Goal: Task Accomplishment & Management: Use online tool/utility

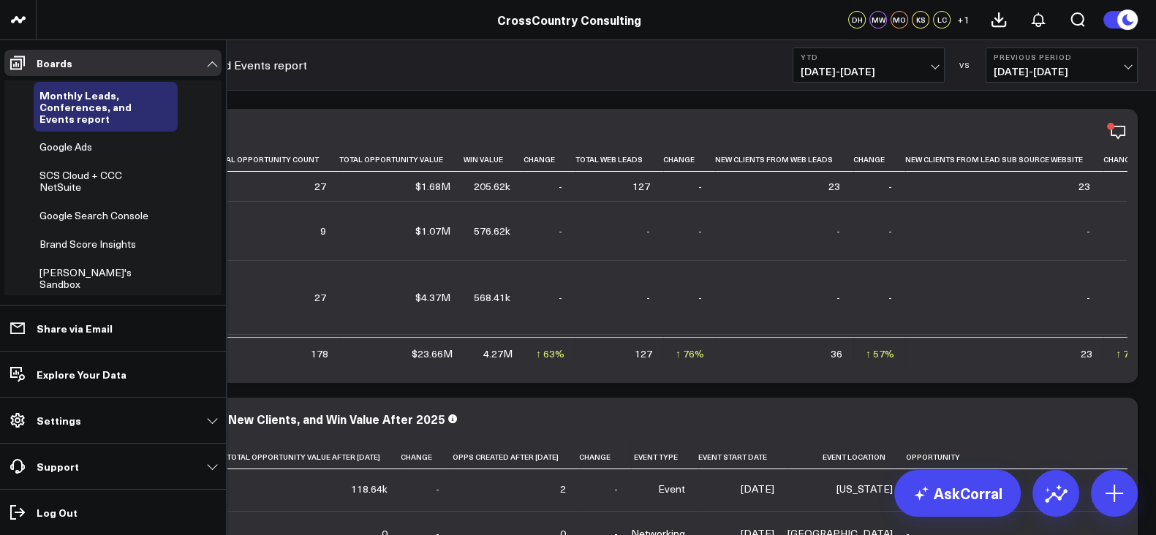
scroll to position [454, 0]
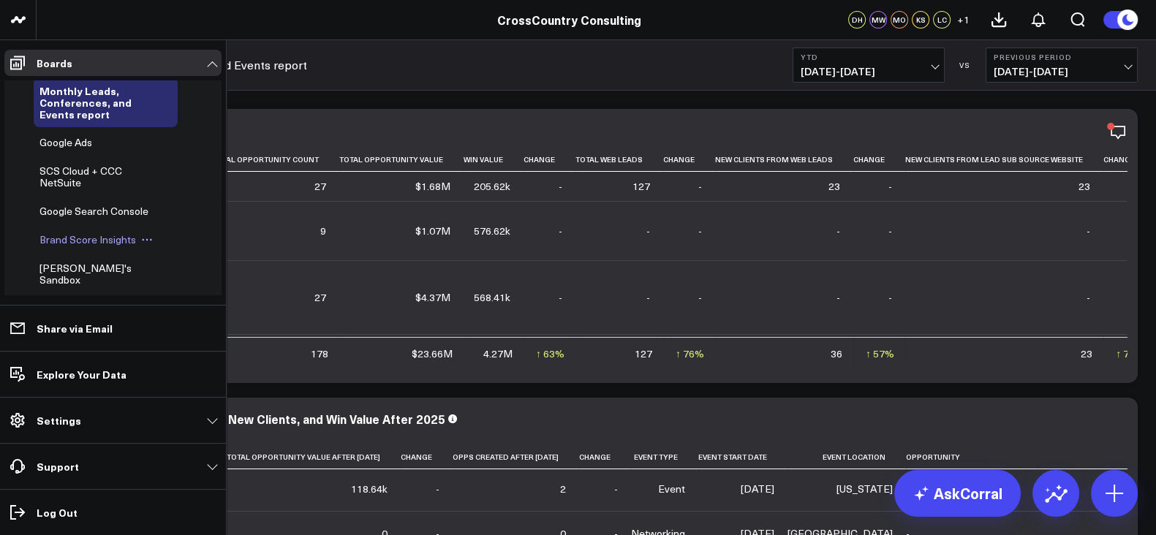
click at [83, 246] on span "Brand Score Insights" at bounding box center [87, 240] width 97 height 14
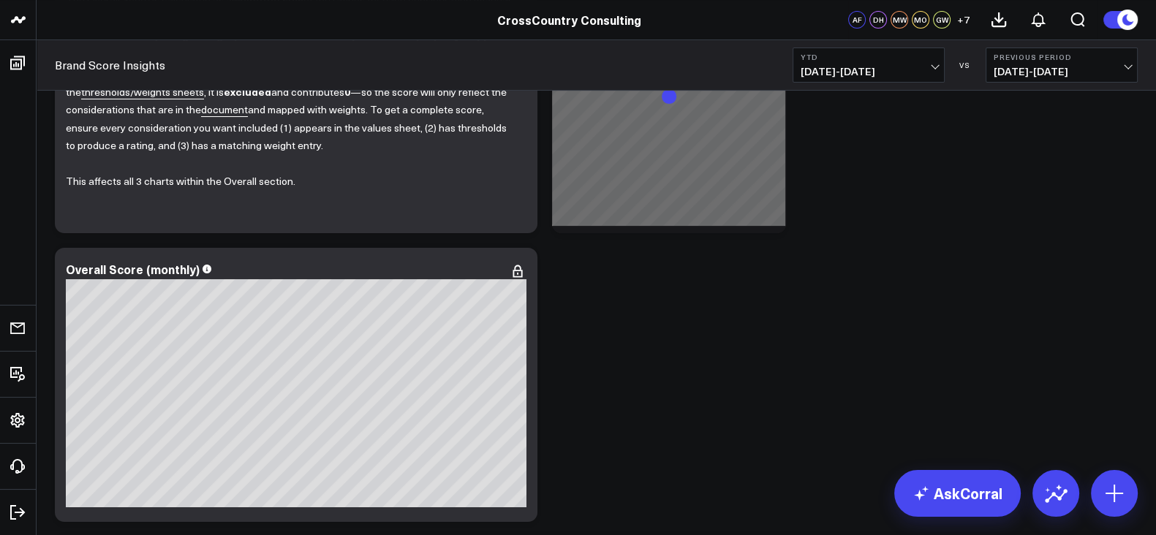
scroll to position [560, 0]
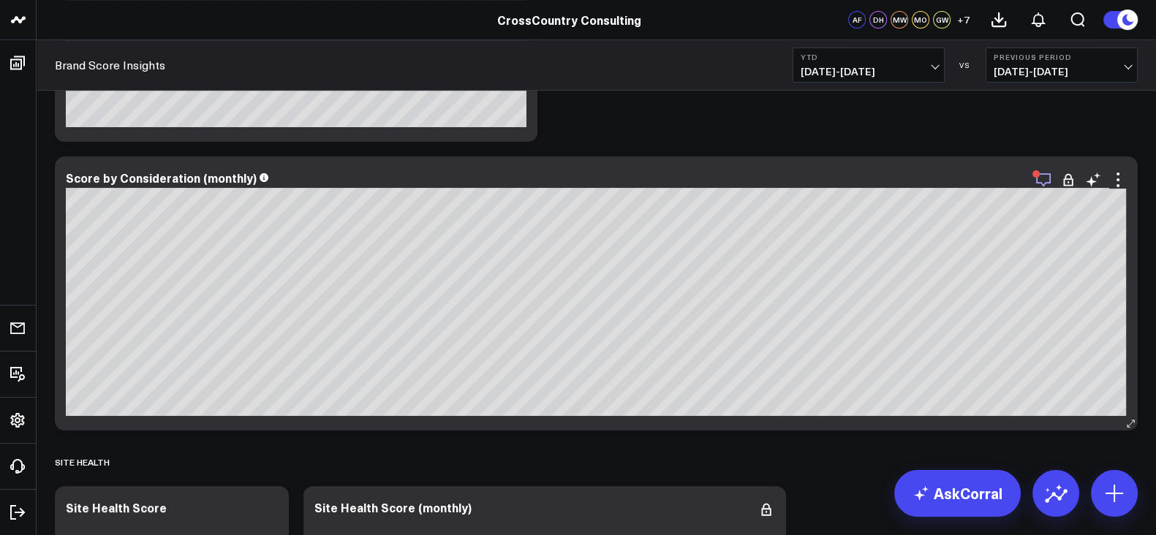
click at [1038, 184] on icon "button" at bounding box center [1044, 180] width 18 height 18
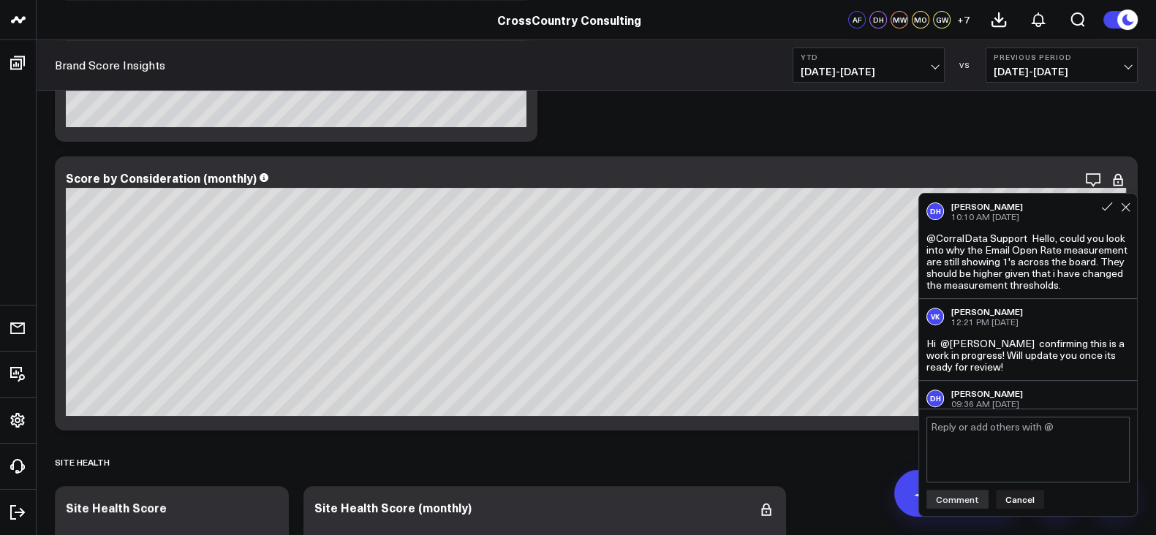
scroll to position [40, 0]
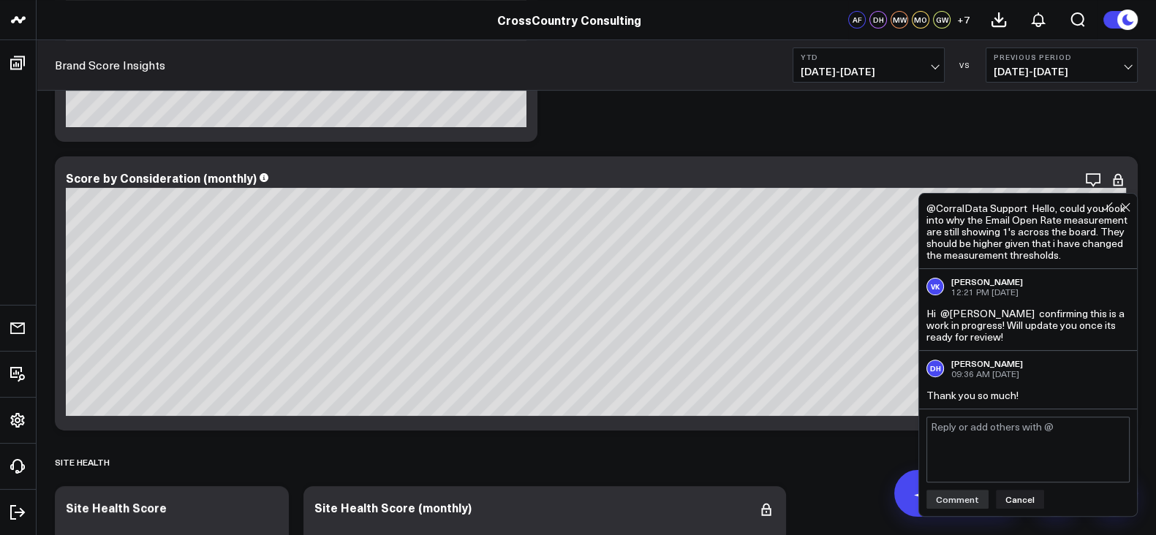
click at [1133, 211] on div at bounding box center [1115, 203] width 45 height 20
click at [1126, 211] on icon at bounding box center [1126, 208] width 10 height 10
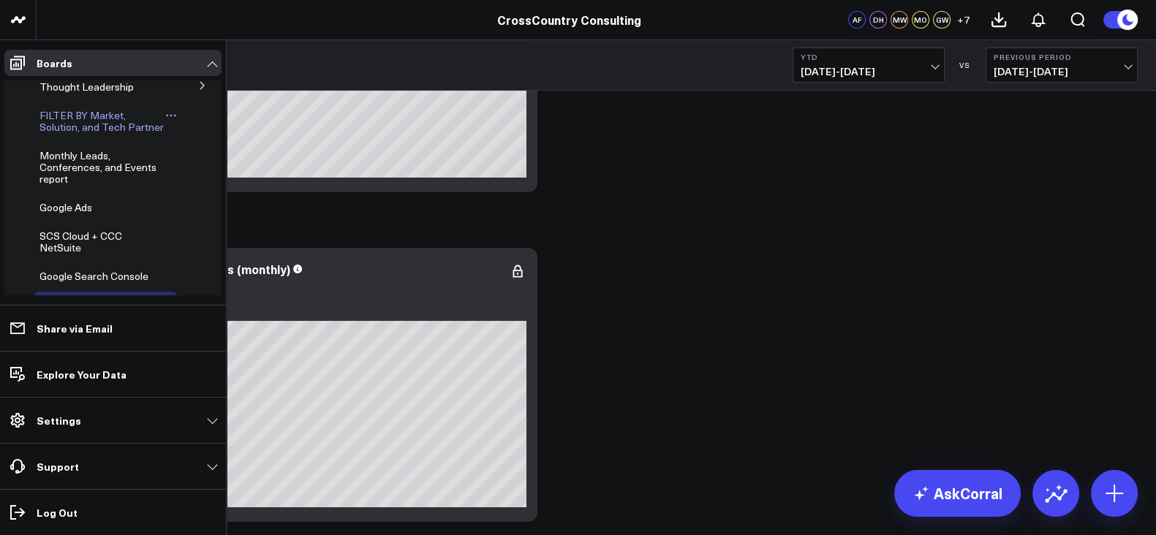
scroll to position [425, 0]
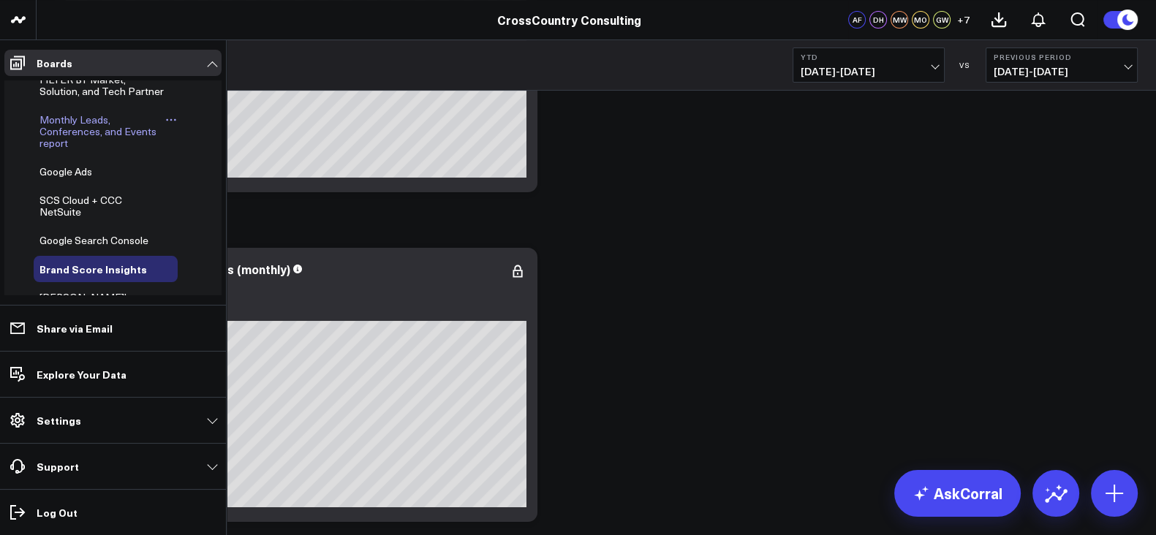
click at [80, 150] on span "Monthly Leads, Conferences, and Events report" at bounding box center [97, 131] width 117 height 37
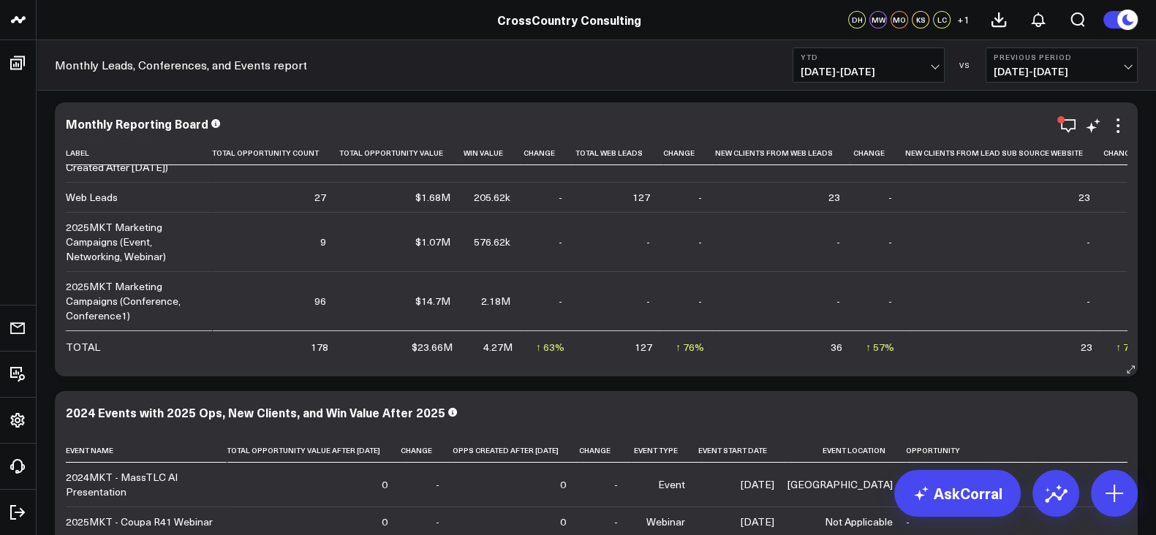
scroll to position [12, 0]
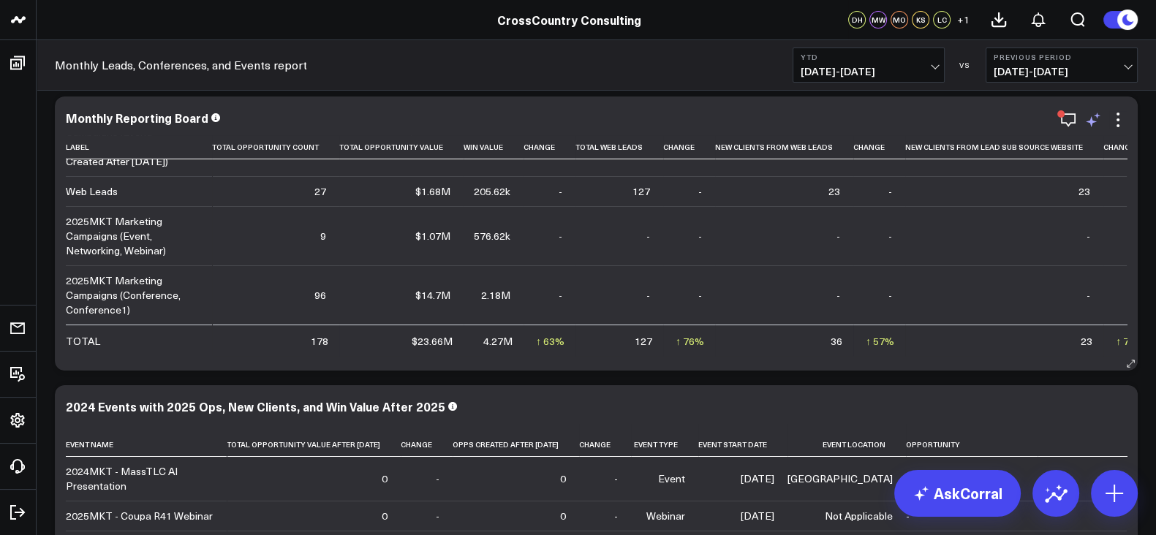
click at [1087, 125] on icon at bounding box center [1094, 120] width 18 height 18
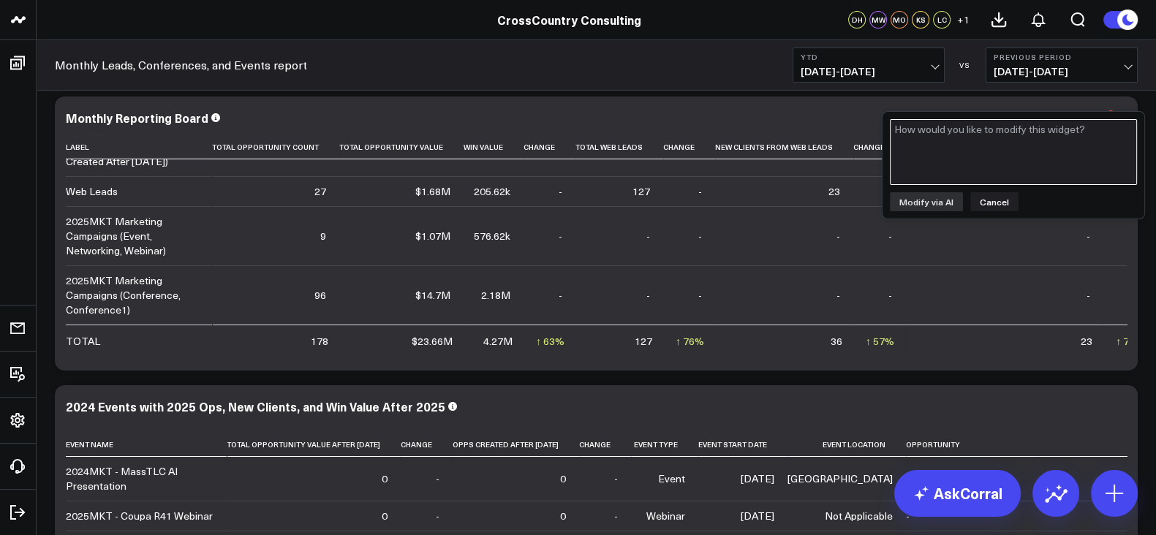
click at [947, 142] on textarea at bounding box center [1013, 152] width 247 height 66
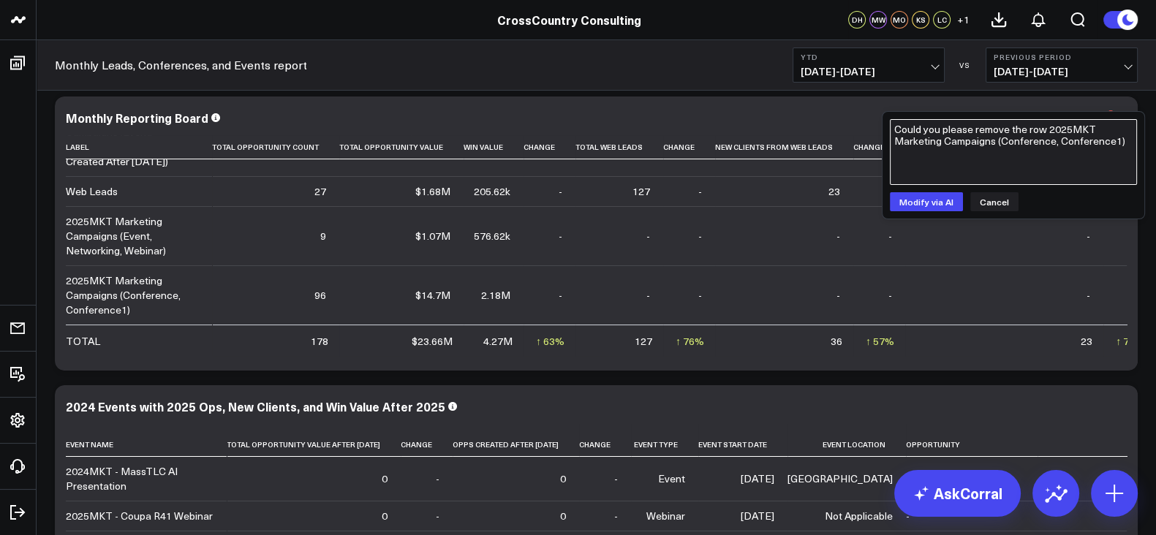
type textarea "Could you please remove the row 2025MKT Marketing Campaigns (Conference, Confer…"
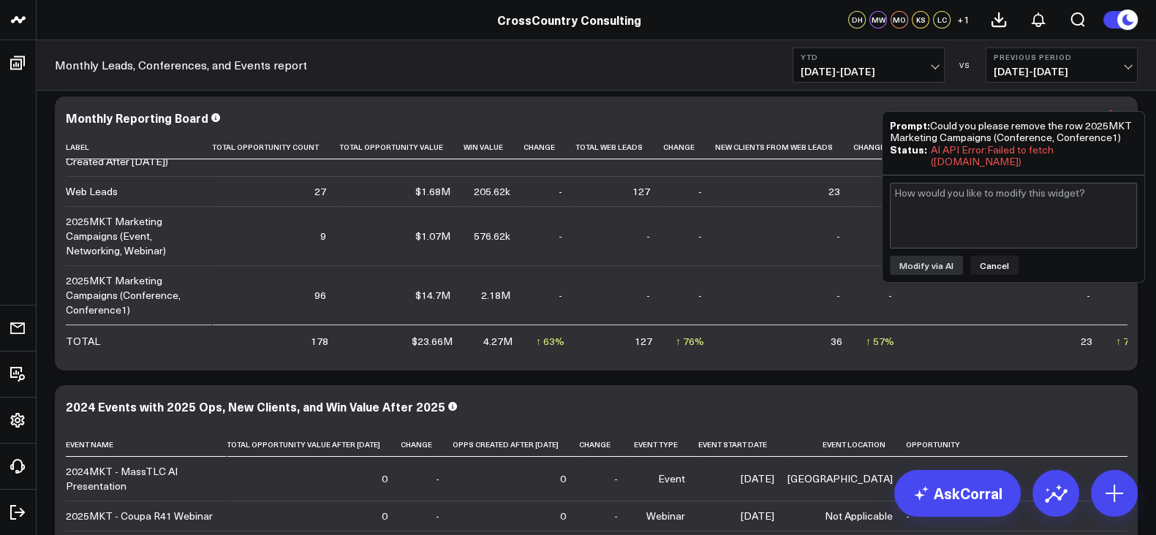
drag, startPoint x: 1123, startPoint y: 133, endPoint x: 934, endPoint y: 126, distance: 188.8
click at [934, 126] on div "Prompt: Could you please remove the row 2025MKT Marketing Campaigns (Conference…" at bounding box center [1013, 131] width 247 height 24
drag, startPoint x: 929, startPoint y: 121, endPoint x: 1135, endPoint y: 137, distance: 206.8
click at [1135, 137] on div "Prompt: Could you please remove the row 2025MKT Marketing Campaigns (Conference…" at bounding box center [1013, 131] width 247 height 24
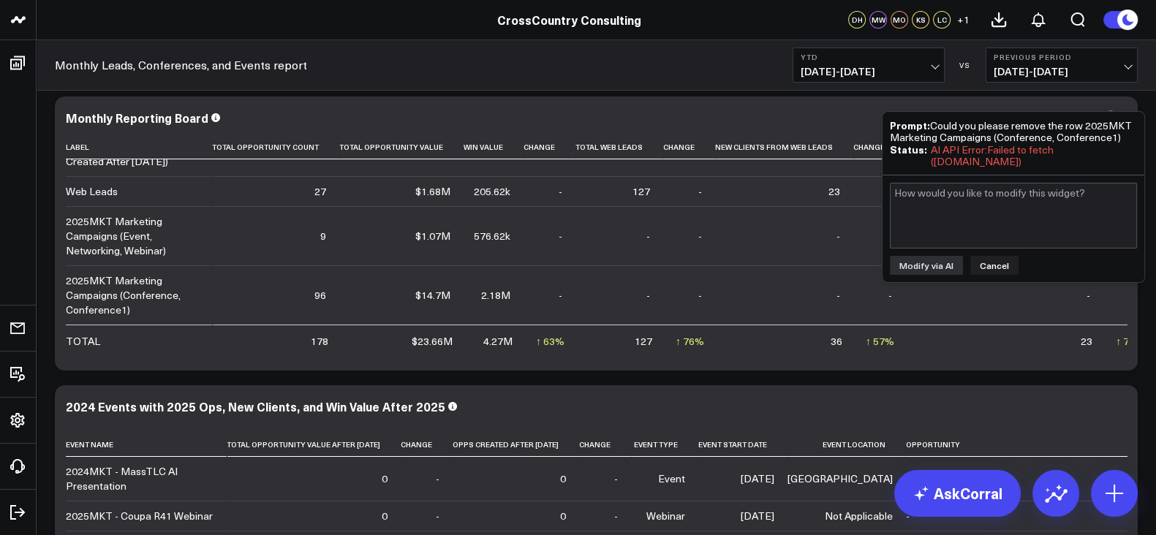
copy div "Could you please remove the row 2025MKT Marketing Campaigns (Conference, Confer…"
click at [995, 262] on button "Cancel" at bounding box center [994, 265] width 48 height 19
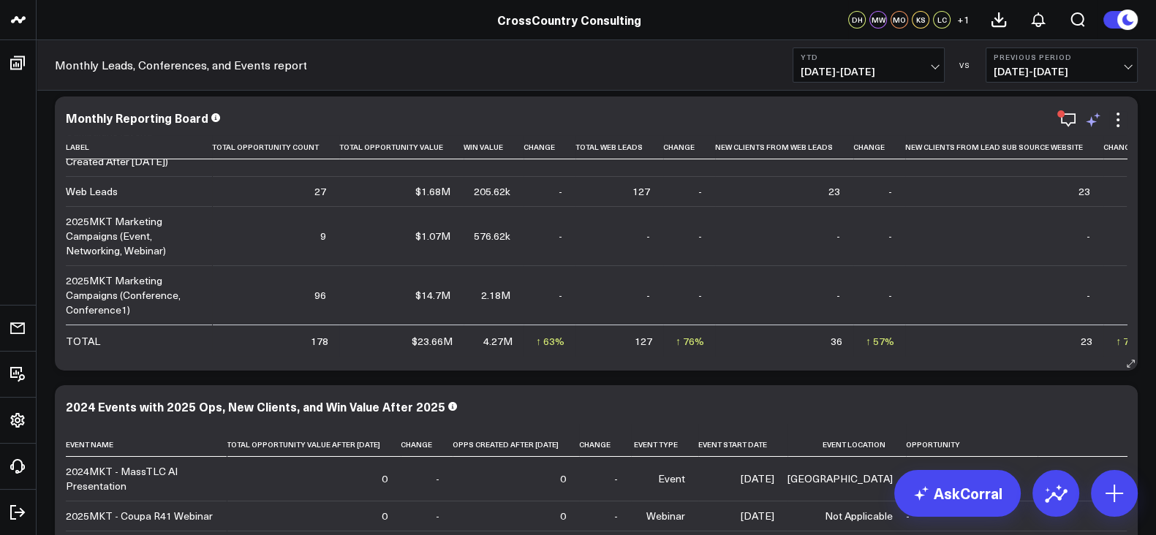
click at [1085, 122] on icon at bounding box center [1094, 120] width 18 height 18
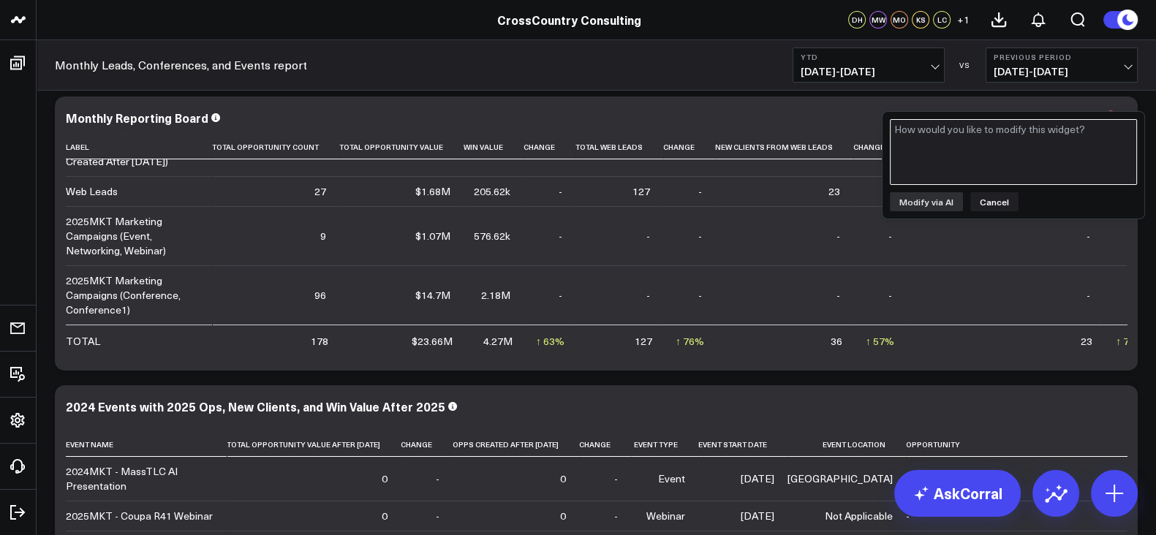
click at [1047, 170] on textarea at bounding box center [1013, 152] width 247 height 66
paste textarea "Could you please remove the row 2025MKT Marketing Campaigns (Conference, Confer…"
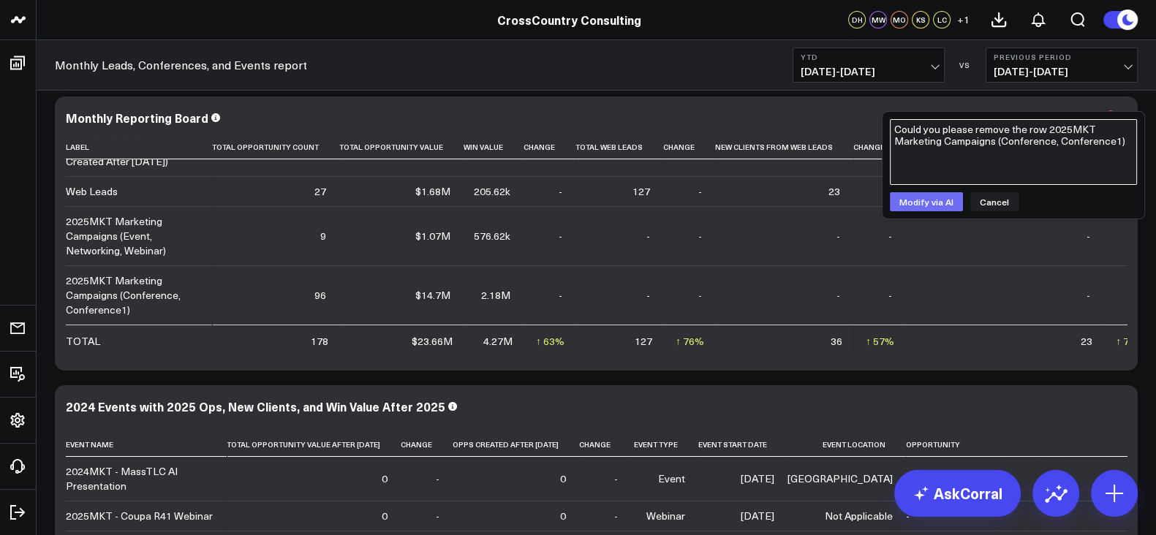
type textarea "Could you please remove the row 2025MKT Marketing Campaigns (Conference, Confer…"
click at [927, 198] on button "Modify via AI" at bounding box center [926, 201] width 73 height 19
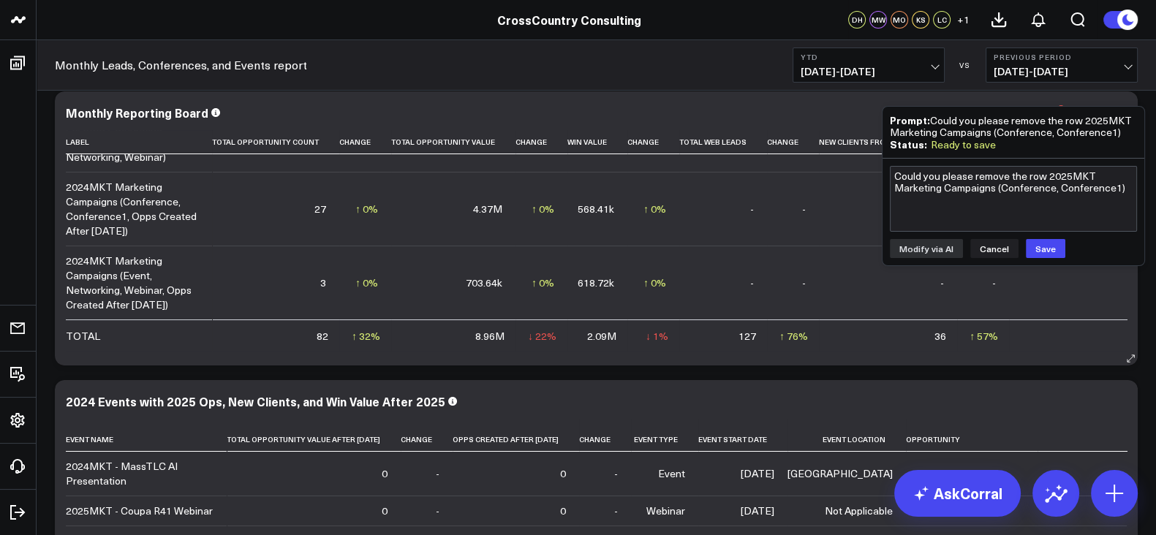
scroll to position [151, 0]
click at [1055, 247] on button "Save" at bounding box center [1045, 248] width 39 height 19
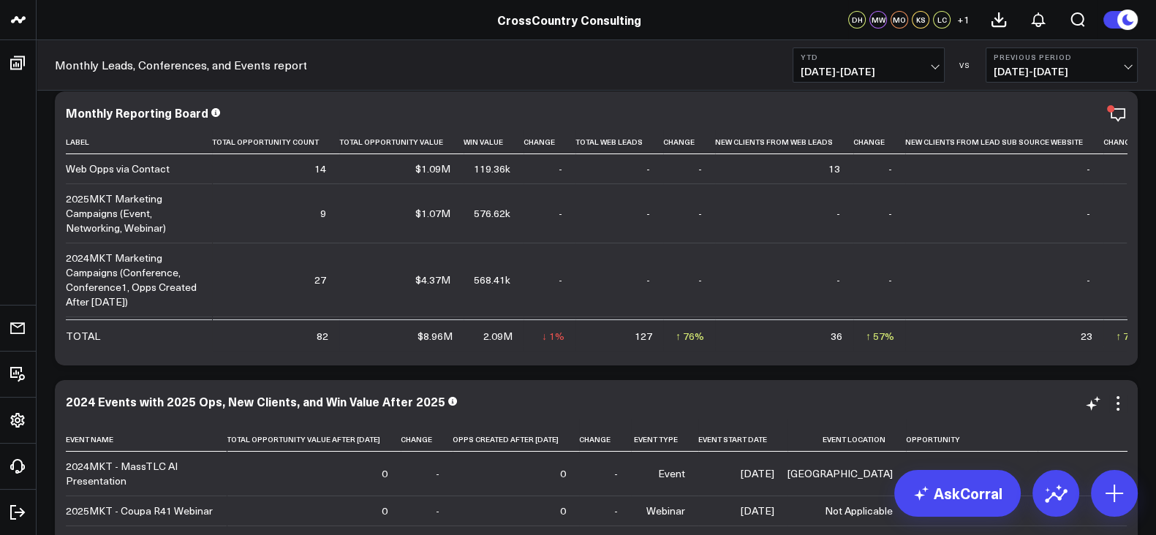
click at [919, 380] on div "2024 Events with 2025 Ops, New Clients, and Win Value After 2025 Event Name Tot…" at bounding box center [596, 517] width 1083 height 274
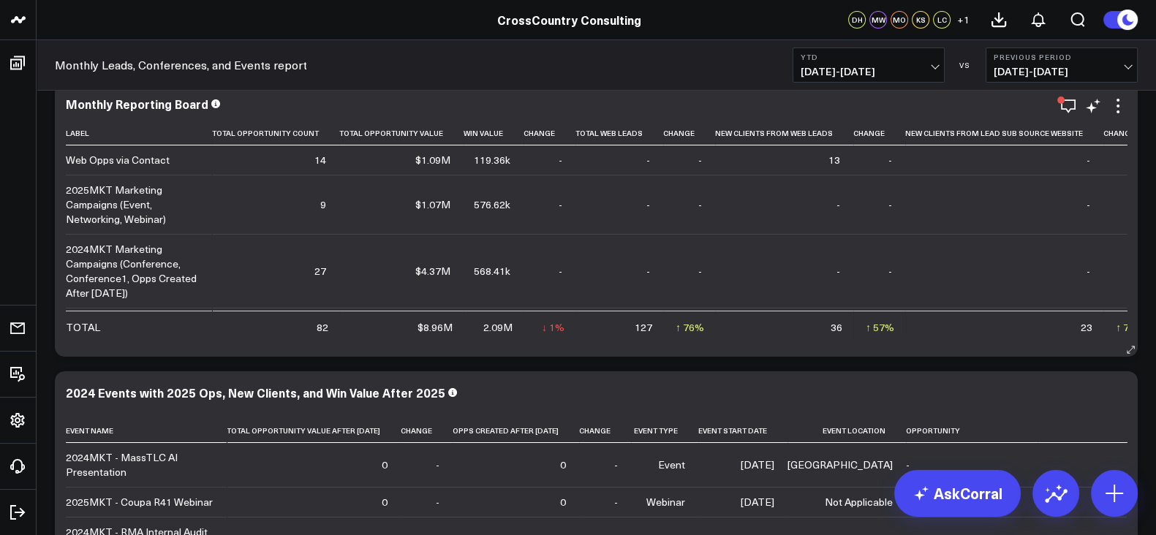
scroll to position [0, 0]
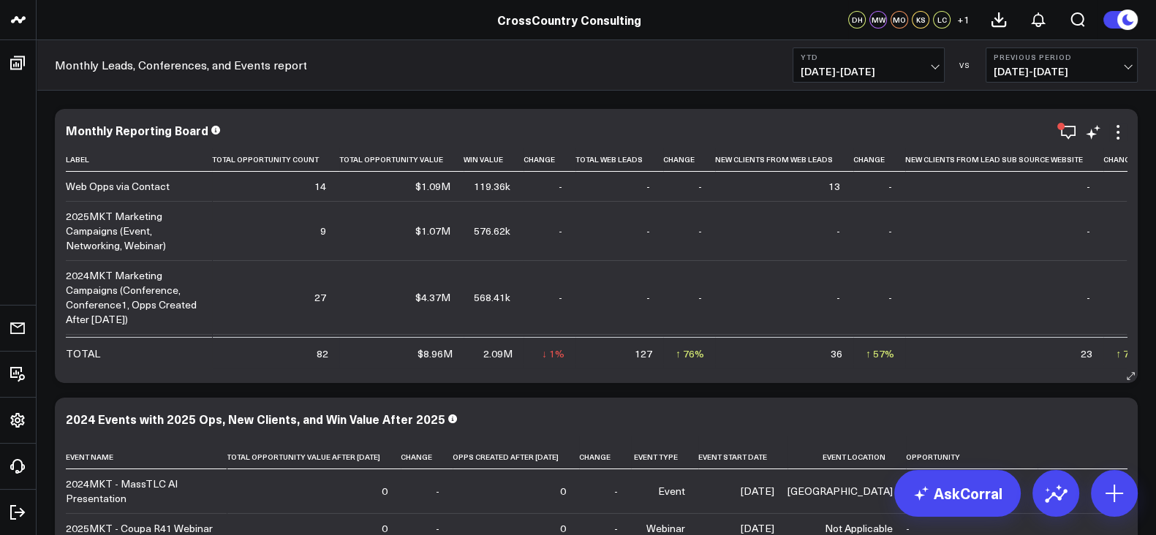
click at [1102, 136] on div "Modify via AI Copy link to widget Ask support Remove Create linked copy Executi…" at bounding box center [1106, 133] width 42 height 18
click at [1098, 137] on icon at bounding box center [1094, 133] width 18 height 18
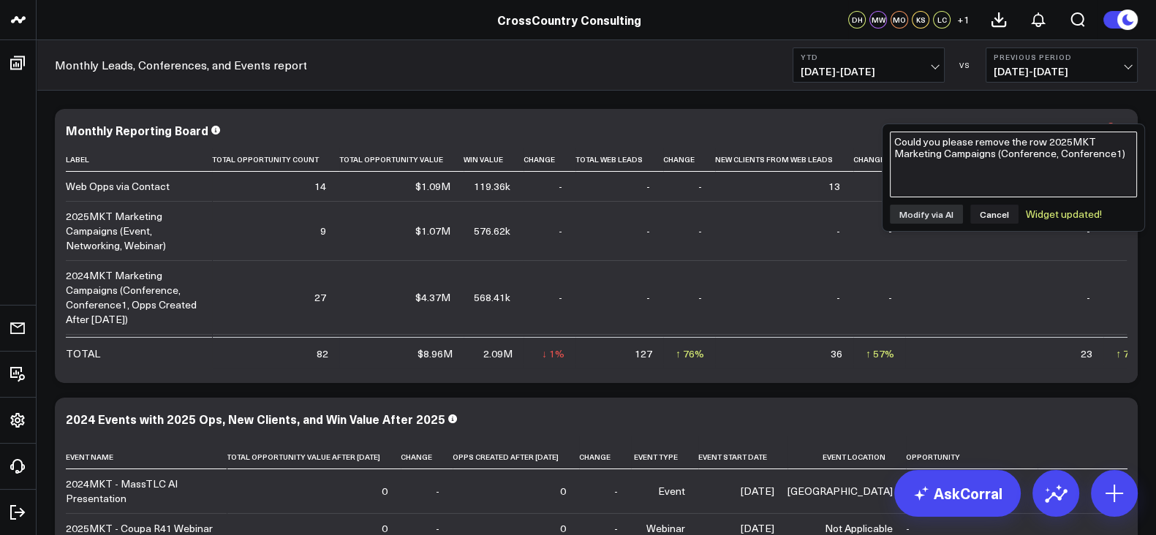
click at [996, 183] on textarea "Could you please remove the row 2025MKT Marketing Campaigns (Conference, Confer…" at bounding box center [1013, 165] width 247 height 66
paste textarea "Could you add a row that contains opportunities from 2025MKT% Salesforce Market…"
click at [1103, 157] on textarea "Could you add a row that contains opportunities from 2025MKT% Salesforce Market…" at bounding box center [1013, 165] width 247 height 66
click at [1088, 167] on textarea "Could you add a row that contains opportunities from 2025MKT% Salesforce Market…" at bounding box center [1013, 165] width 247 height 66
type textarea "Could you add a row that contains opportunities from 2025MKT% Salesforce Market…"
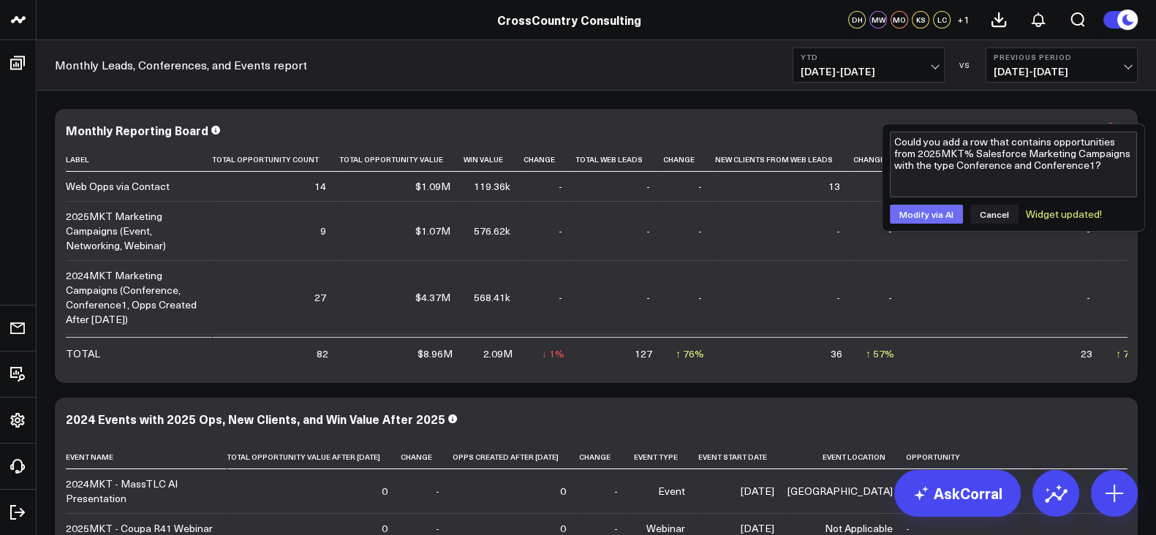
click at [912, 214] on button "Modify via AI" at bounding box center [926, 214] width 73 height 19
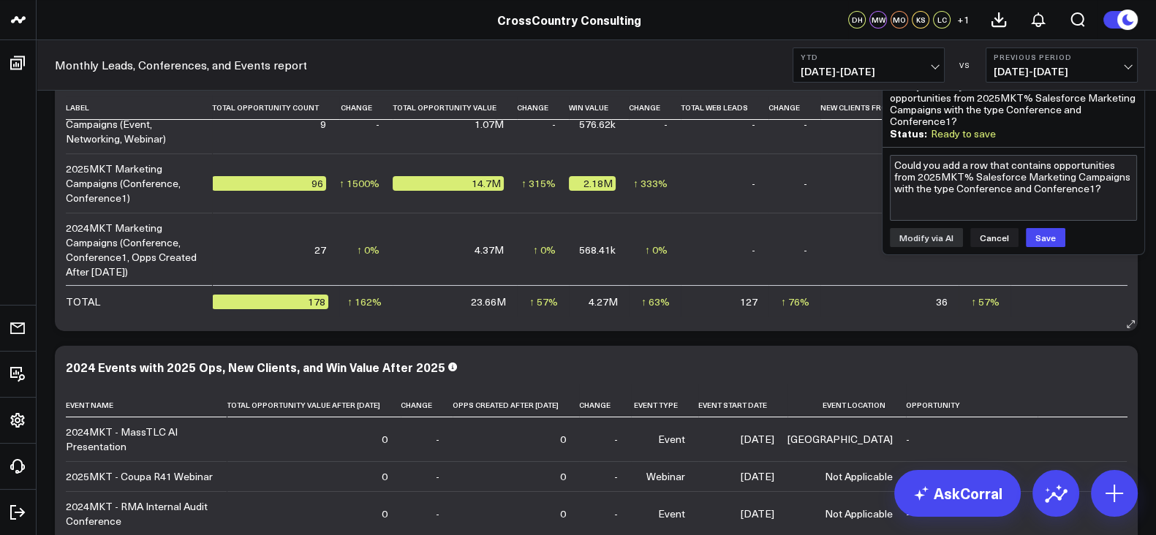
scroll to position [56, 0]
click at [1048, 232] on button "Save" at bounding box center [1045, 237] width 39 height 19
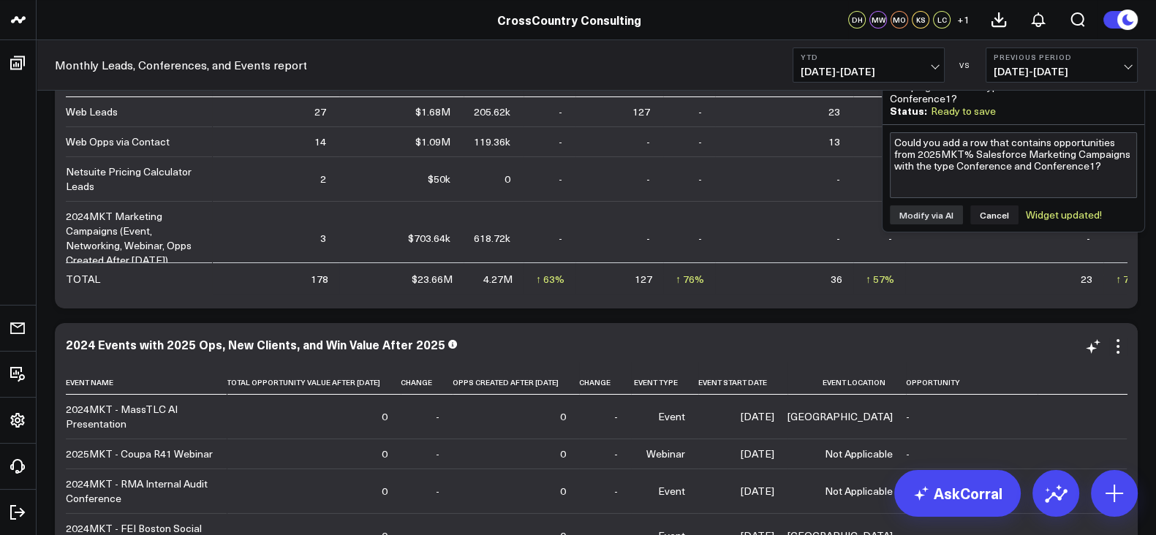
scroll to position [52, 0]
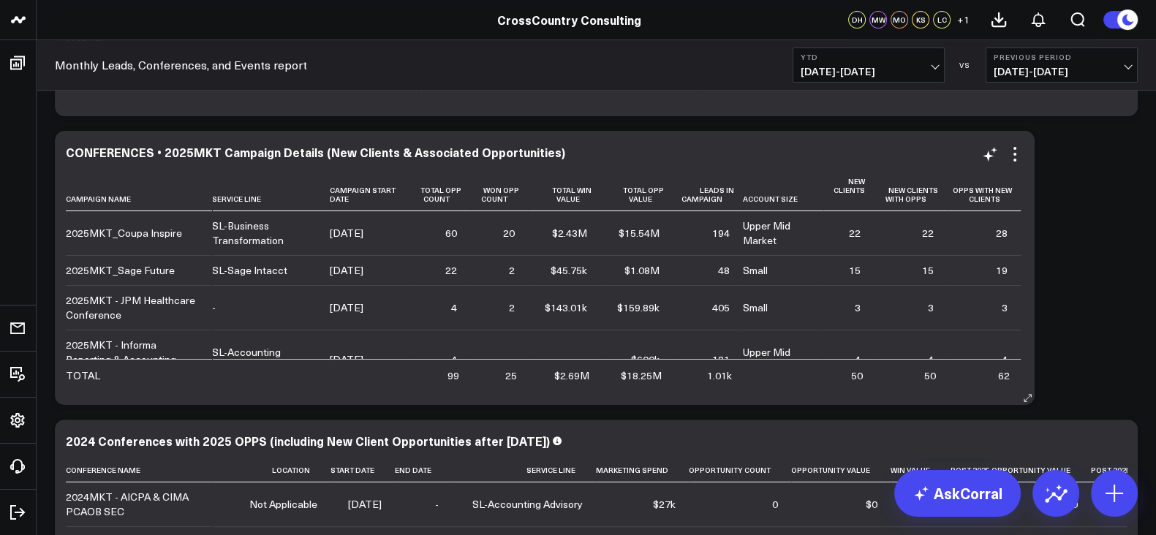
scroll to position [502, 0]
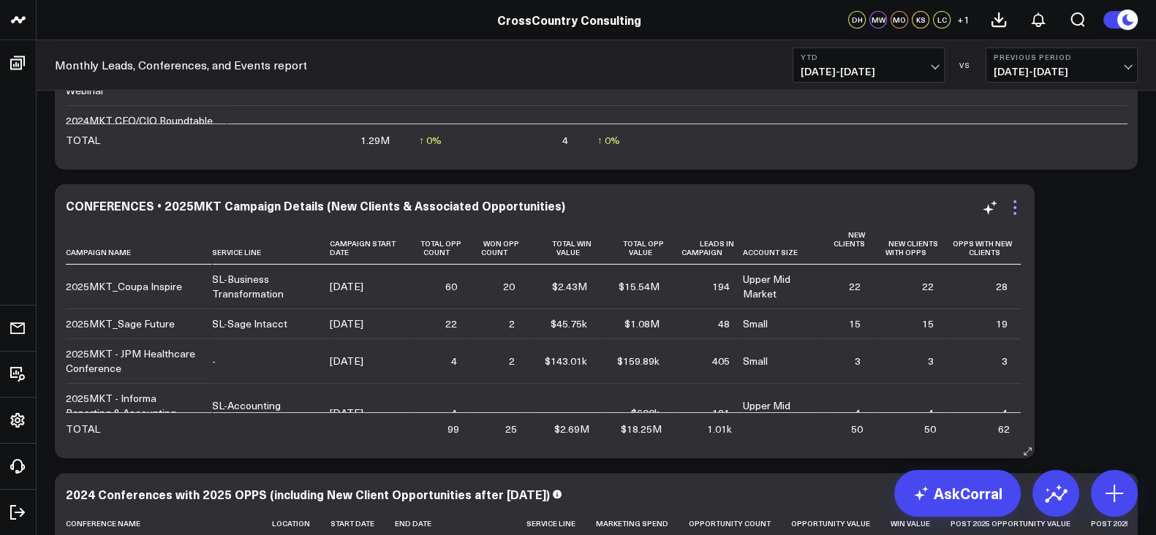
click at [1013, 210] on icon at bounding box center [1015, 208] width 18 height 18
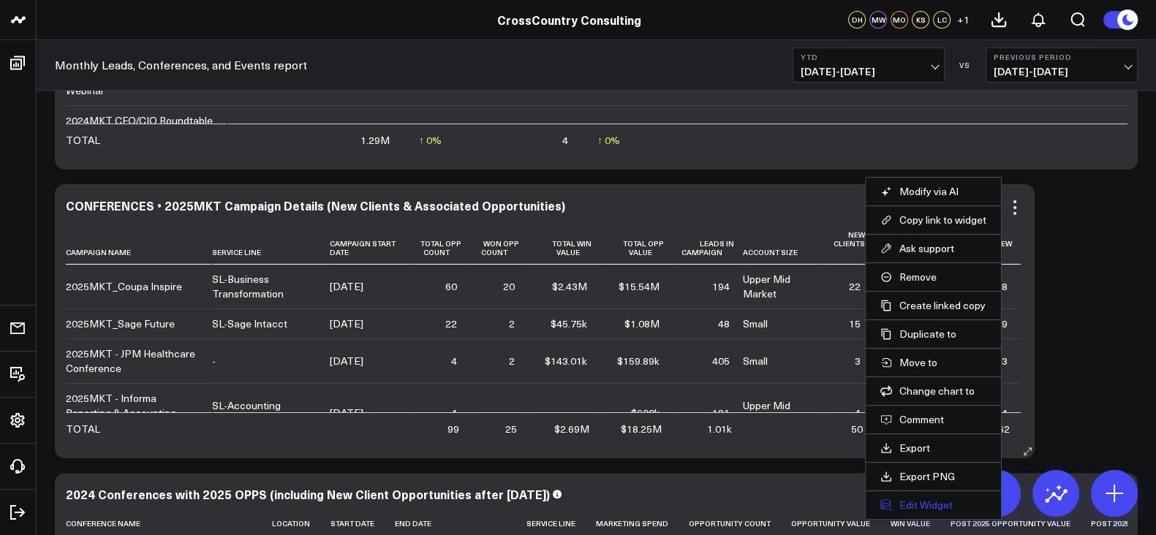
click at [931, 503] on button "Edit Widget" at bounding box center [934, 505] width 106 height 13
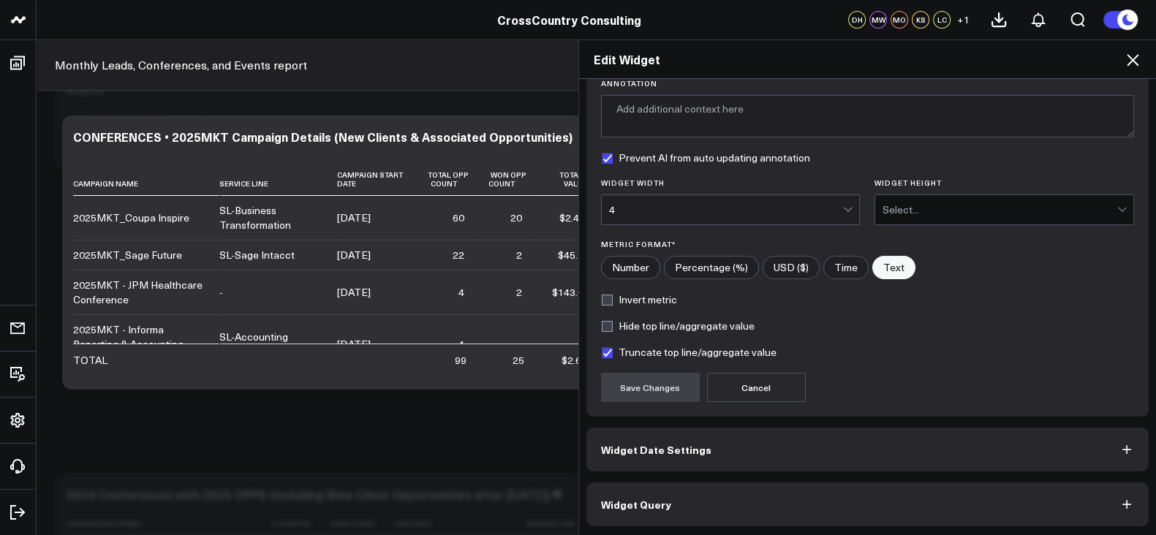
click at [734, 489] on button "Widget Query" at bounding box center [868, 505] width 563 height 44
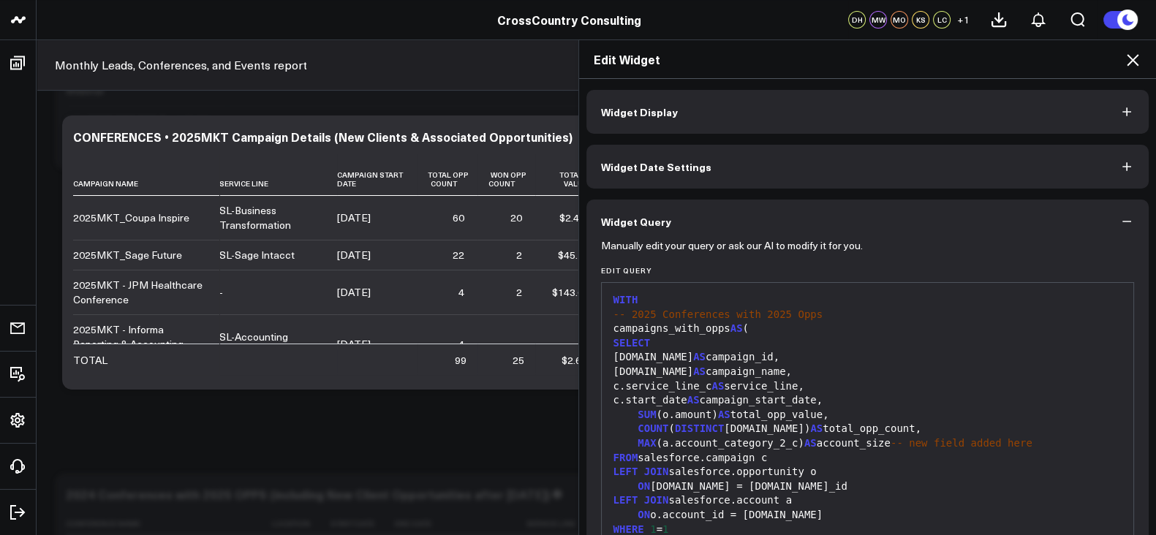
click at [1127, 57] on icon at bounding box center [1133, 60] width 18 height 18
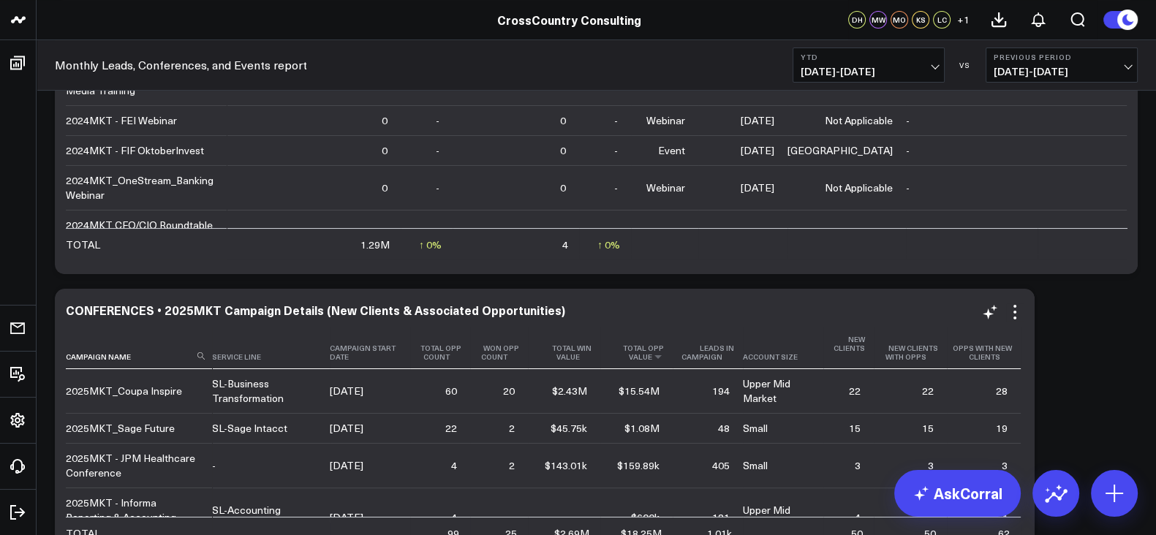
scroll to position [396, 0]
click at [307, 311] on div "CONFERENCES • 2025MKT Campaign Details (New Clients & Associated Opportunities)" at bounding box center [322, 312] width 512 height 16
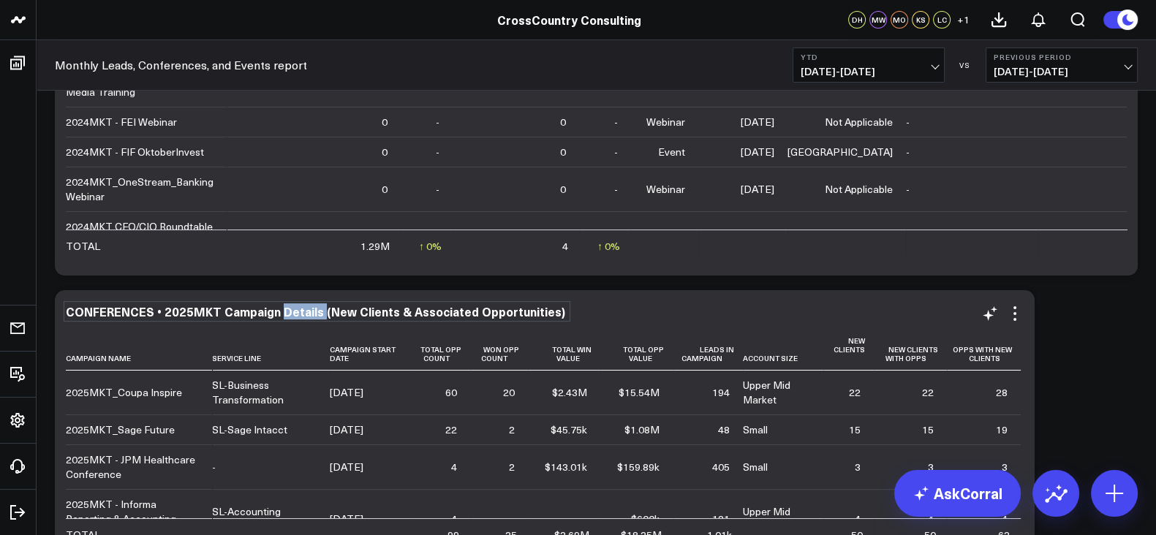
click at [307, 311] on div "CONFERENCES • 2025MKT Campaign Details (New Clients & Associated Opportunities)" at bounding box center [317, 312] width 502 height 16
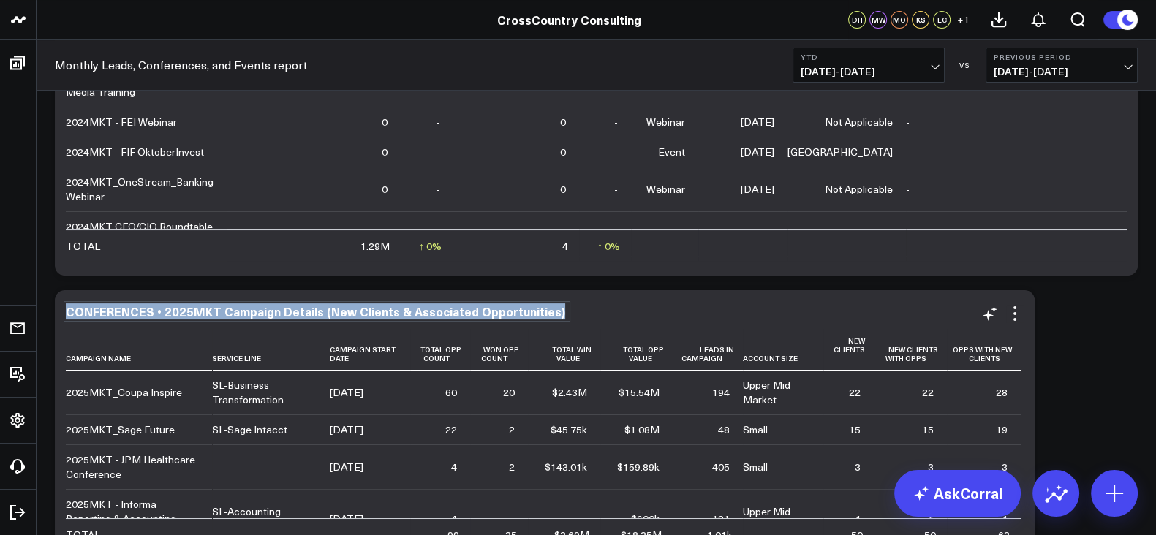
click at [307, 311] on div "CONFERENCES • 2025MKT Campaign Details (New Clients & Associated Opportunities)" at bounding box center [317, 312] width 502 height 16
click at [357, 315] on div "CONFERENCES • 2025MKT Campaign Details (New Clients & Associated Opportunities)" at bounding box center [317, 312] width 502 height 16
drag, startPoint x: 549, startPoint y: 312, endPoint x: 238, endPoint y: 316, distance: 310.8
click at [238, 316] on div "CONFERENCES • 2025MKT Campaign Details (New Clients & Associated Opportunities)" at bounding box center [317, 312] width 502 height 16
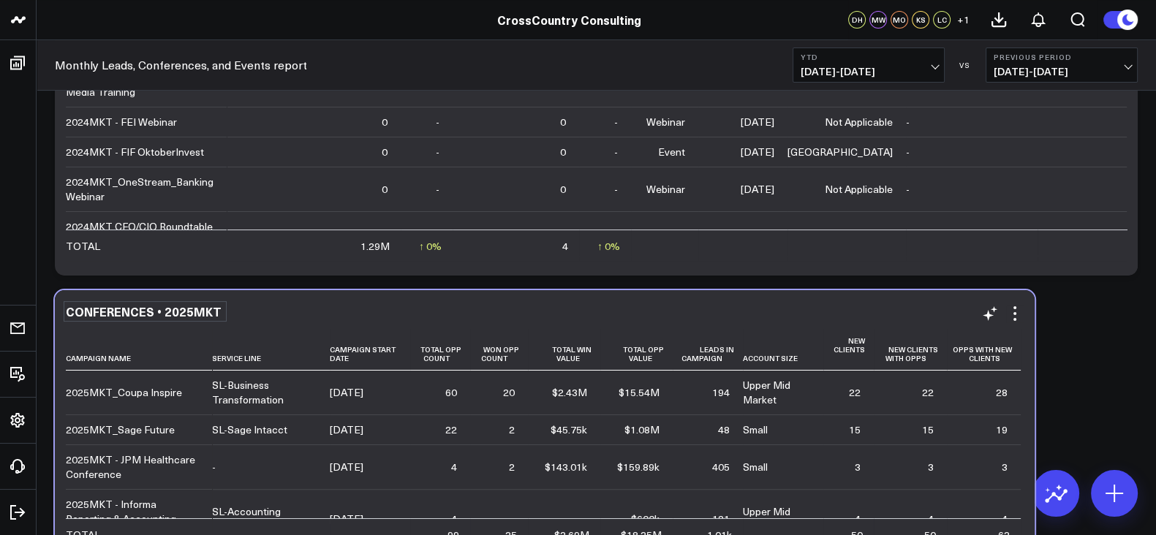
click at [353, 299] on div "CONFERENCES • 2025MKT Campaign Name Service Line Campaign Start Date Total Opp …" at bounding box center [545, 427] width 980 height 274
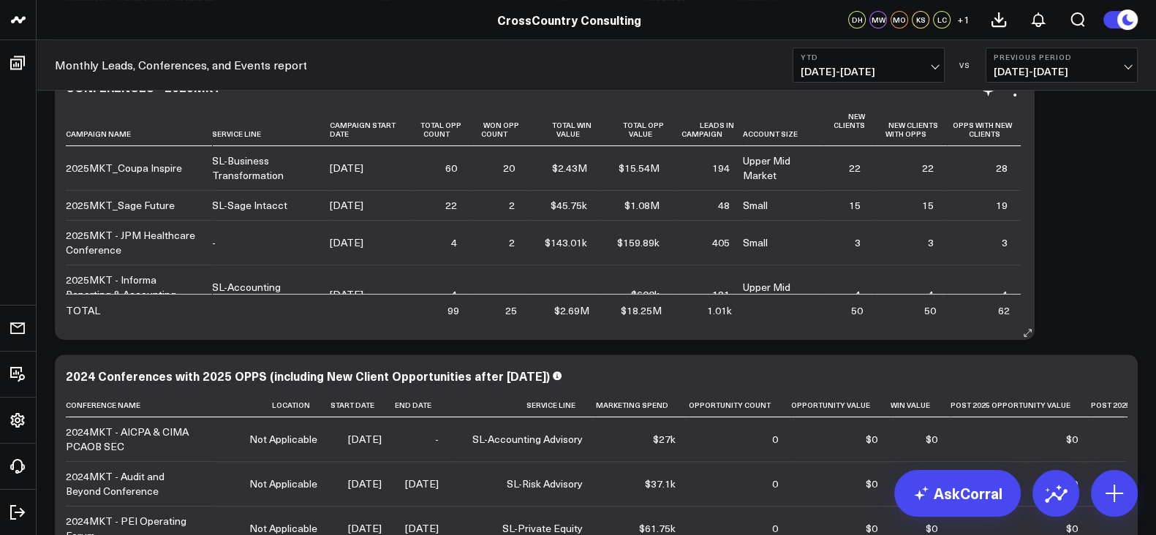
scroll to position [500, 0]
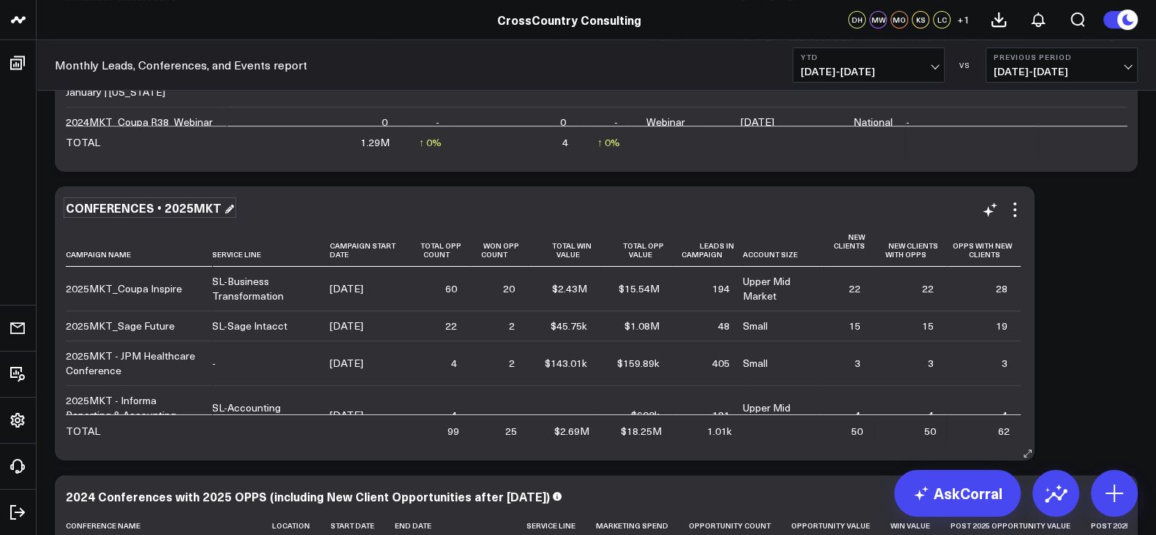
click at [144, 206] on div "CONFERENCES • 2025MKT" at bounding box center [150, 208] width 168 height 16
click at [144, 206] on div "CONFERENCES • 2025MKT" at bounding box center [145, 208] width 159 height 16
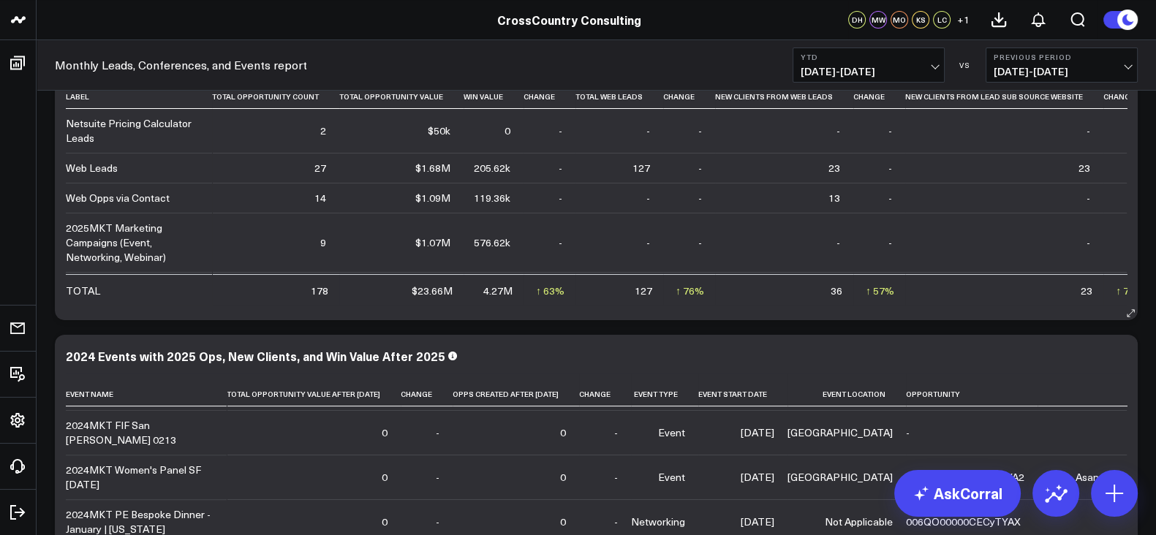
scroll to position [0, 0]
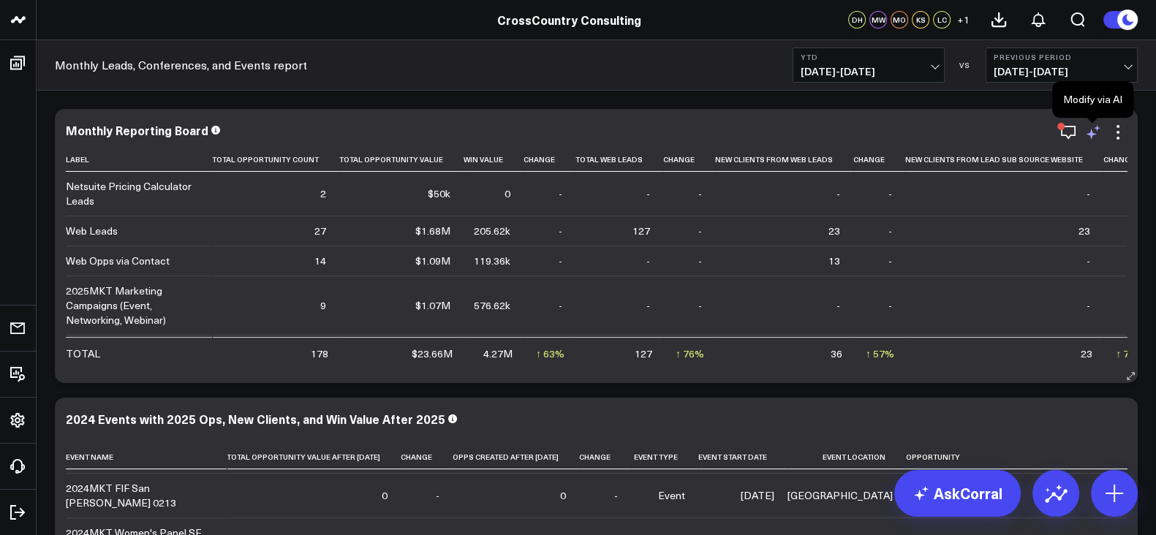
click at [1088, 137] on icon at bounding box center [1094, 133] width 18 height 18
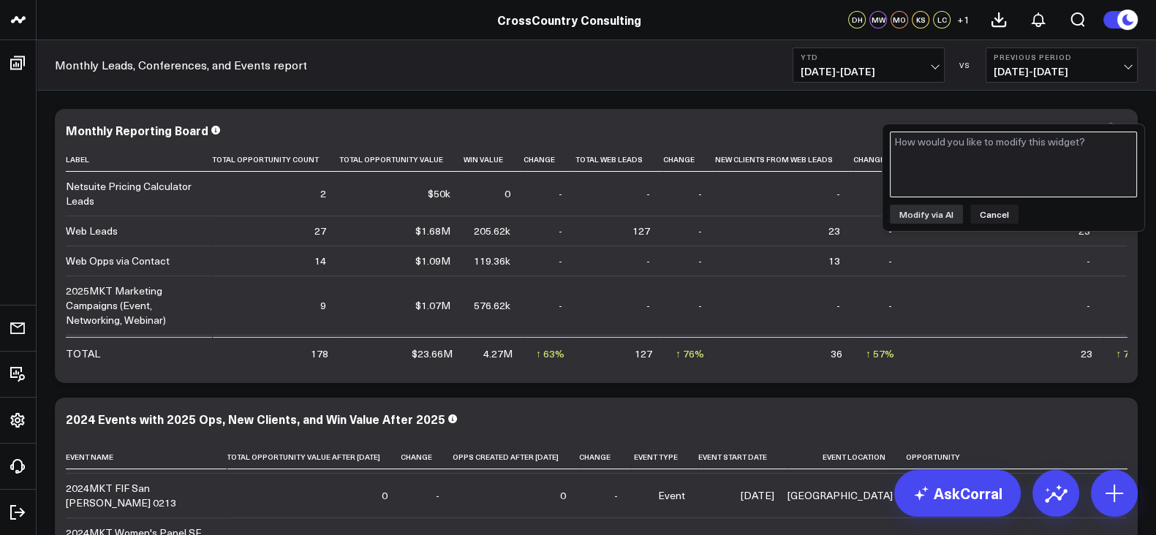
click at [1047, 165] on textarea at bounding box center [1013, 165] width 247 height 66
paste textarea "CONFERENCES • 2025MKT"
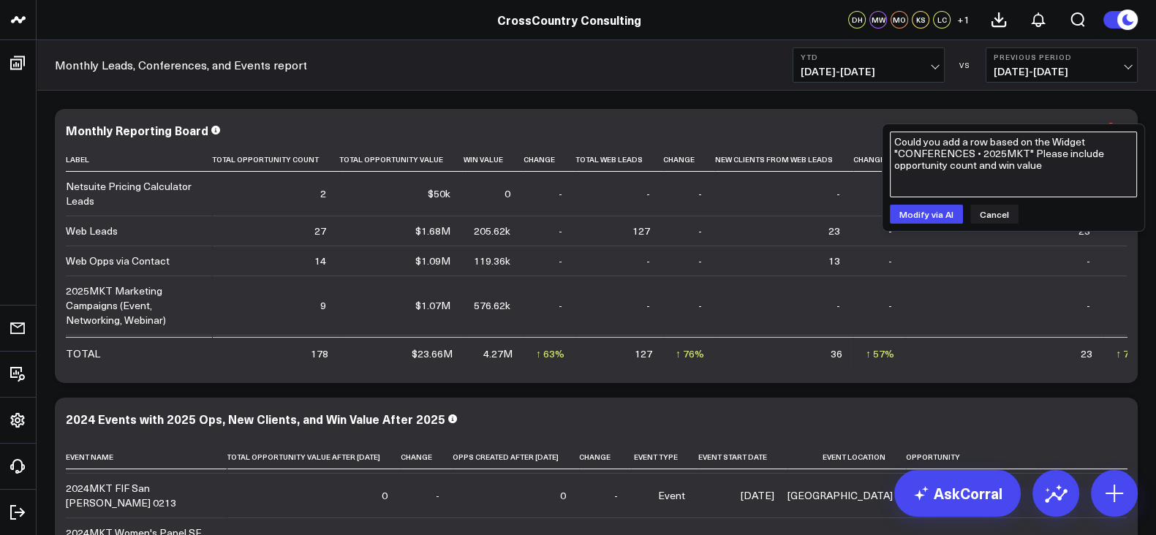
type textarea "Could you add a row based on the Widget "CONFERENCES • 2025MKT" Please include …"
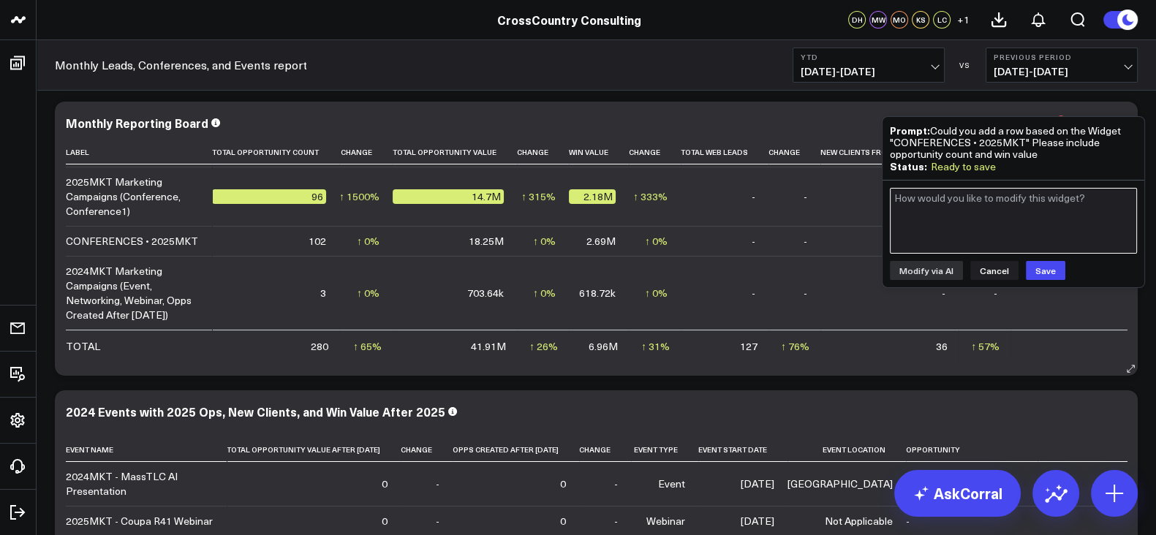
scroll to position [7, 0]
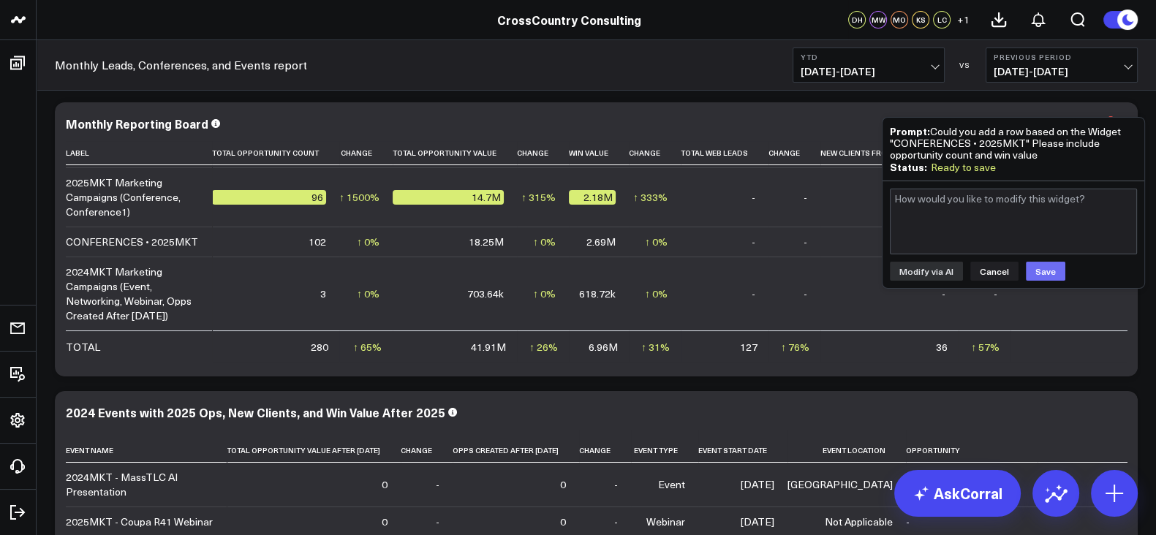
click at [1050, 268] on button "Save" at bounding box center [1045, 271] width 39 height 19
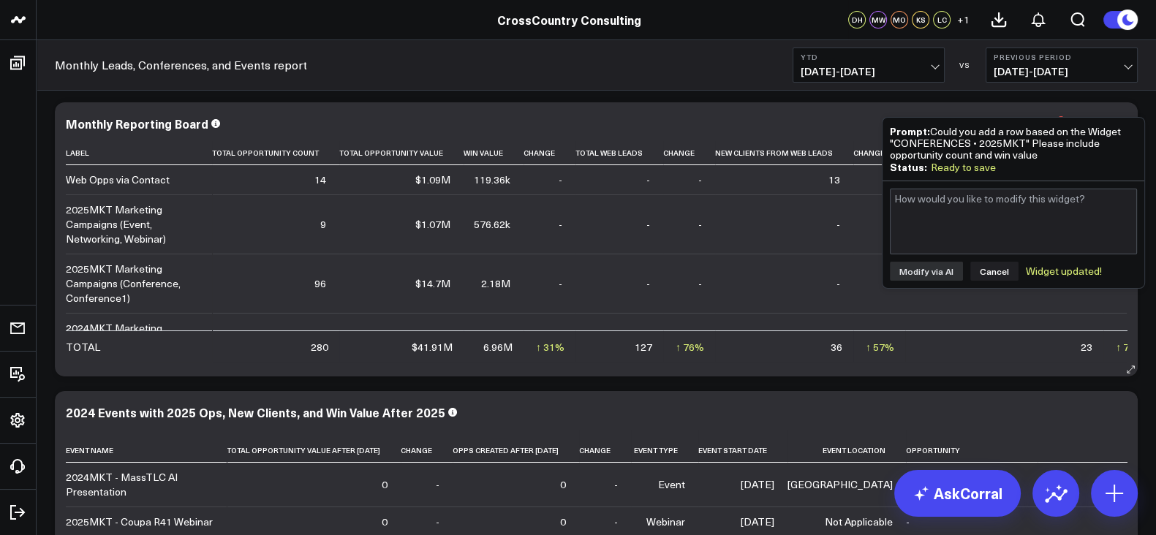
click at [642, 115] on div "Monthly Reporting Board Label Total Opportunity Count Total Opportunity Value W…" at bounding box center [596, 239] width 1083 height 274
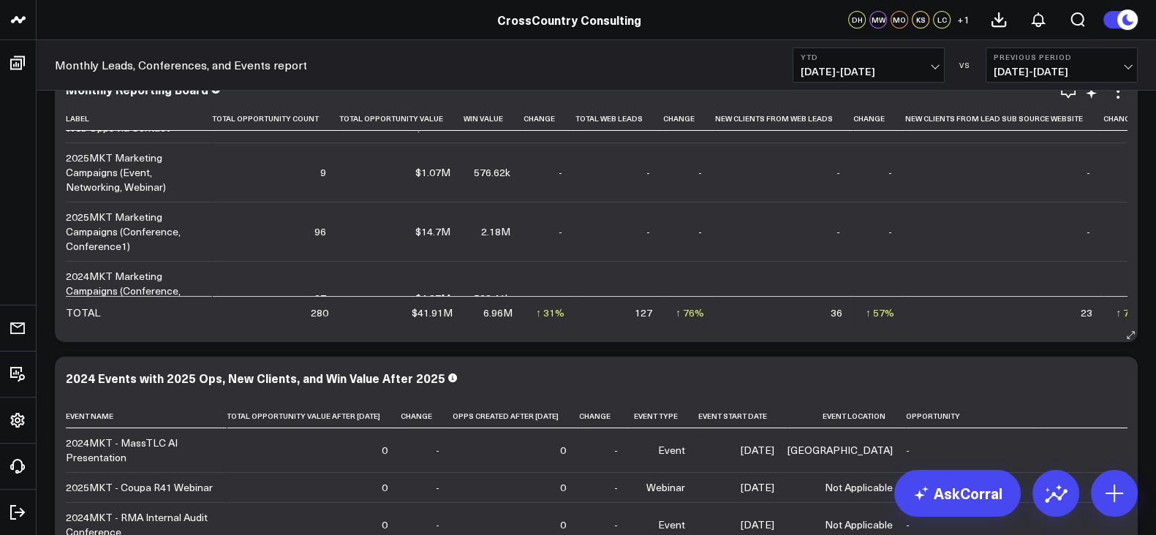
scroll to position [0, 0]
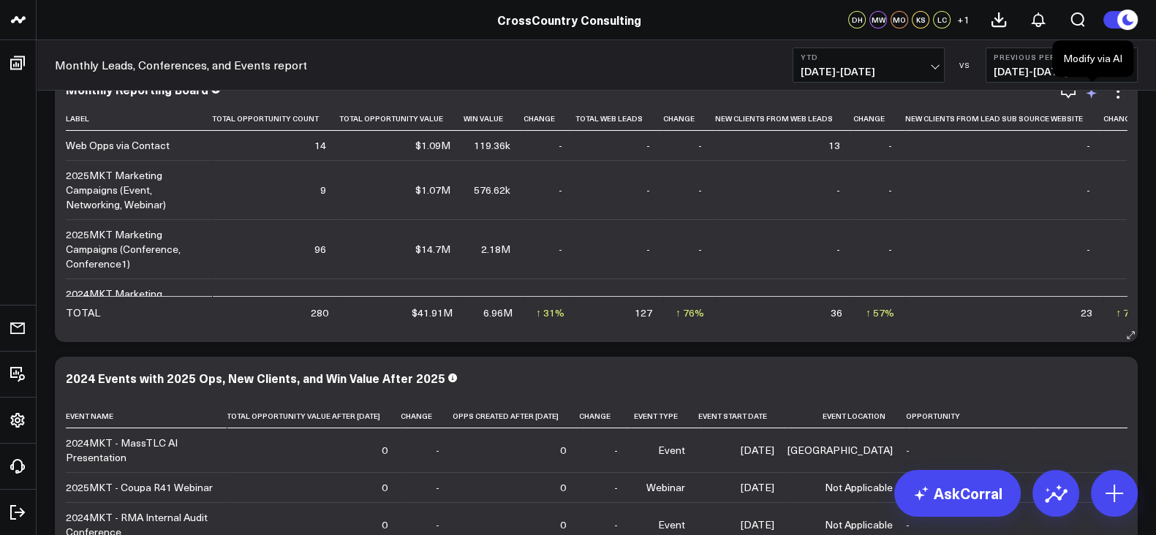
click at [1091, 96] on icon at bounding box center [1091, 93] width 11 height 11
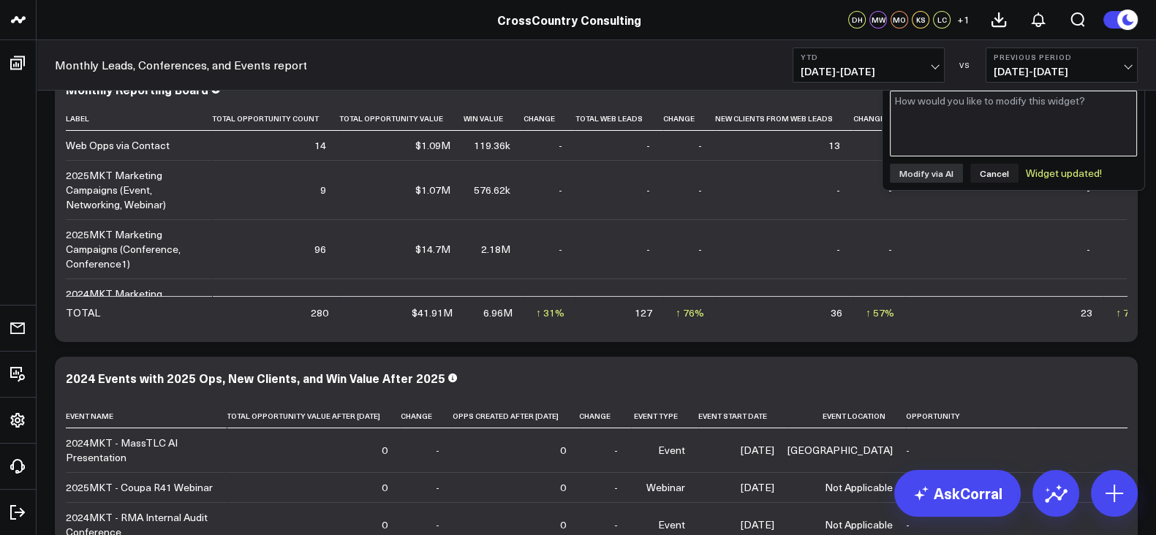
click at [1001, 132] on textarea at bounding box center [1013, 124] width 247 height 66
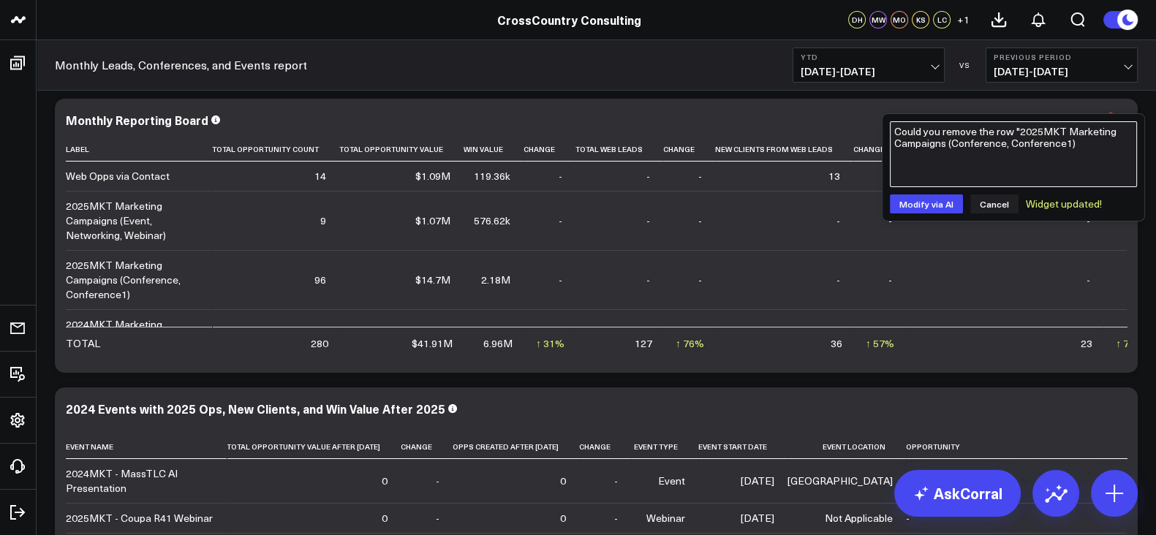
scroll to position [10, 0]
type textarea "Could you remove the row "2025MKT Marketing Campaigns (Conference, Conference1)"
click at [940, 195] on button "Modify via AI" at bounding box center [926, 204] width 73 height 19
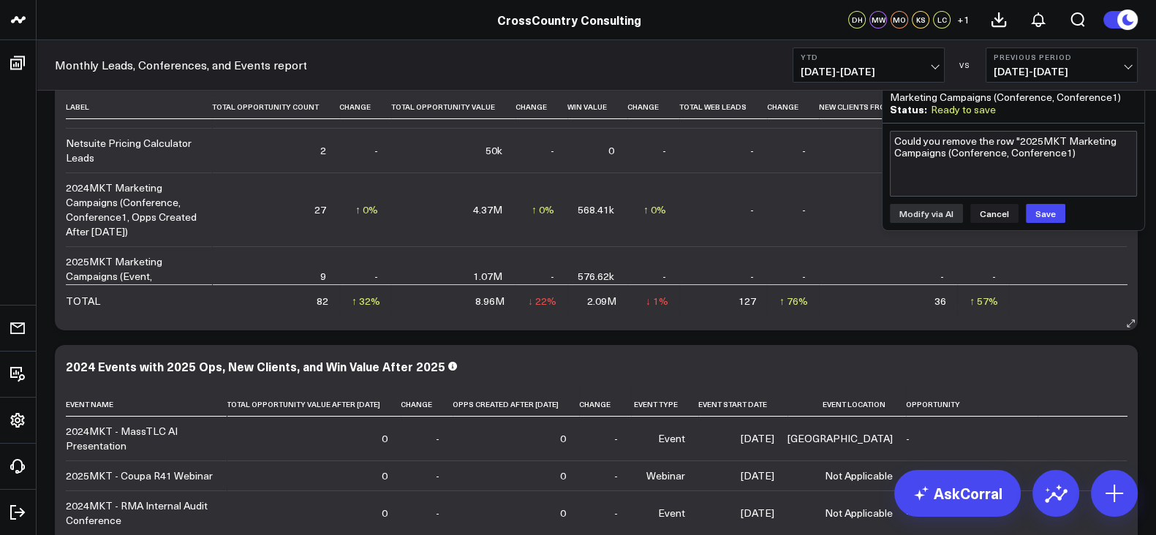
scroll to position [0, 0]
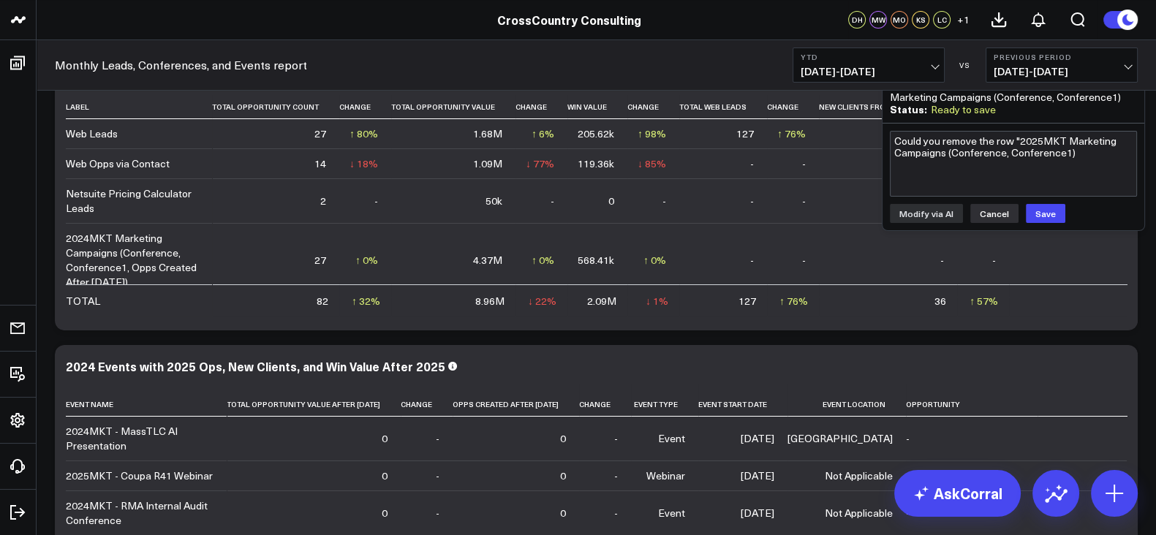
click at [995, 212] on button "Cancel" at bounding box center [994, 213] width 48 height 19
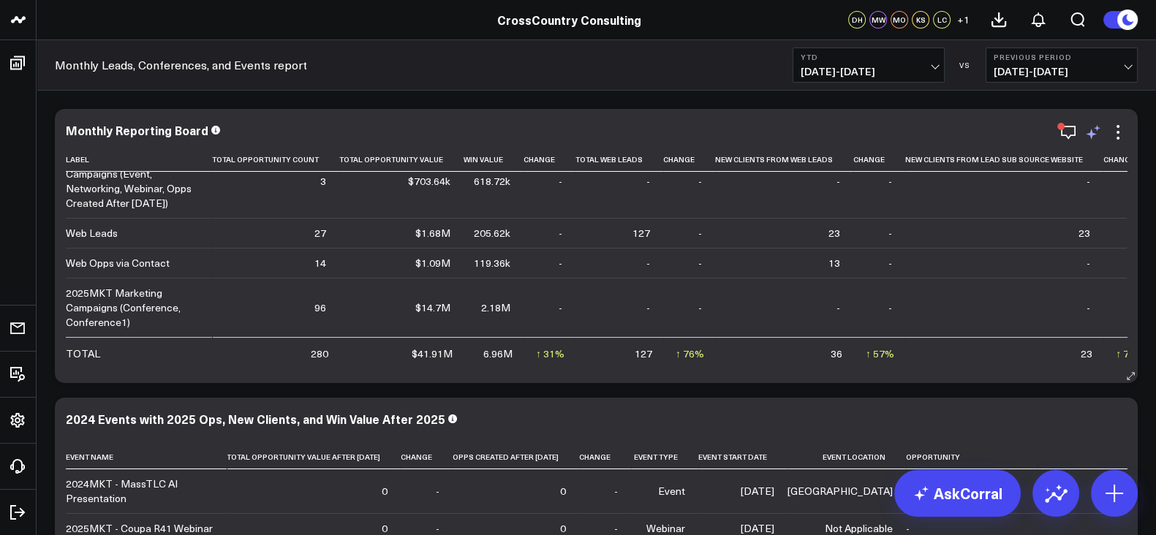
click at [1095, 133] on icon at bounding box center [1094, 133] width 18 height 18
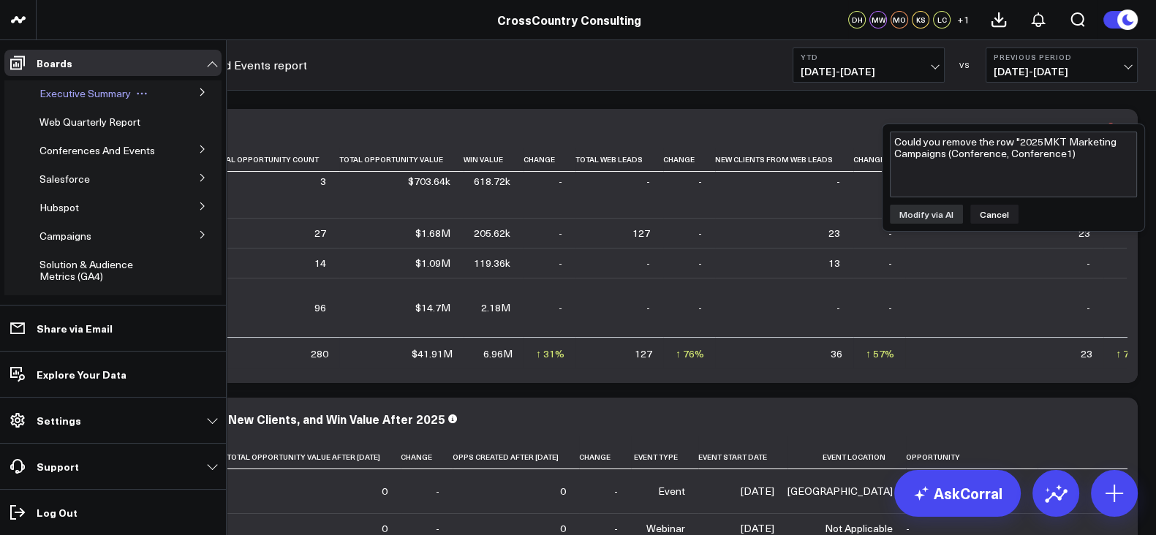
click at [82, 92] on span "Executive Summary" at bounding box center [84, 93] width 91 height 14
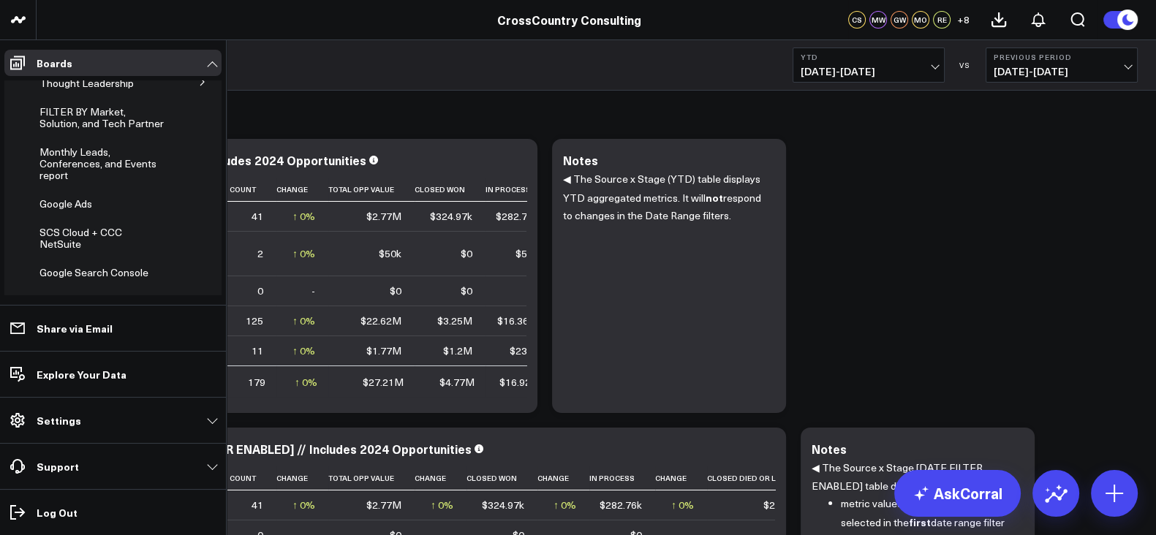
scroll to position [395, 0]
click at [66, 180] on span "Monthly Leads, Conferences, and Events report" at bounding box center [97, 161] width 117 height 37
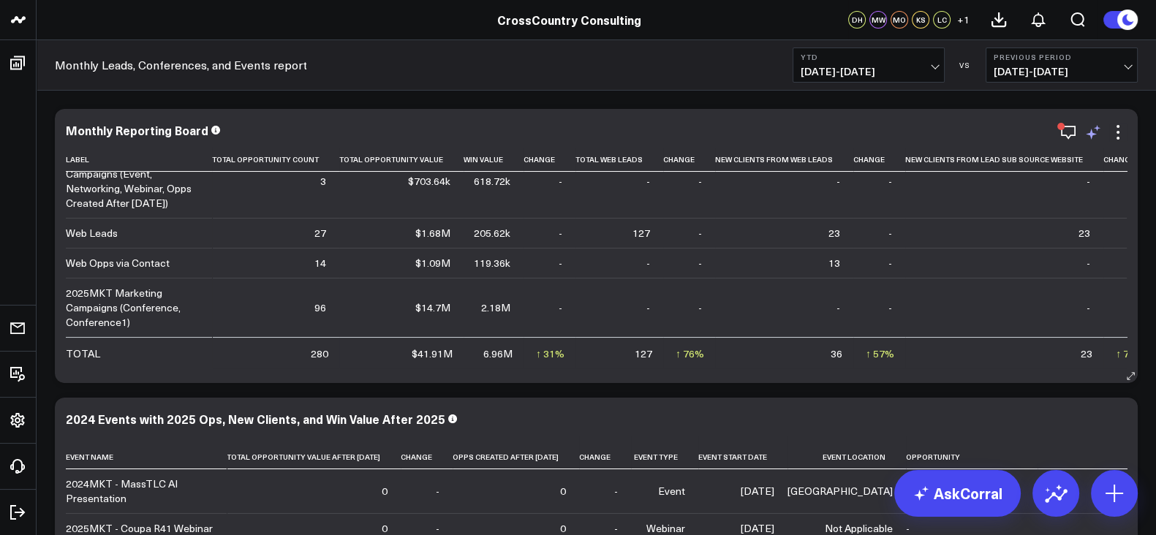
click at [1093, 132] on icon at bounding box center [1094, 133] width 18 height 18
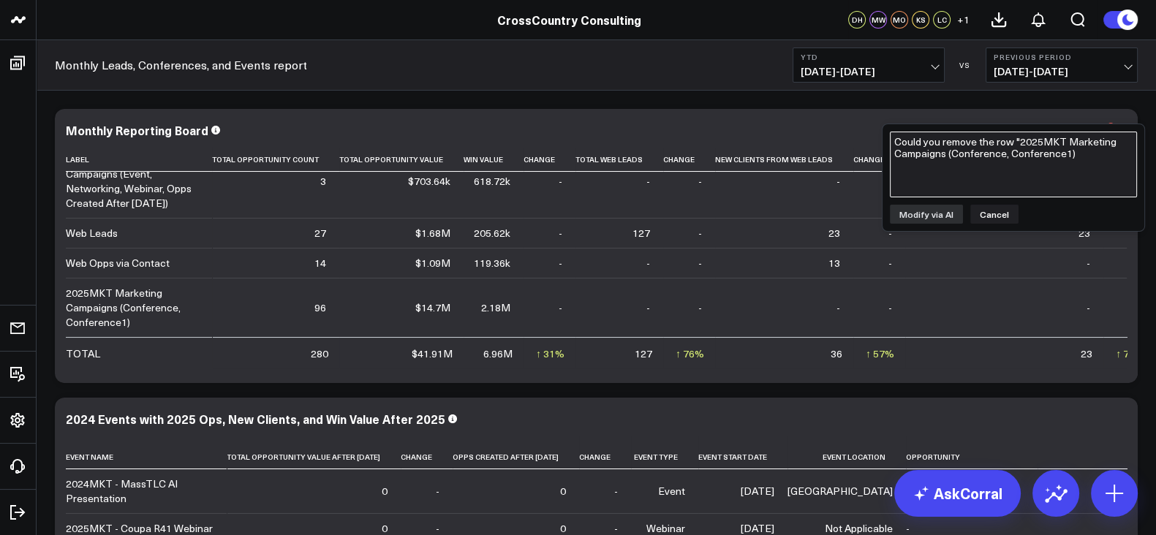
click at [1064, 162] on textarea "Could you remove the row "2025MKT Marketing Campaigns (Conference, Conference1)" at bounding box center [1013, 165] width 247 height 66
click at [940, 158] on textarea "Could you remove the specific row that has the LABEL "" at bounding box center [1013, 165] width 247 height 66
type textarea "Could you remove the specific row that has the LABEL "2025MKT Marketing Campaig…"
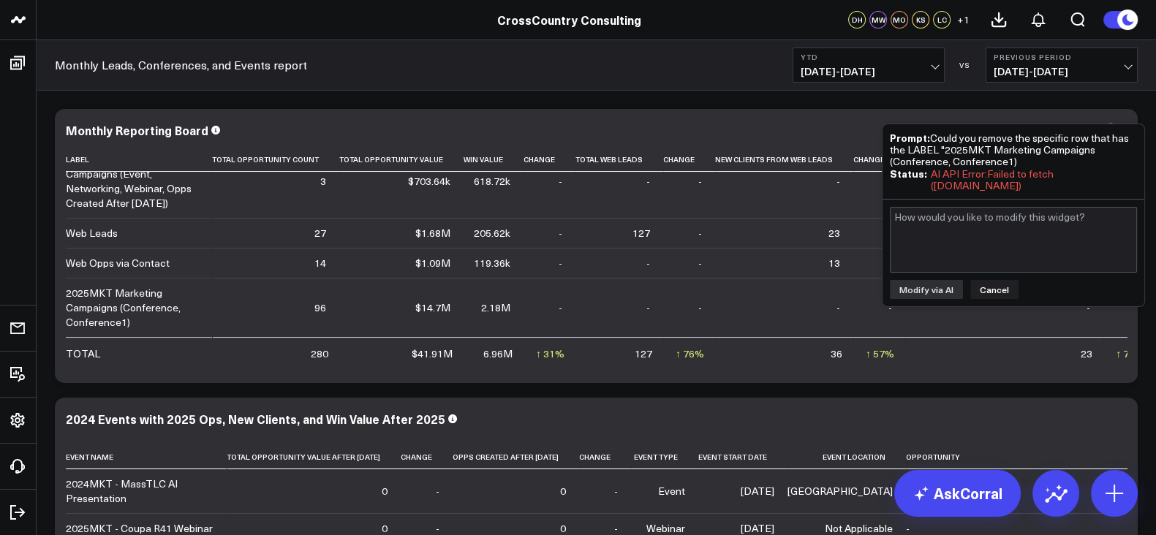
drag, startPoint x: 1024, startPoint y: 162, endPoint x: 932, endPoint y: 139, distance: 94.4
click at [932, 139] on div "Prompt: Could you remove the specific row that has the LABEL "2025MKT Marketing…" at bounding box center [1013, 150] width 247 height 36
copy div "Could you remove the specific row that has the LABEL "2025MKT Marketing Campaig…"
click at [990, 281] on button "Cancel" at bounding box center [994, 289] width 48 height 19
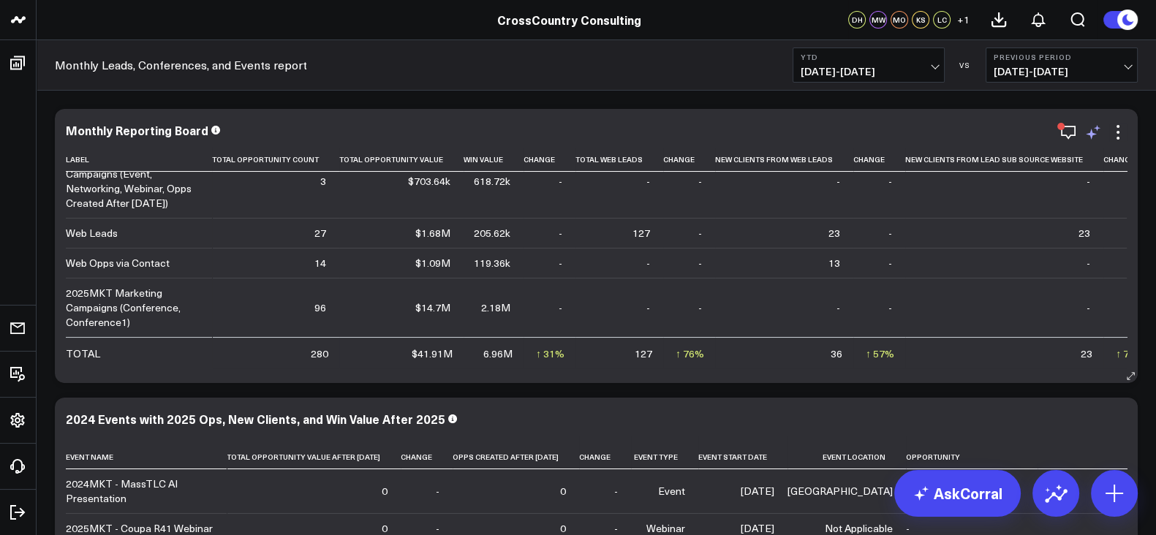
click at [1090, 140] on icon at bounding box center [1094, 133] width 18 height 18
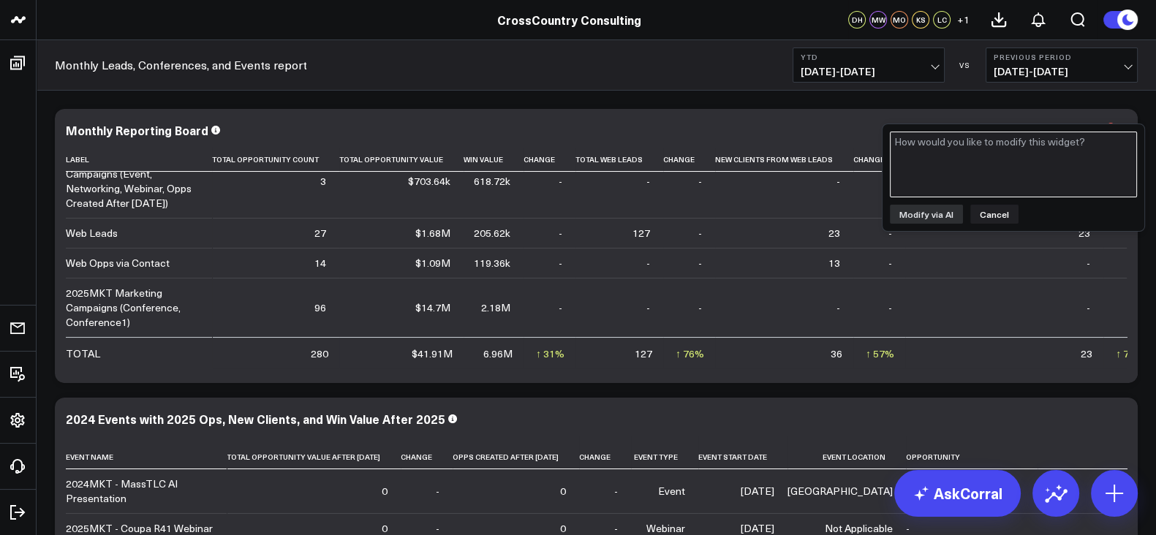
click at [1089, 140] on textarea at bounding box center [1013, 165] width 247 height 66
paste textarea "Could you remove the specific row that has the LABEL "2025MKT Marketing Campaig…"
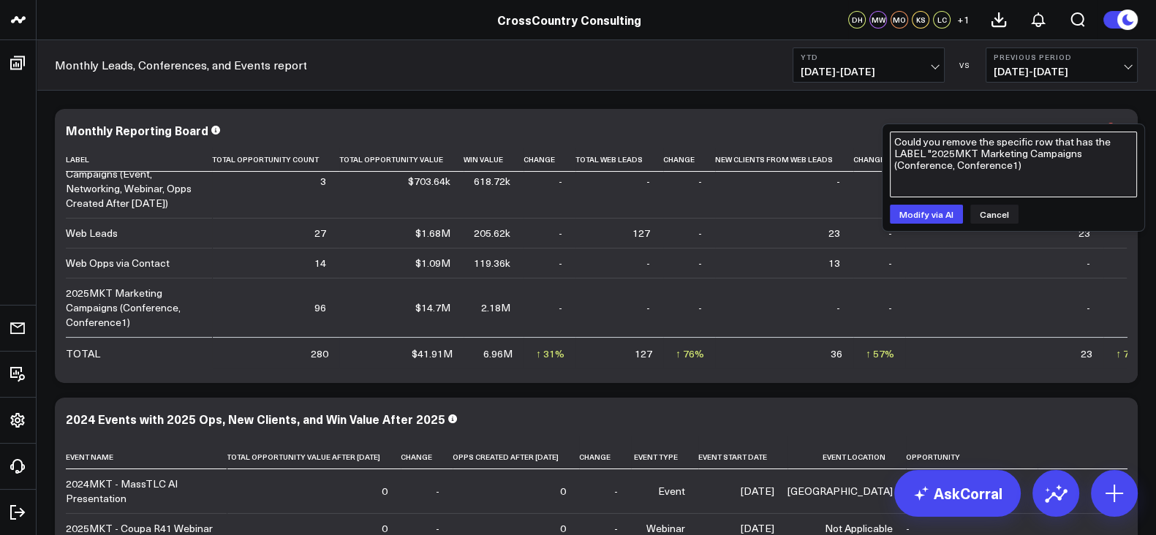
type textarea "Could you remove the specific row that has the LABEL "2025MKT Marketing Campaig…"
click at [930, 203] on div "Could you remove the specific row that has the LABEL "2025MKT Marketing Campaig…" at bounding box center [1014, 177] width 262 height 107
click at [926, 214] on button "Modify via AI" at bounding box center [926, 214] width 73 height 19
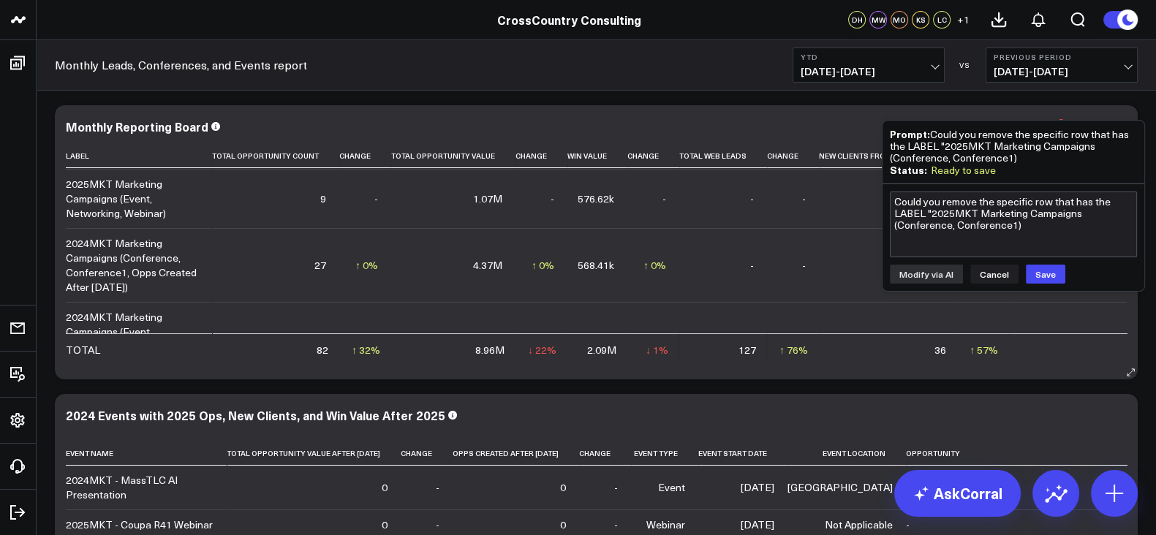
scroll to position [151, 0]
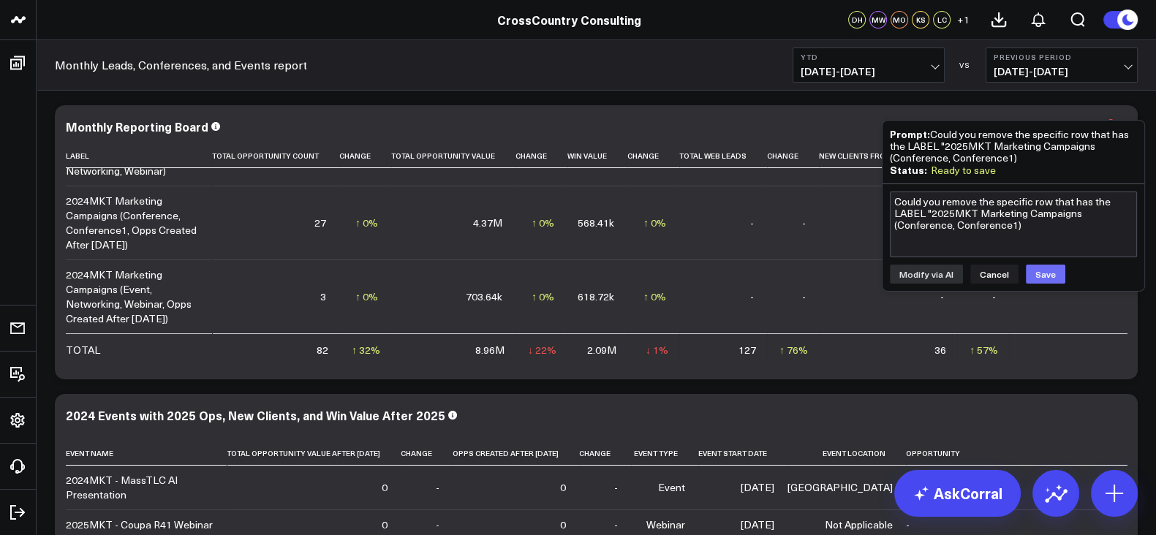
click at [1044, 271] on button "Save" at bounding box center [1045, 274] width 39 height 19
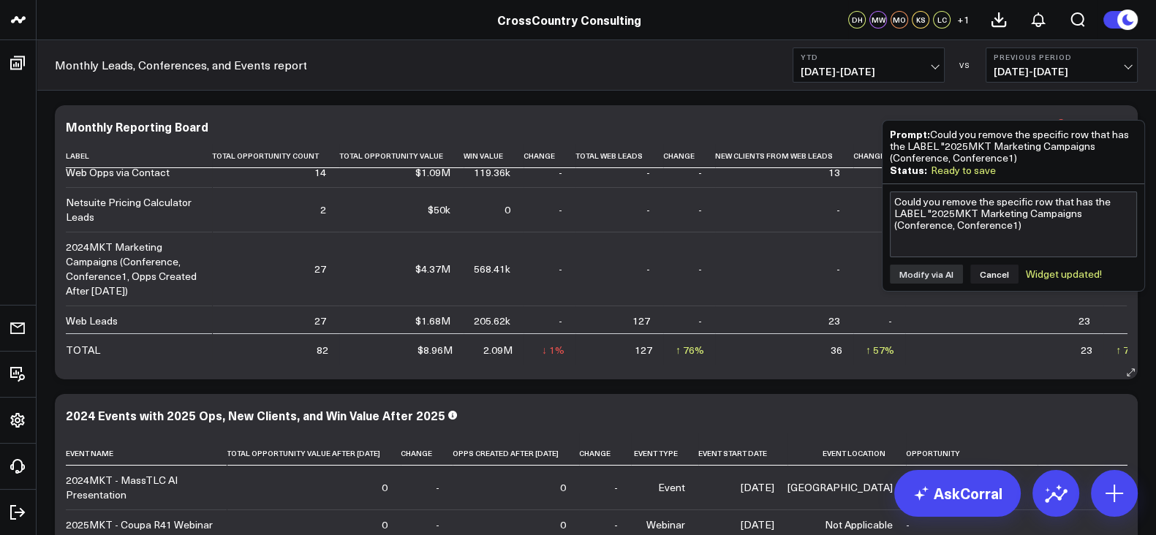
scroll to position [0, 0]
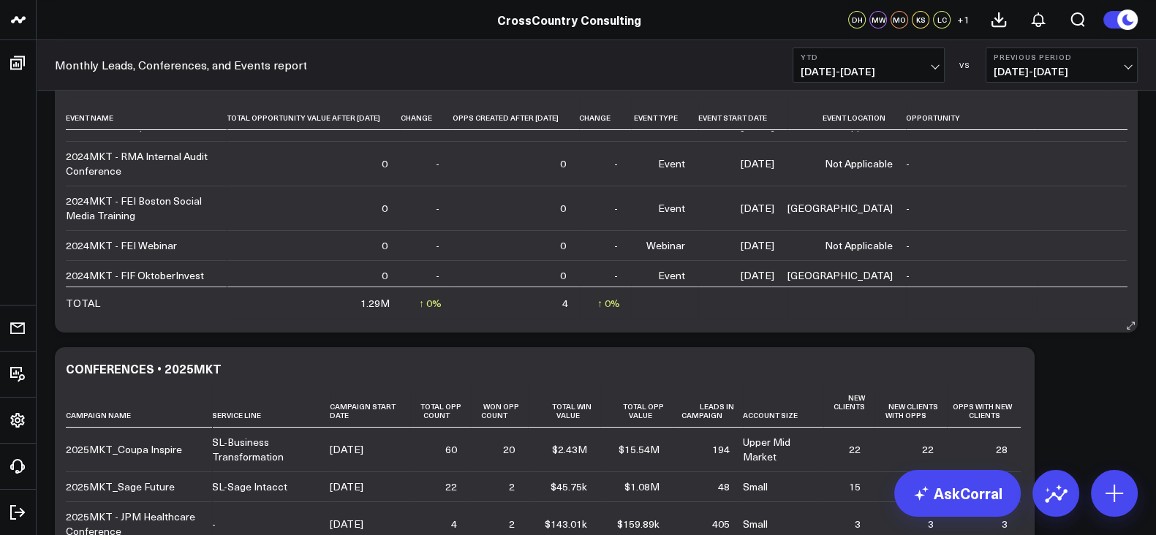
scroll to position [67, 0]
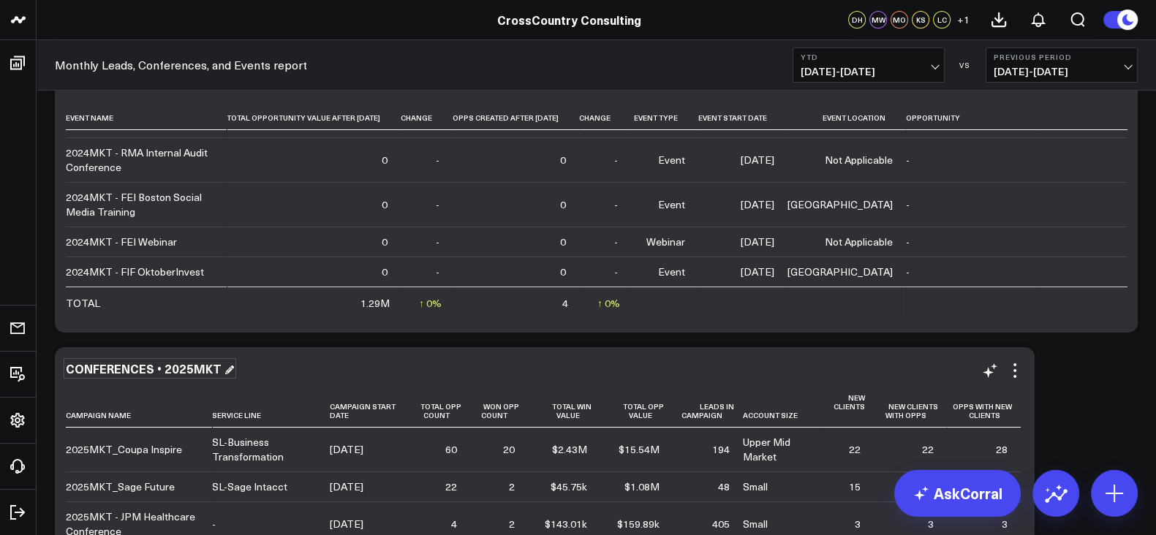
click at [173, 367] on div "CONFERENCES • 2025MKT" at bounding box center [150, 369] width 168 height 16
click at [173, 367] on div "CONFERENCES • 2025MKT" at bounding box center [145, 369] width 159 height 16
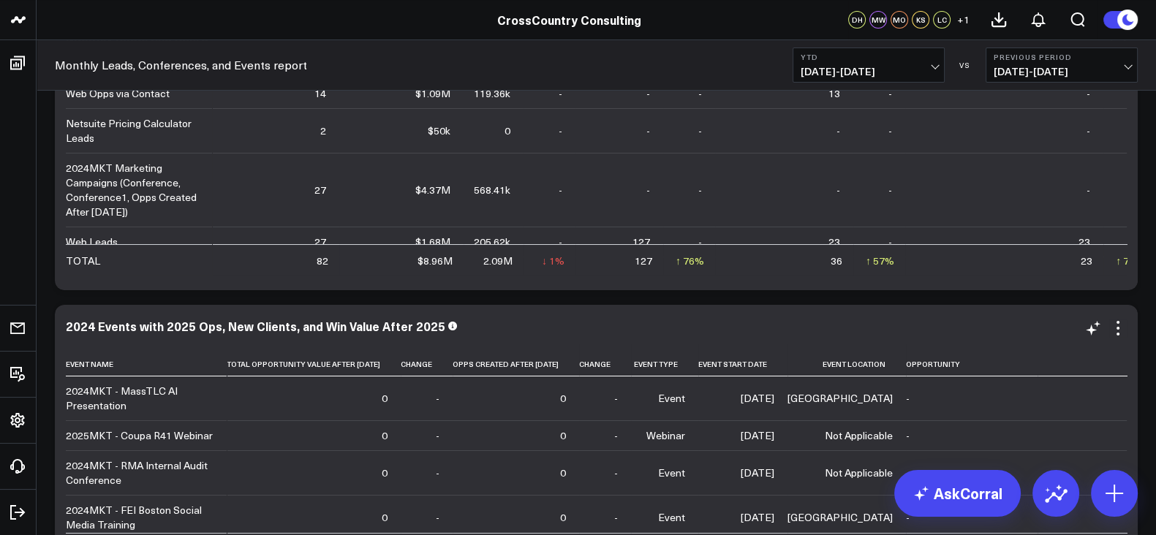
scroll to position [0, 0]
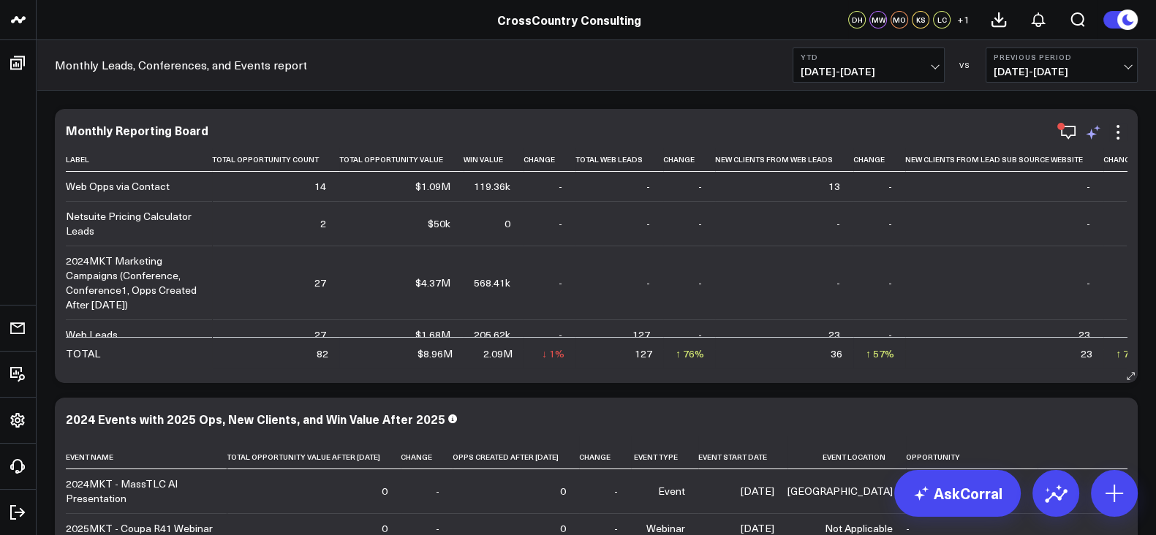
click at [1098, 140] on icon at bounding box center [1094, 133] width 18 height 18
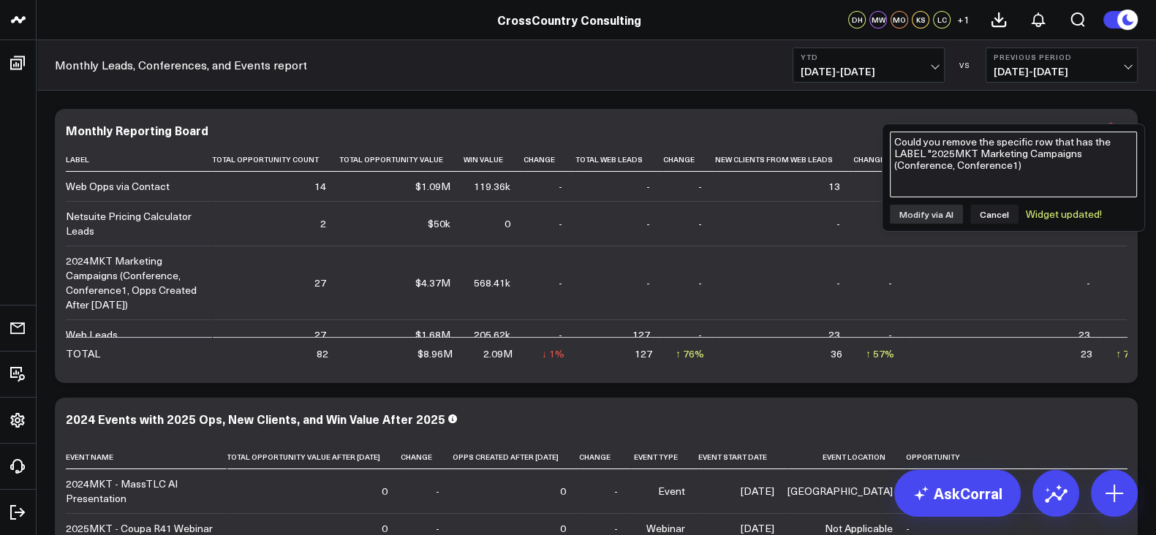
click at [1029, 154] on textarea "Could you remove the specific row that has the LABEL "2025MKT Marketing Campaig…" at bounding box center [1013, 165] width 247 height 66
paste textarea "CONFERENCES • 2025MKT"
click at [1034, 146] on textarea "Could you add a row based on CONFERENCES • 2025MKT" at bounding box center [1013, 165] width 247 height 66
click at [1066, 159] on textarea "Could you add a row based on the widget from this board "CONFERENCES • 2025MKT" at bounding box center [1013, 165] width 247 height 66
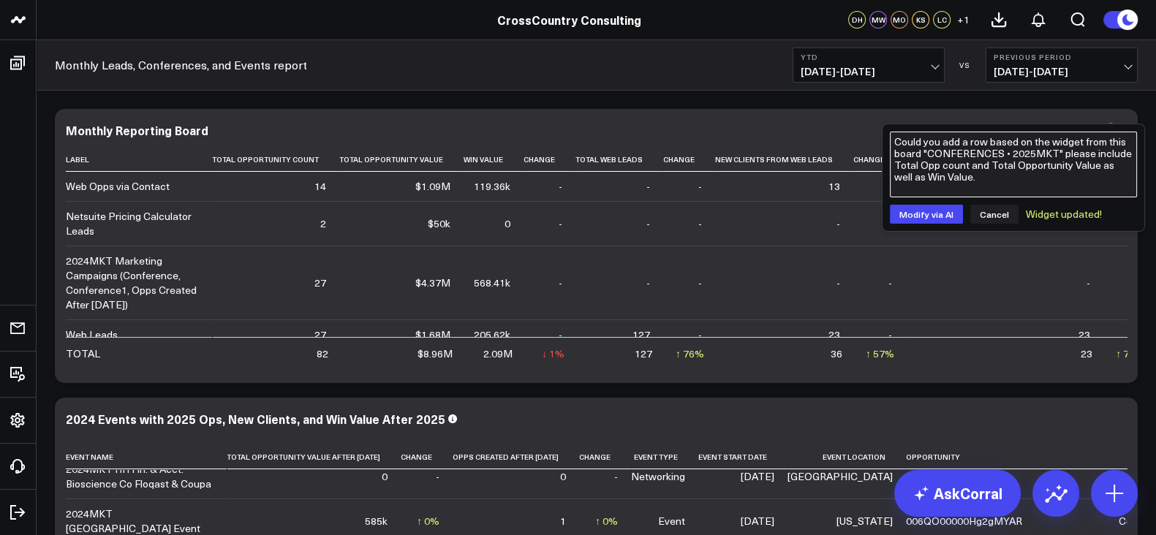
type textarea "Could you add a row based on the widget from this board "CONFERENCES • 2025MKT"…"
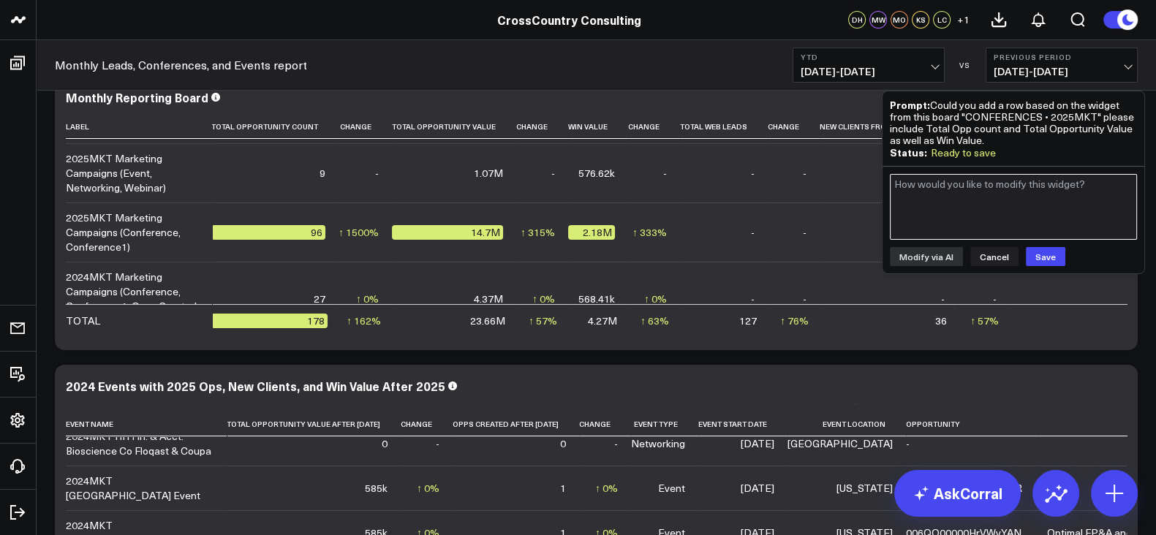
scroll to position [12, 0]
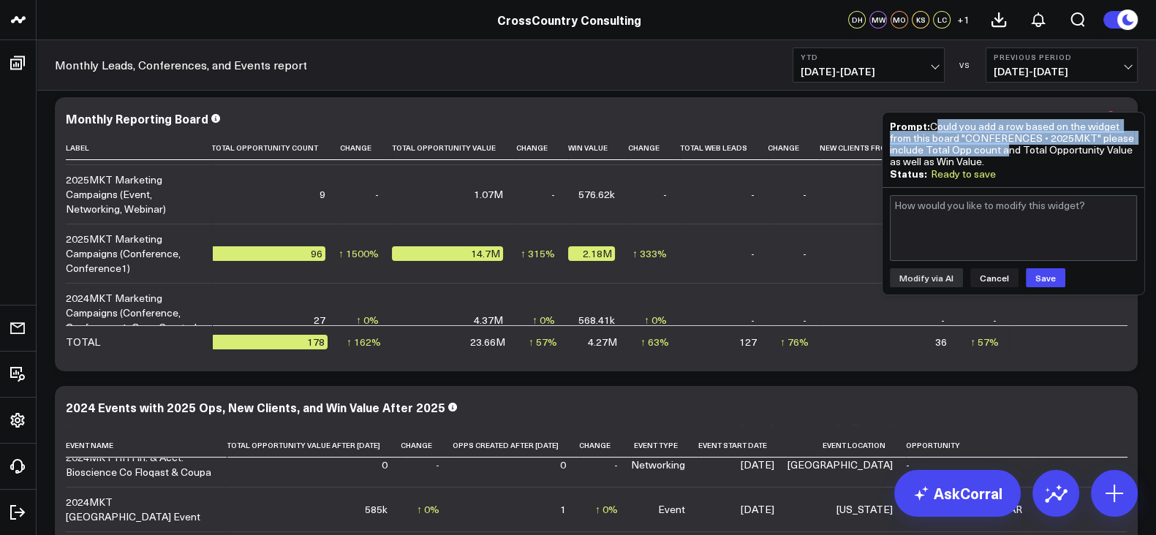
drag, startPoint x: 1006, startPoint y: 154, endPoint x: 938, endPoint y: 125, distance: 73.4
click at [938, 125] on div "Prompt: Could you add a row based on the widget from this board "CONFERENCES • …" at bounding box center [1013, 144] width 247 height 48
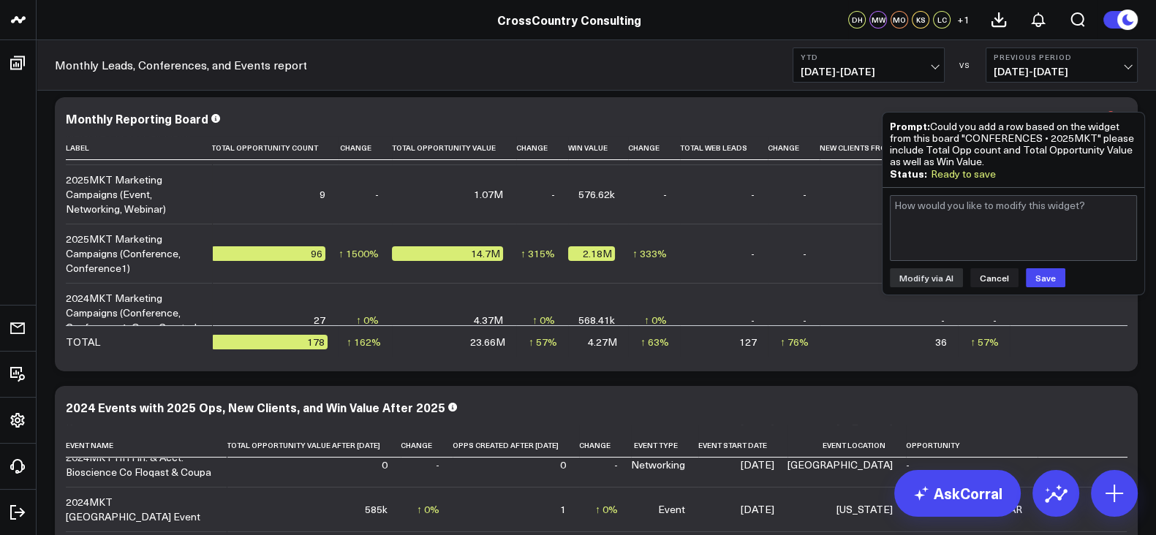
click at [978, 160] on div "Prompt: Could you add a row based on the widget from this board "CONFERENCES • …" at bounding box center [1013, 144] width 247 height 48
drag, startPoint x: 988, startPoint y: 160, endPoint x: 930, endPoint y: 129, distance: 66.1
click at [930, 129] on div "Prompt: Could you add a row based on the widget from this board "CONFERENCES • …" at bounding box center [1013, 144] width 247 height 48
copy div "Could you add a row based on the widget from this board "CONFERENCES • 2025MKT"…"
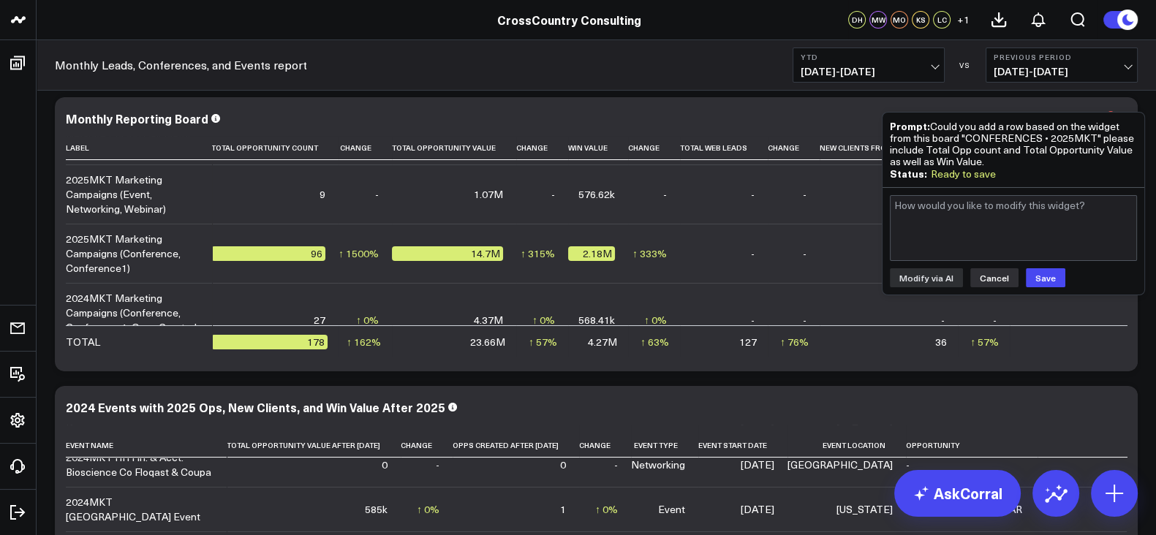
click at [997, 279] on button "Cancel" at bounding box center [994, 277] width 48 height 19
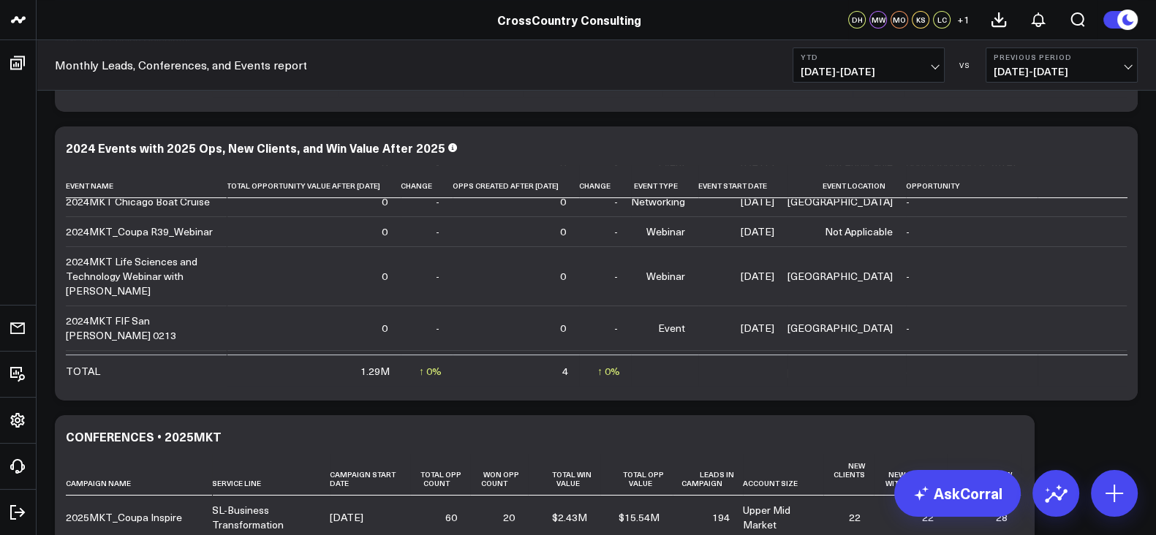
scroll to position [405, 0]
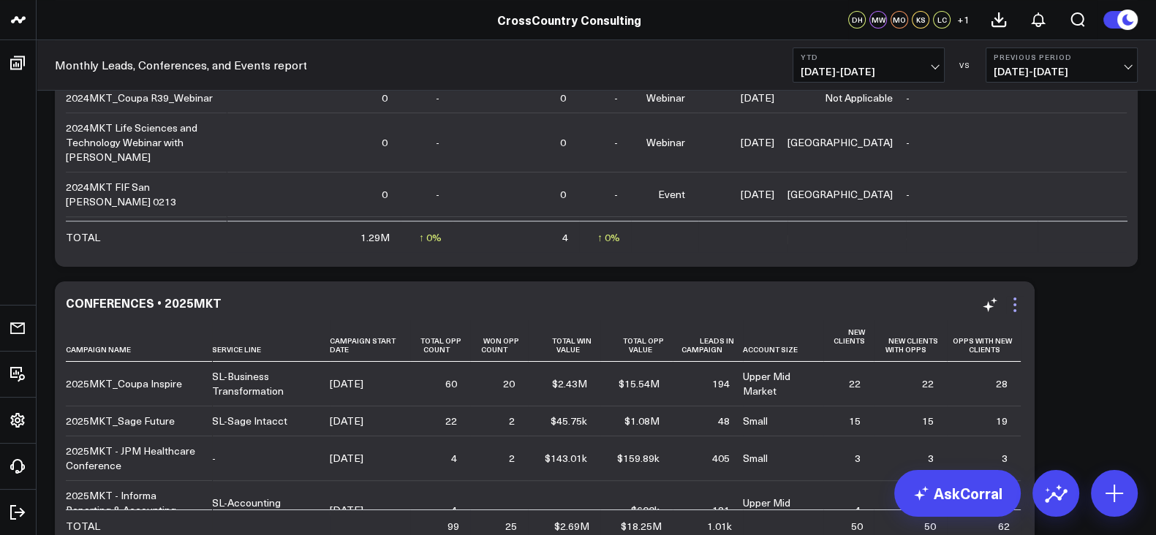
click at [1014, 301] on icon at bounding box center [1015, 305] width 18 height 18
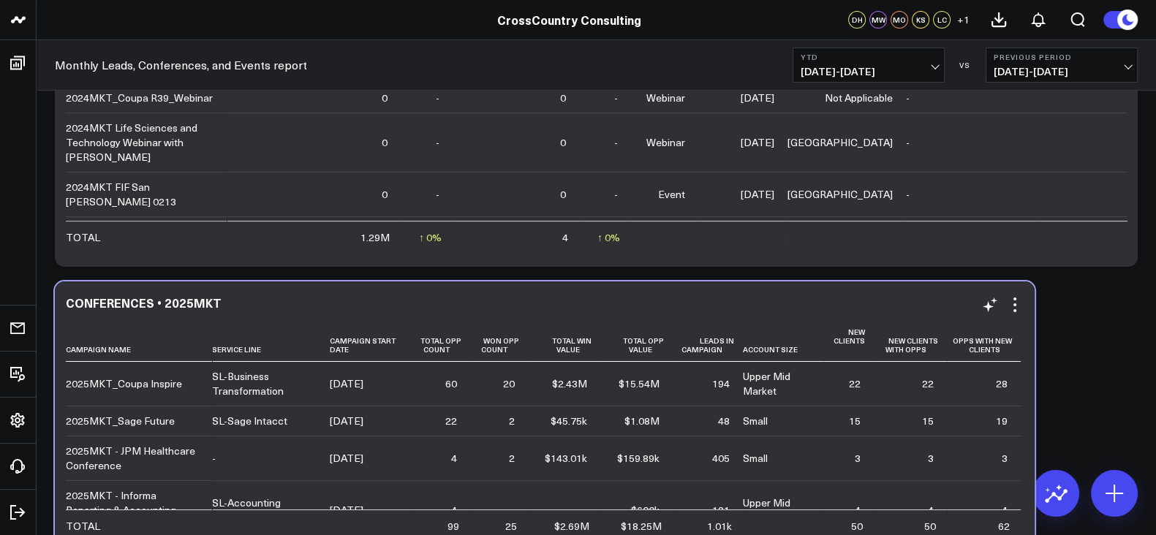
click at [500, 286] on div "CONFERENCES • 2025MKT Campaign Name Service Line Campaign Start Date Total Opp …" at bounding box center [545, 419] width 980 height 274
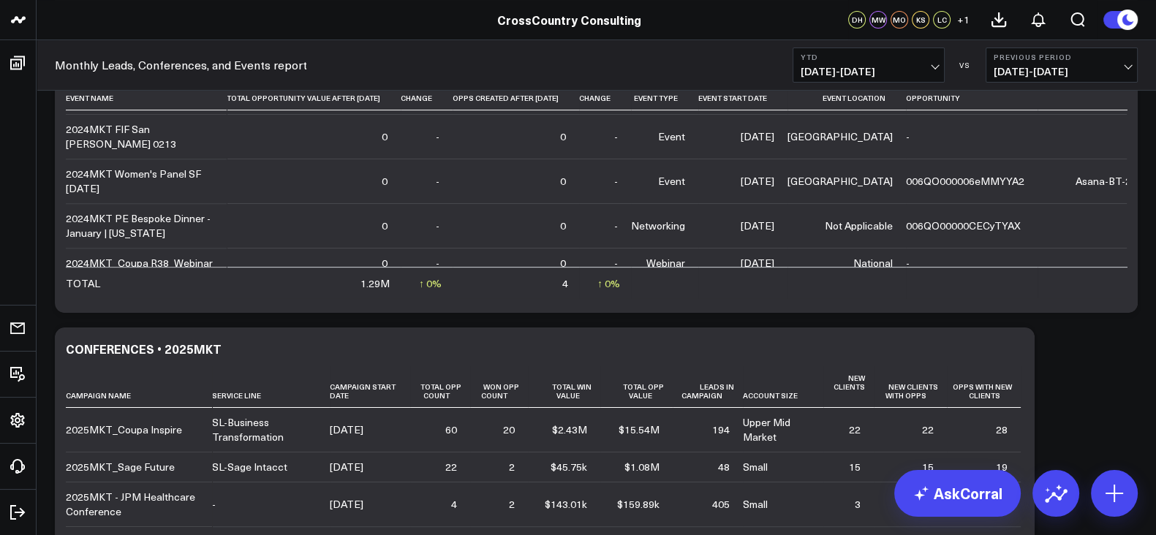
scroll to position [365, 0]
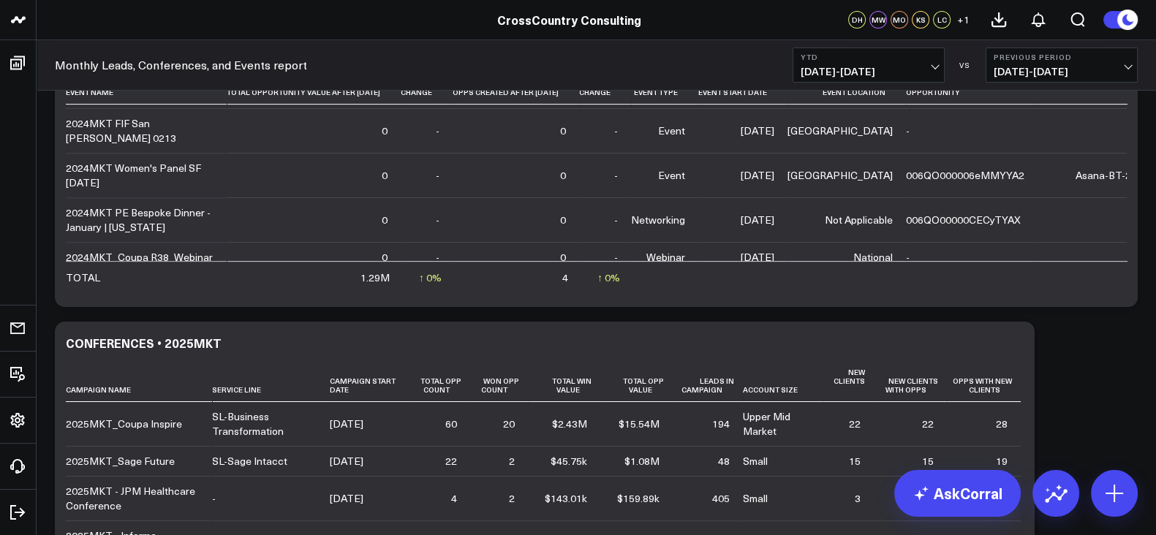
click at [0, 0] on icon at bounding box center [0, 0] width 0 height 0
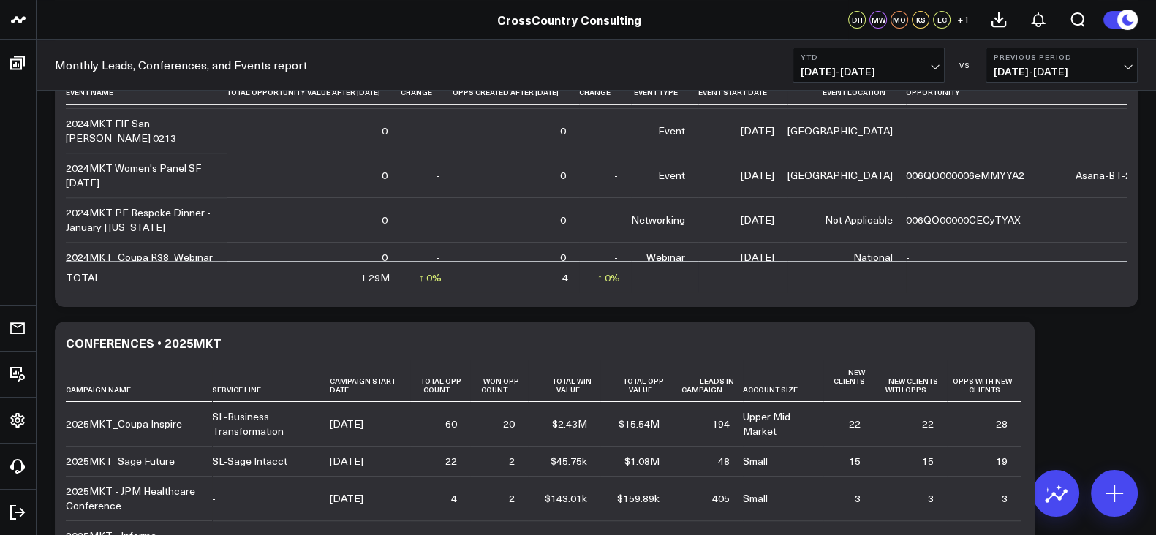
scroll to position [513, 0]
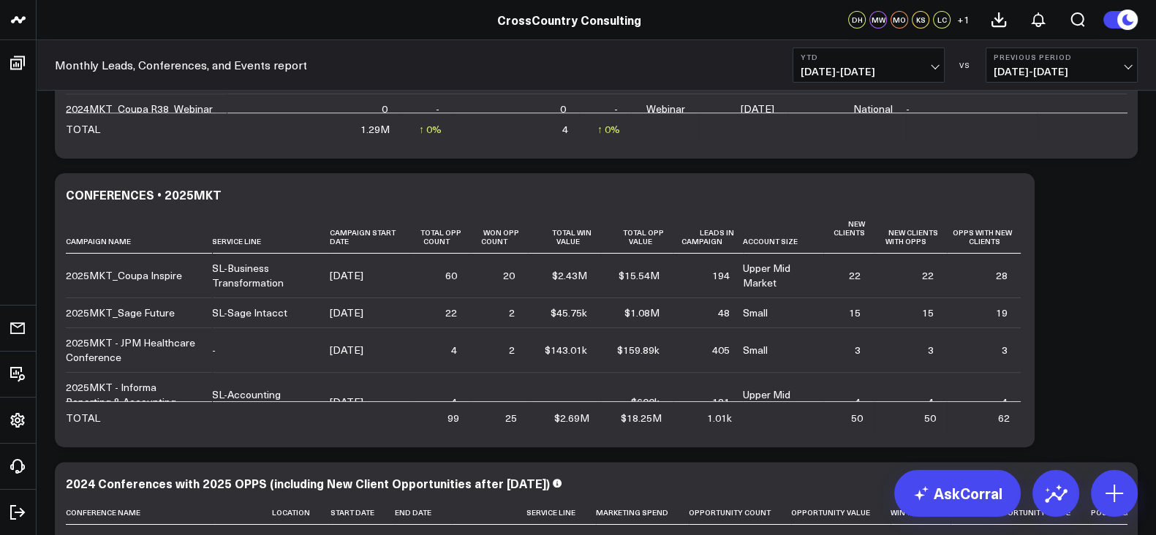
click at [0, 0] on button "Edit Widget" at bounding box center [0, 0] width 0 height 0
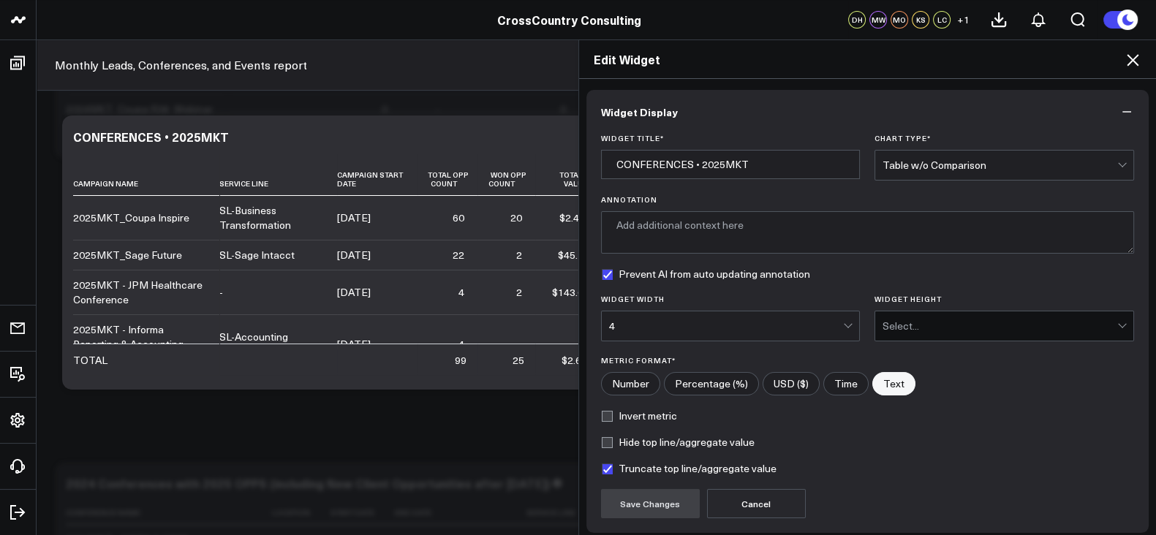
scroll to position [116, 0]
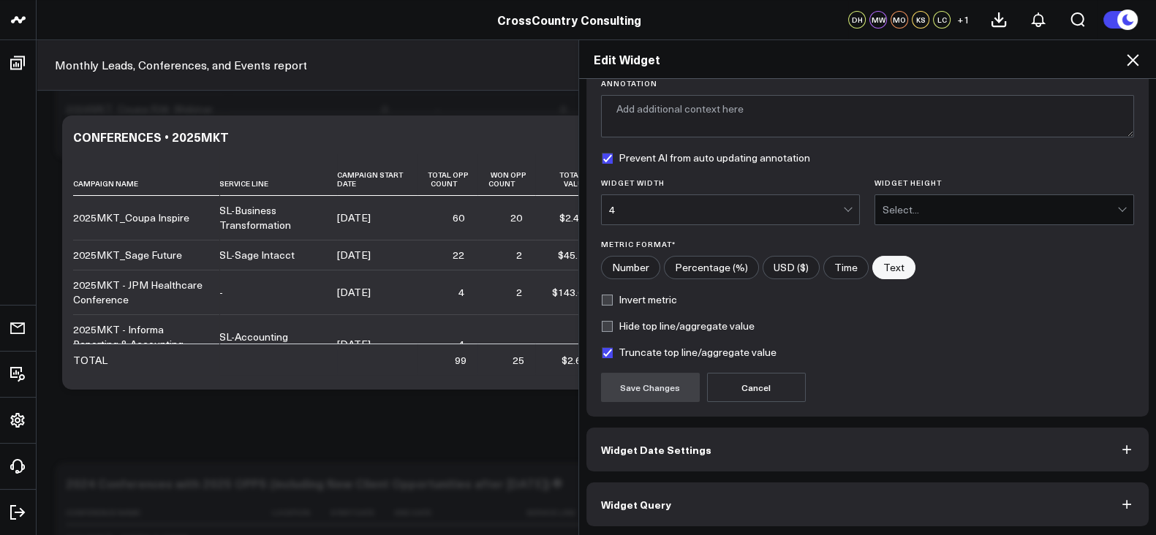
click at [728, 510] on button "Widget Query" at bounding box center [868, 505] width 563 height 44
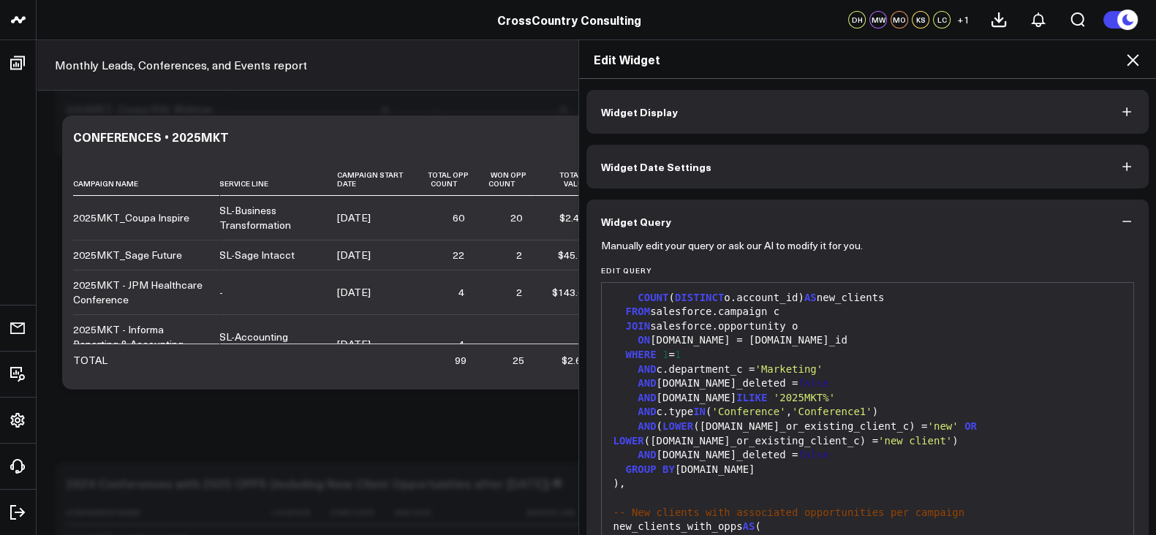
scroll to position [791, 0]
click at [1138, 56] on icon at bounding box center [1133, 60] width 18 height 18
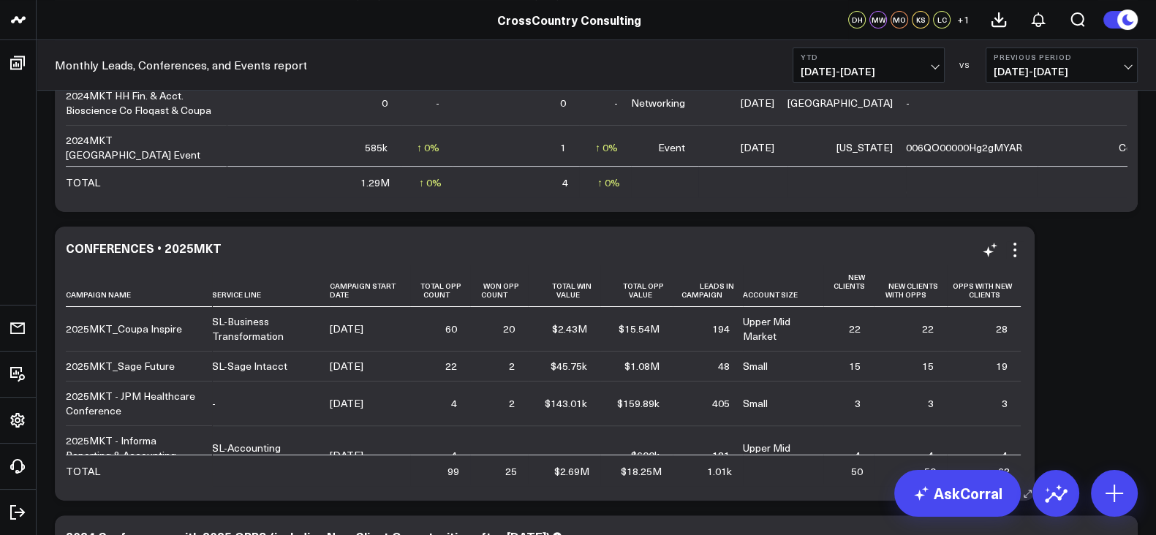
scroll to position [448, 0]
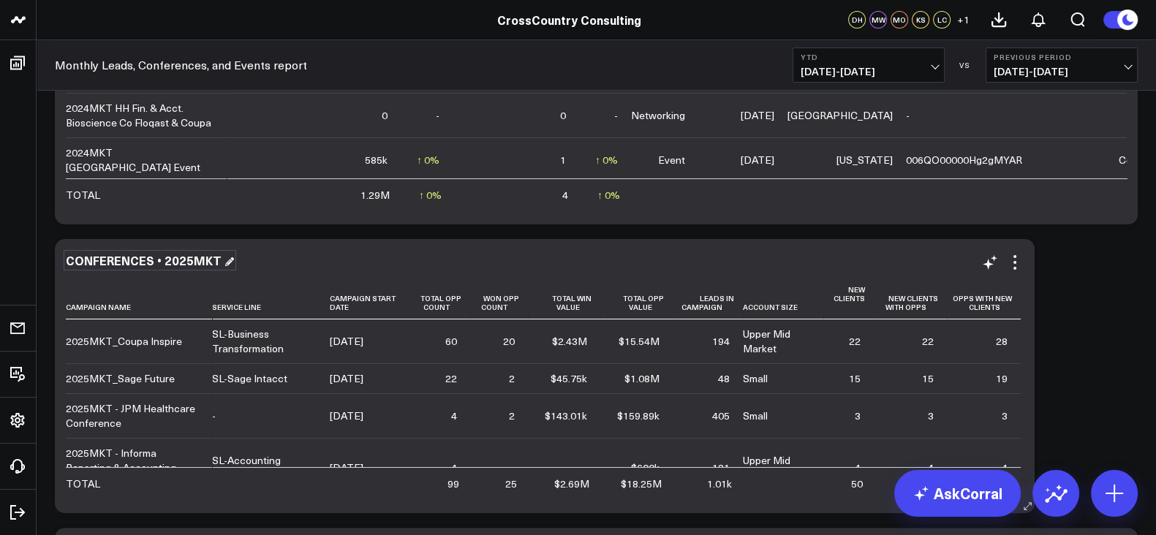
click at [190, 262] on div "CONFERENCES • 2025MKT" at bounding box center [150, 260] width 168 height 16
click at [190, 262] on div "CONFERENCES • 2025MKT" at bounding box center [145, 260] width 159 height 16
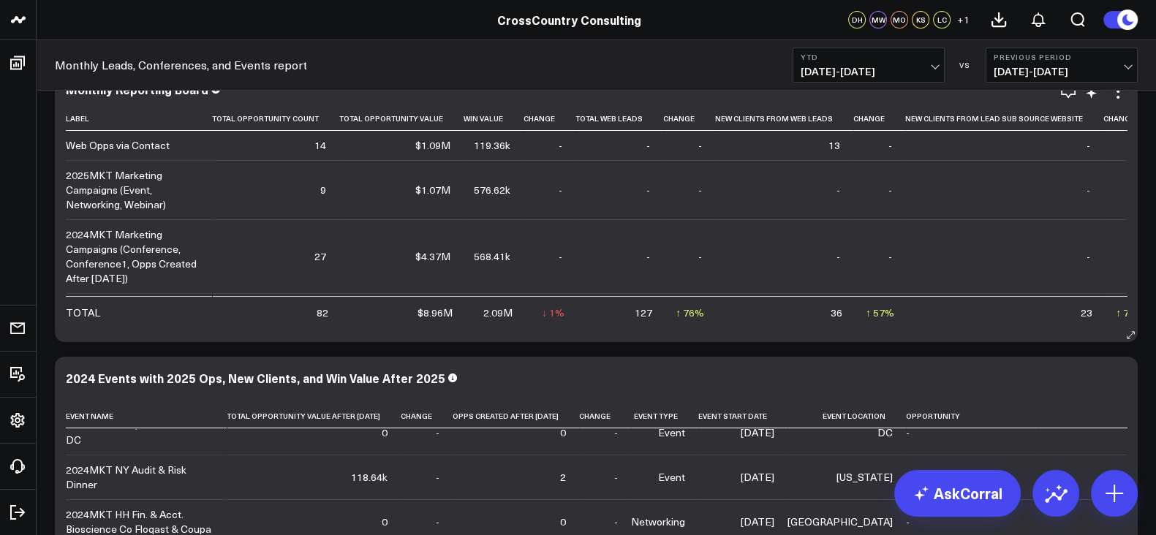
scroll to position [0, 0]
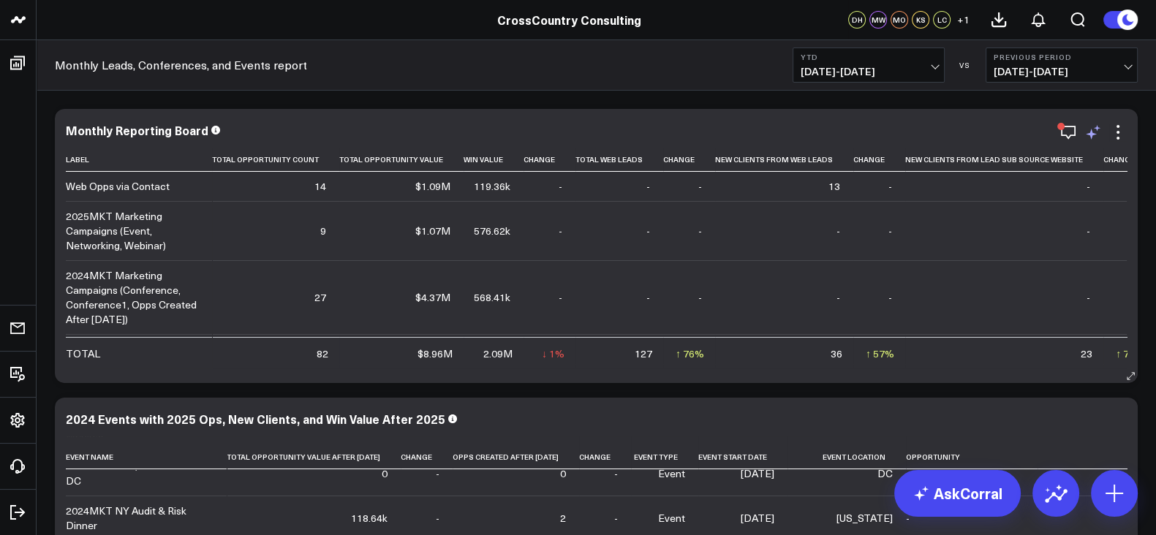
click at [1093, 134] on icon at bounding box center [1091, 134] width 11 height 11
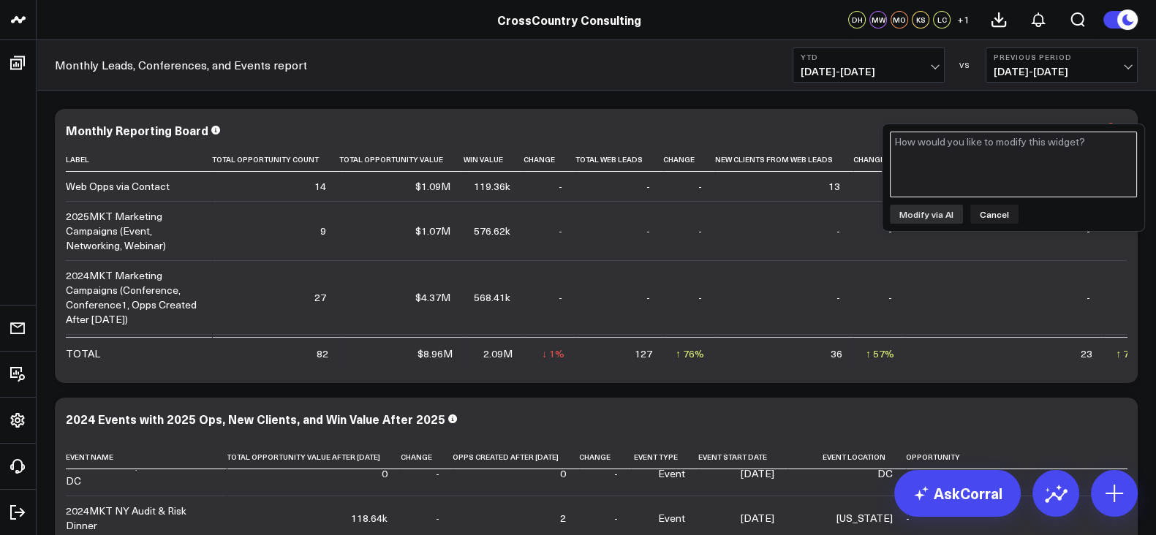
click at [976, 172] on textarea at bounding box center [1013, 165] width 247 height 66
paste textarea "CONFERENCES • 2025MKT"
click at [1001, 149] on textarea "Could you add a row for CONFERENCES • 2025MKT" at bounding box center [1013, 165] width 247 height 66
type textarea "Could you add a row based on the data from CONFERENCES • 2025MKT"
click at [918, 209] on button "Modify via AI" at bounding box center [926, 214] width 73 height 19
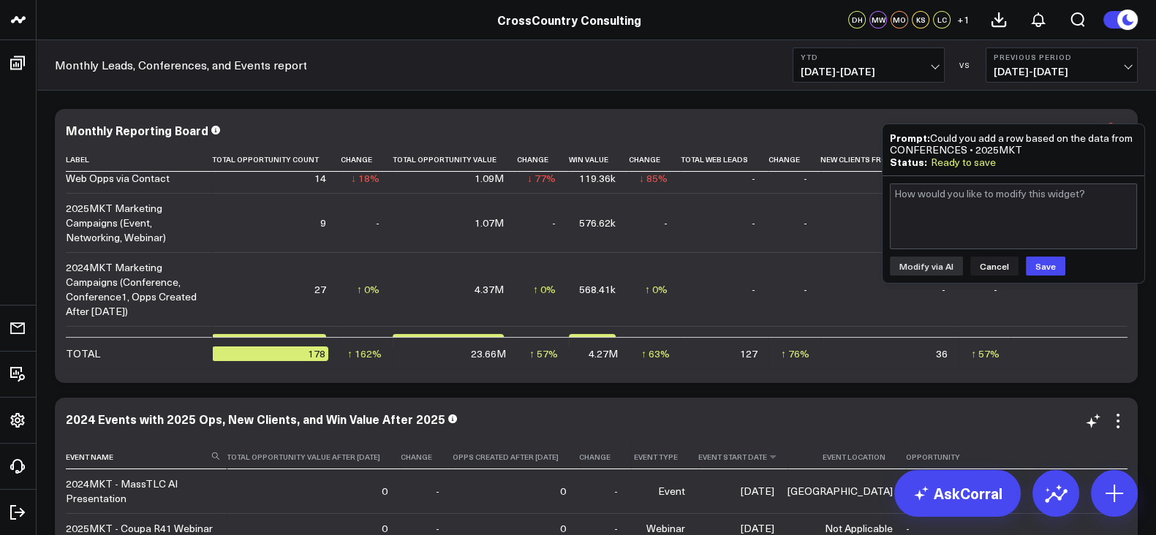
scroll to position [153, 0]
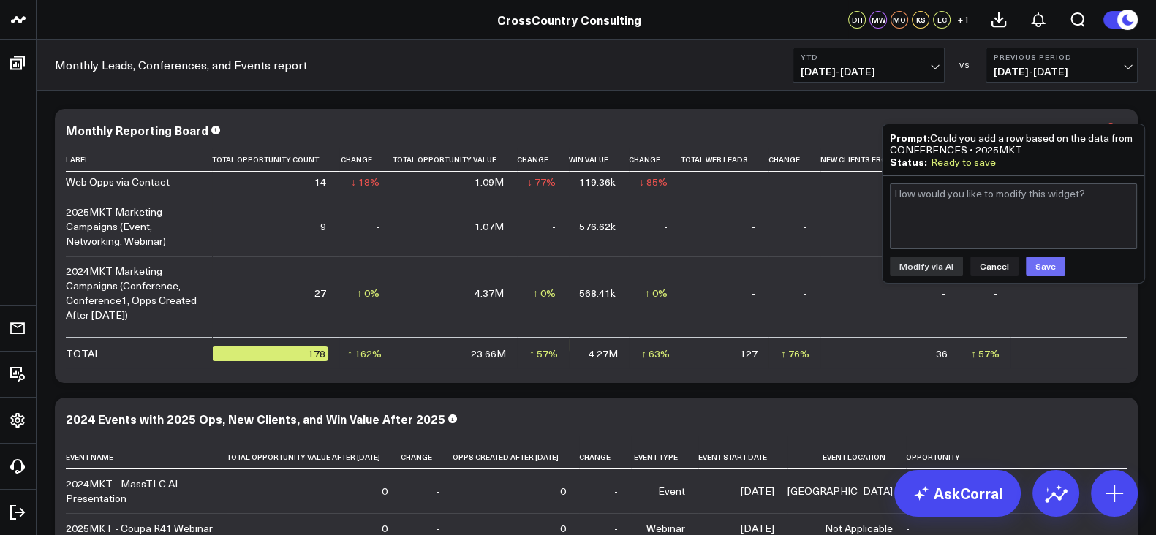
click at [1043, 265] on button "Save" at bounding box center [1045, 266] width 39 height 19
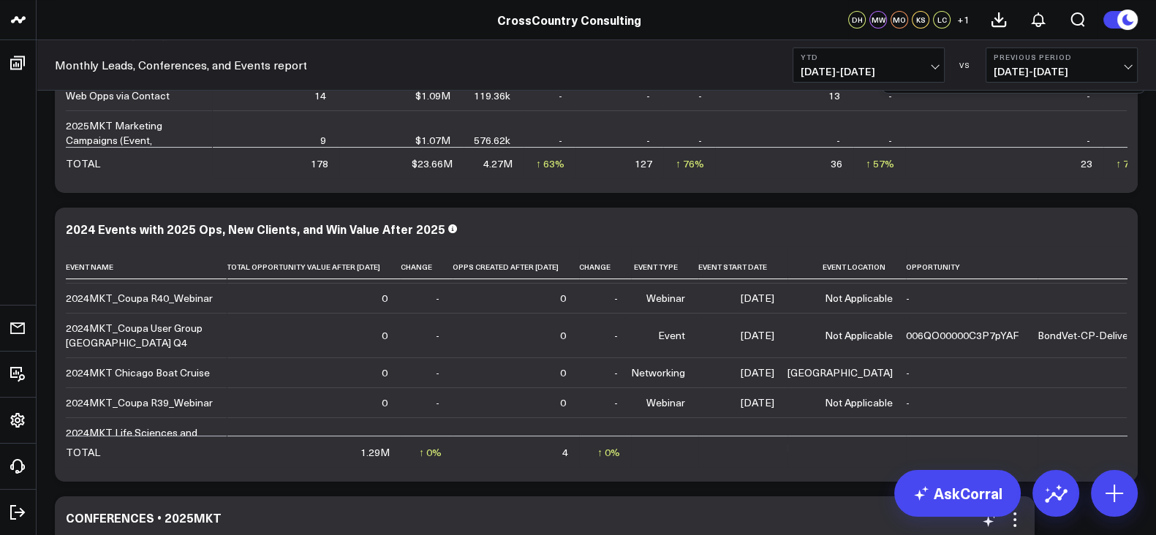
scroll to position [0, 0]
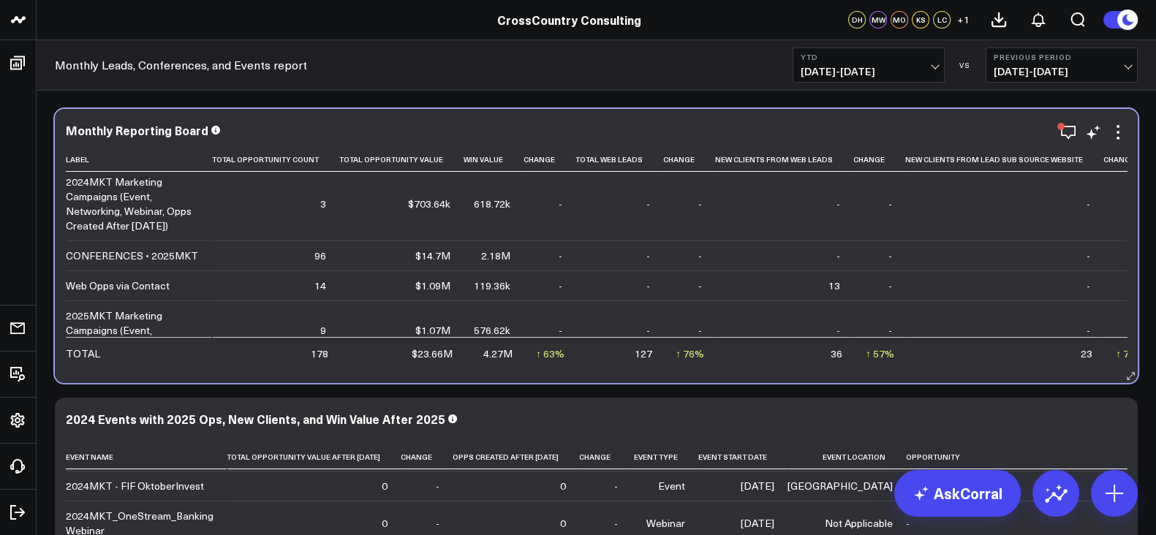
click at [645, 110] on div "Monthly Reporting Board Label Total Opportunity Count Total Opportunity Value W…" at bounding box center [596, 246] width 1083 height 274
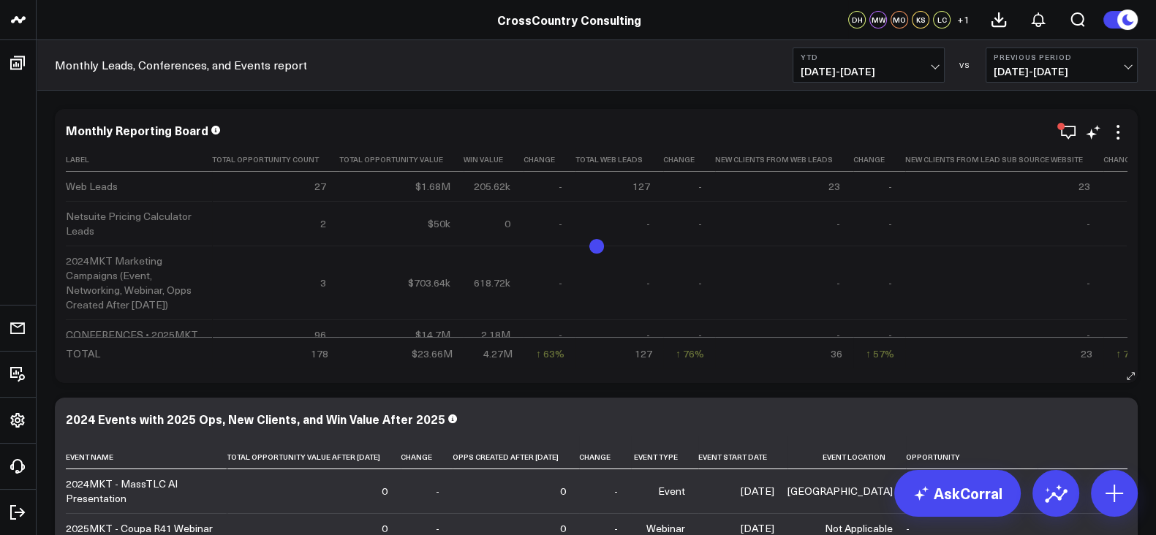
scroll to position [99, 0]
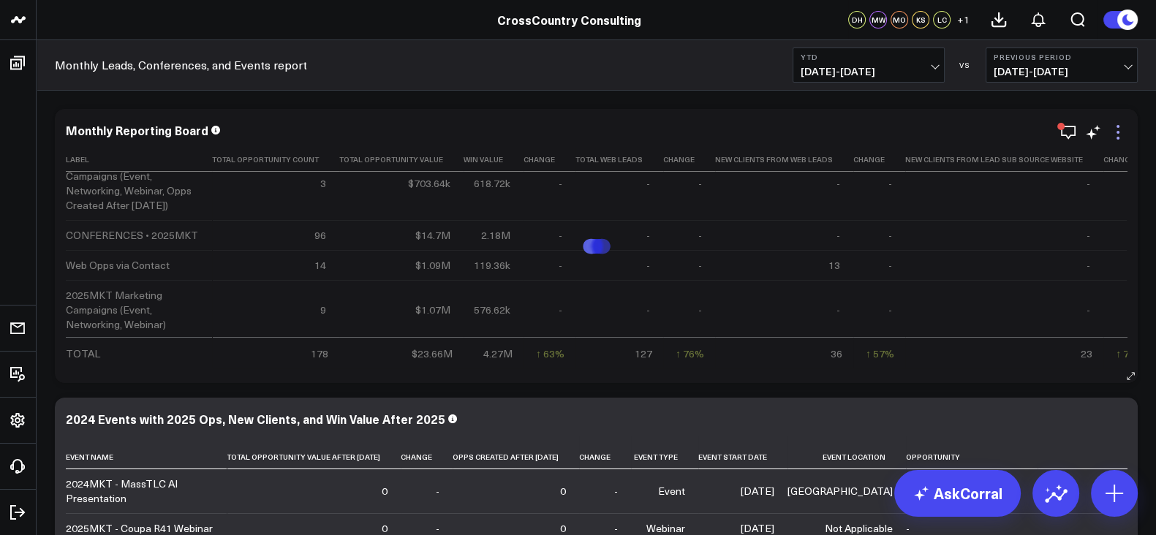
click at [1114, 129] on icon at bounding box center [1118, 133] width 18 height 18
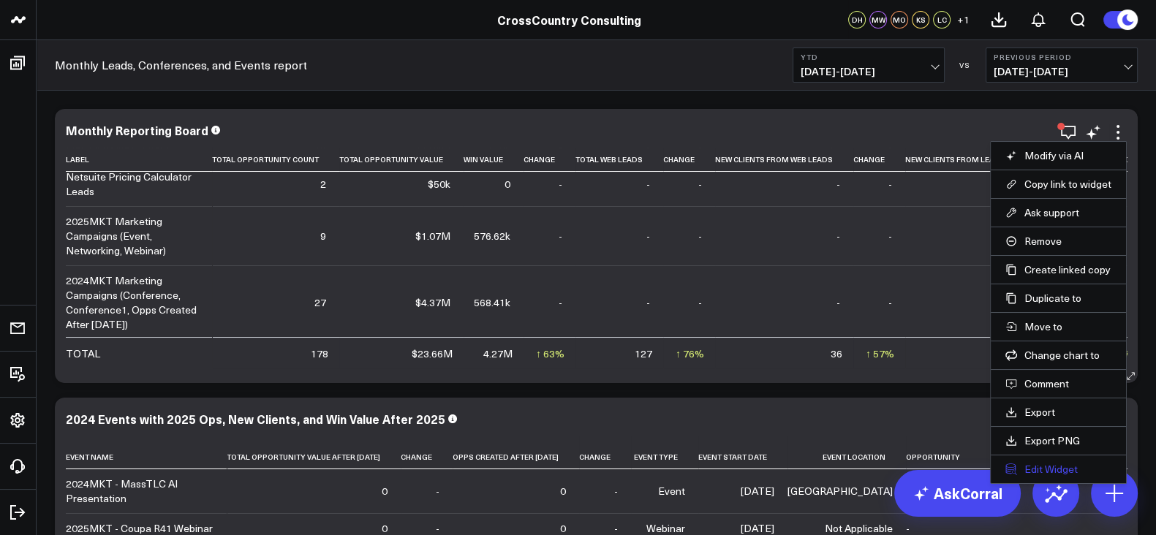
click at [1051, 464] on button "Edit Widget" at bounding box center [1059, 469] width 106 height 13
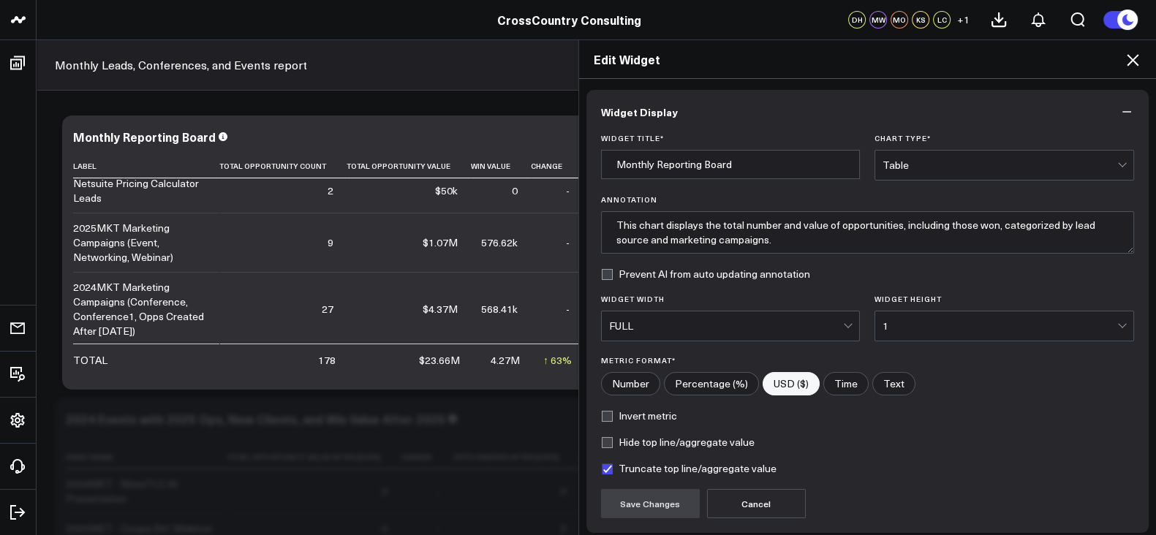
scroll to position [116, 0]
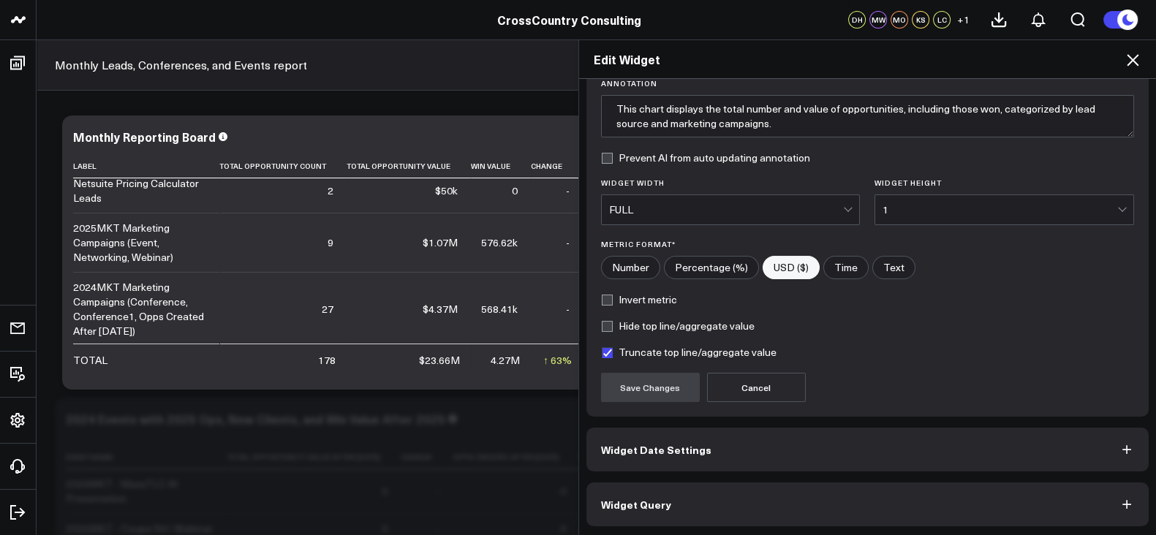
click at [702, 499] on button "Widget Query" at bounding box center [868, 505] width 563 height 44
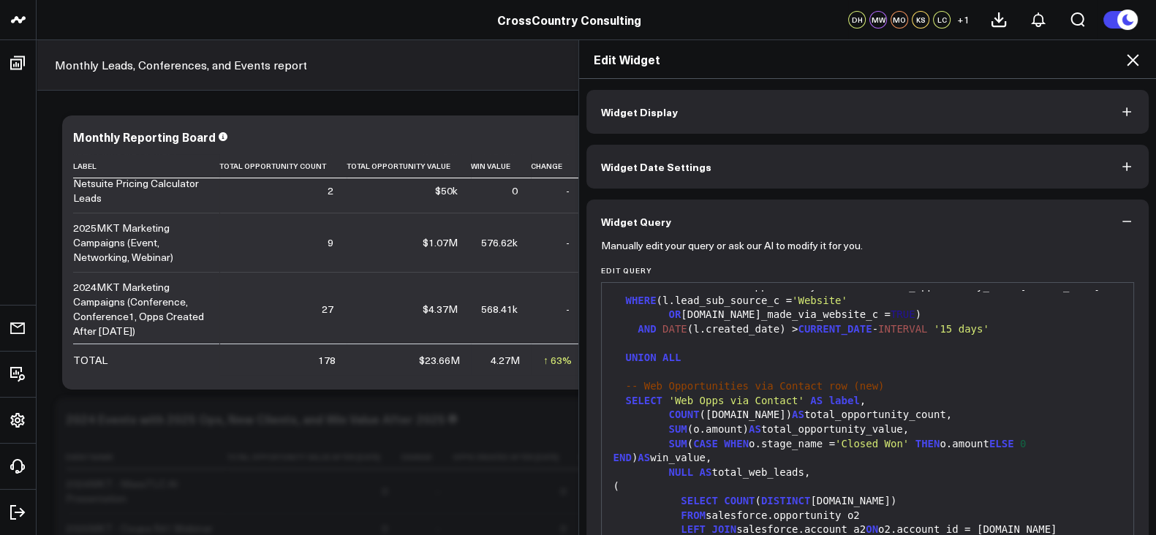
scroll to position [789, 0]
click at [1134, 55] on icon at bounding box center [1133, 60] width 18 height 18
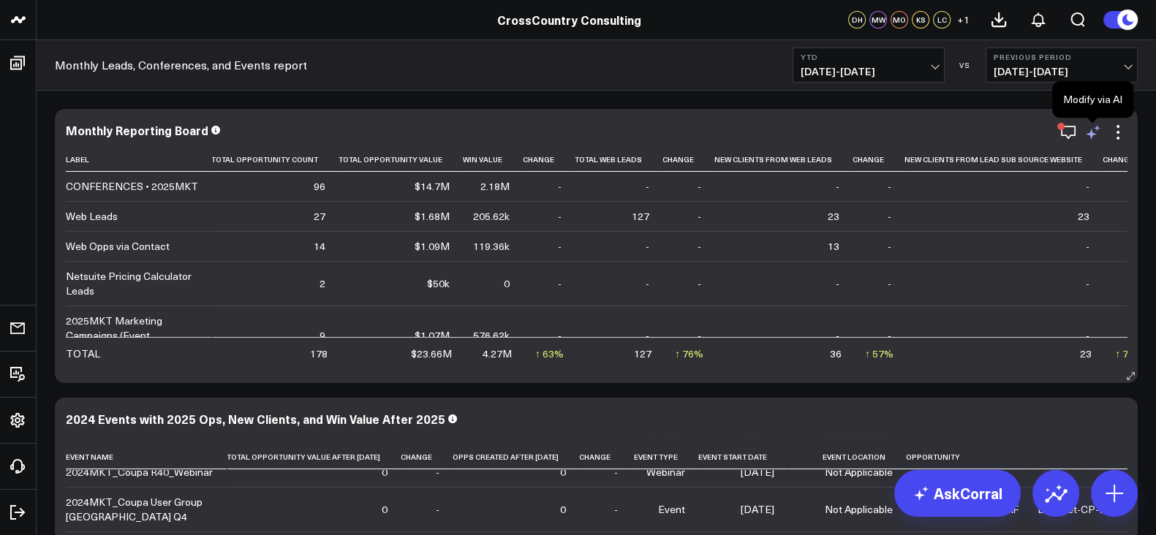
click at [1099, 138] on icon at bounding box center [1094, 133] width 18 height 18
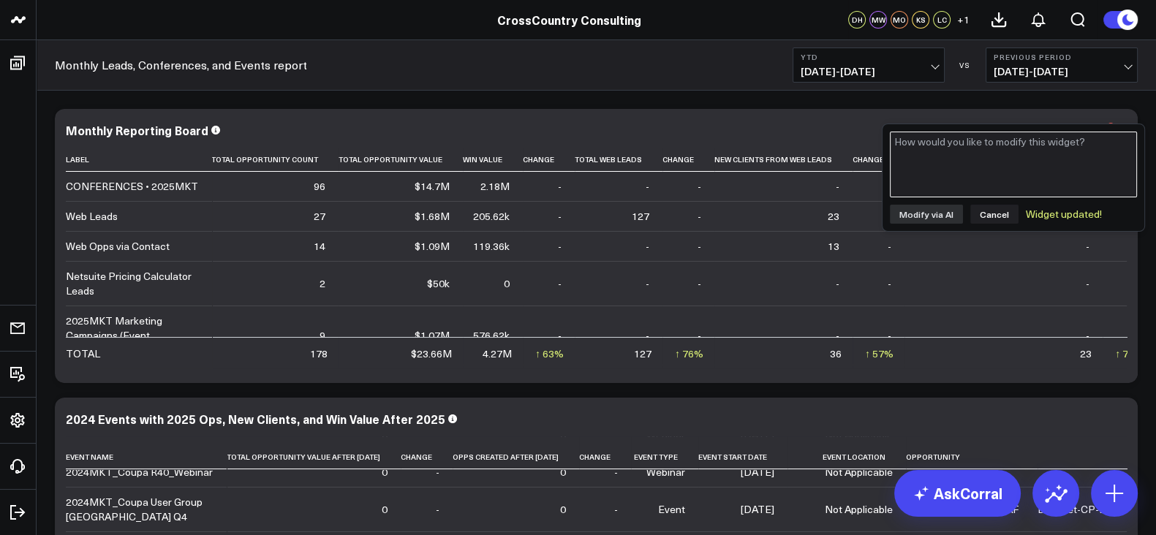
click at [1019, 157] on textarea at bounding box center [1013, 165] width 247 height 66
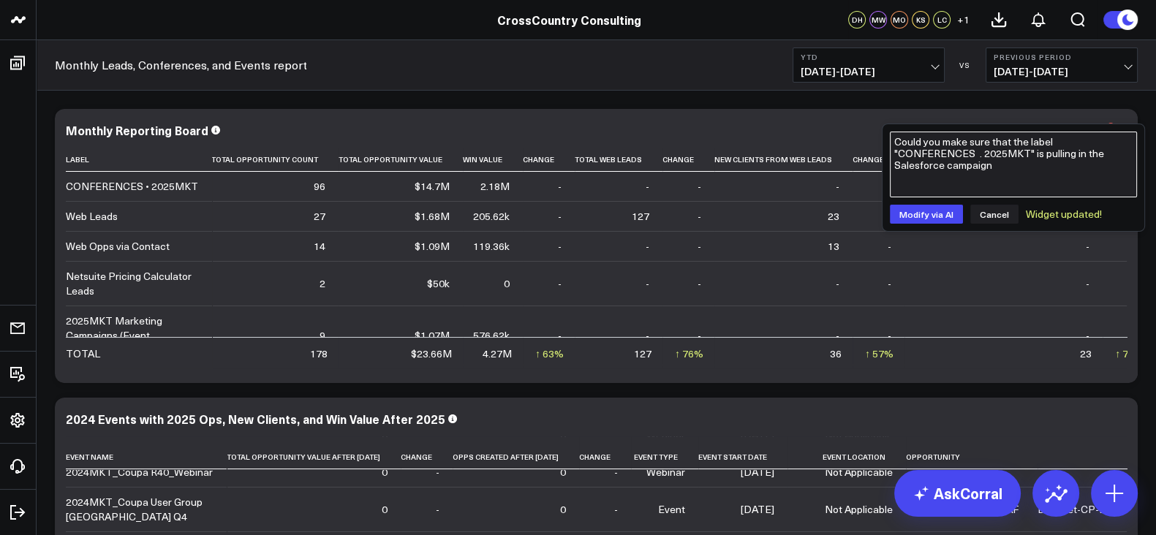
paste textarea "2025MKT_Coupa Inspire_2"
type textarea "Could you make sure that the label "CONFERENCES . 2025MKT" is pulling in the Sa…"
click at [932, 206] on button "Modify via AI" at bounding box center [926, 214] width 73 height 19
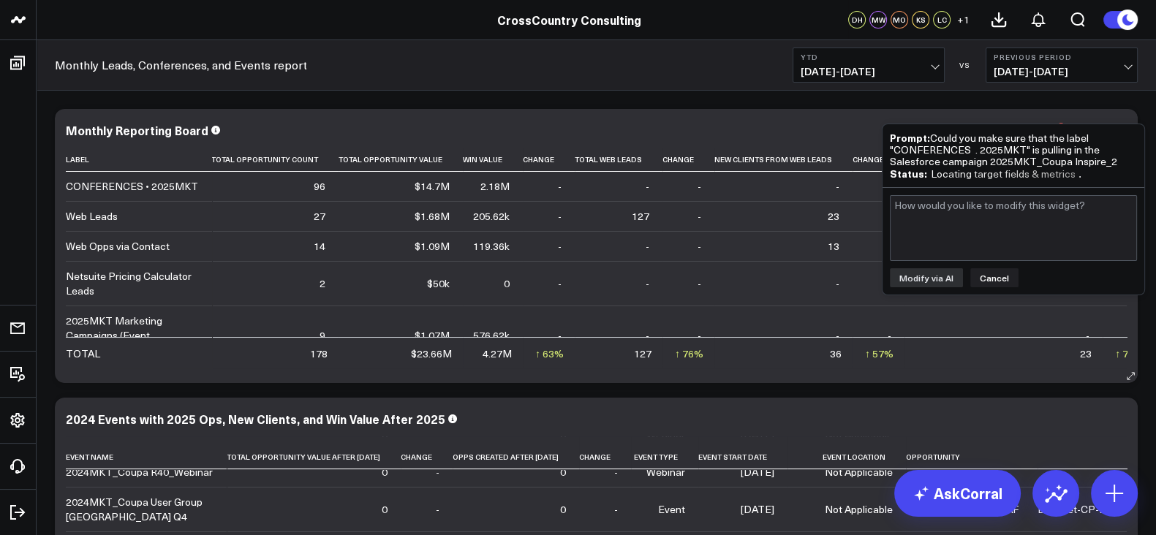
click at [527, 268] on td "-" at bounding box center [549, 283] width 52 height 45
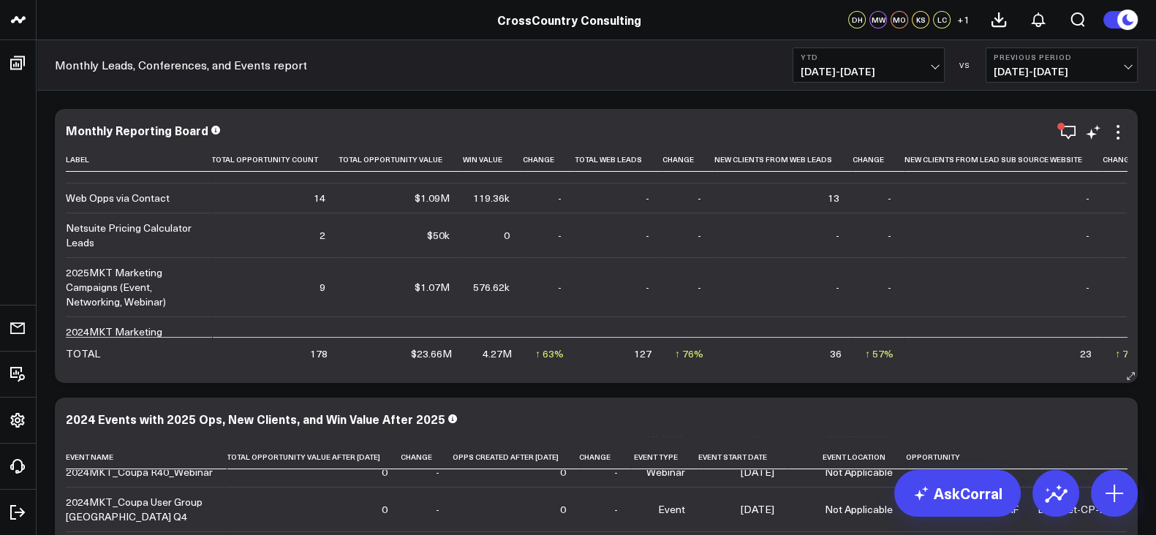
scroll to position [0, 1]
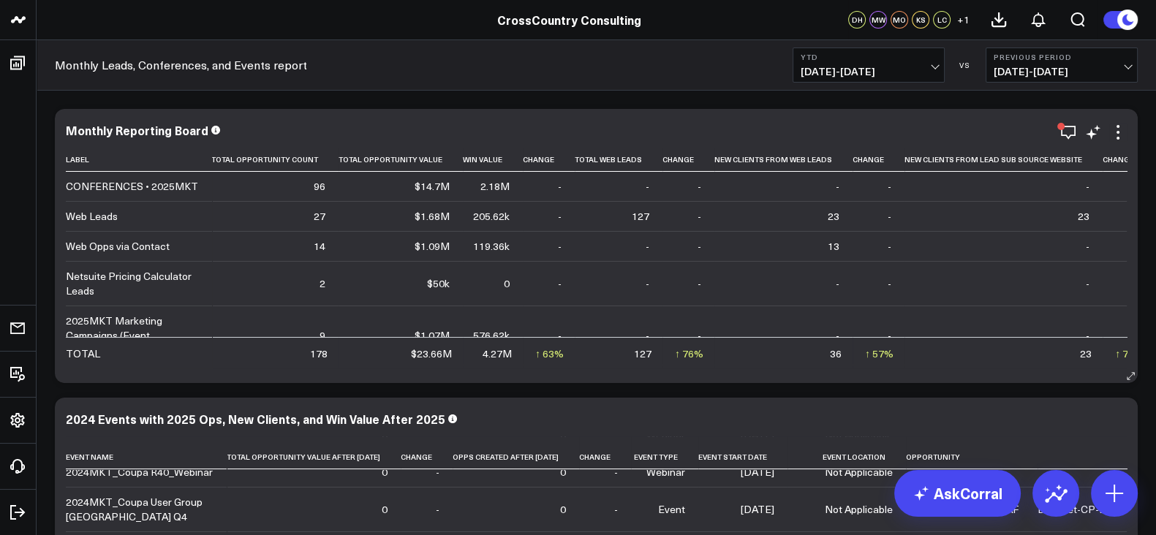
click at [905, 232] on td "-" at bounding box center [1004, 246] width 198 height 30
click at [1092, 137] on icon at bounding box center [1094, 133] width 18 height 18
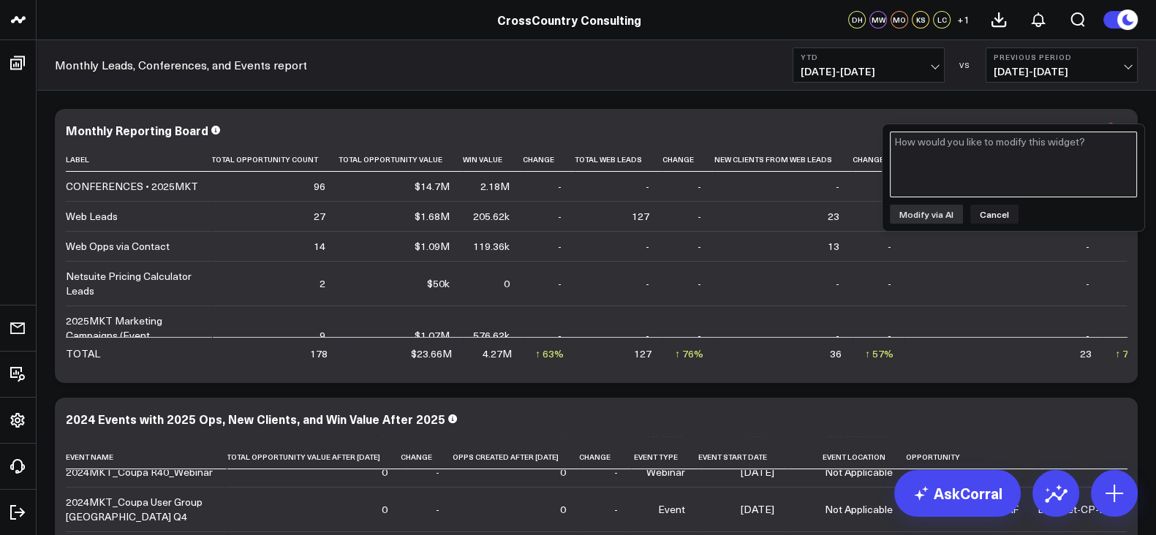
click at [1012, 188] on textarea at bounding box center [1013, 165] width 247 height 66
paste textarea "2025MKT_Coupa Inspire_2"
type textarea "2025MKT_Coupa Inspire_2"
click at [1004, 148] on textarea "2025MKT_Coupa Inspire_2" at bounding box center [1013, 165] width 247 height 66
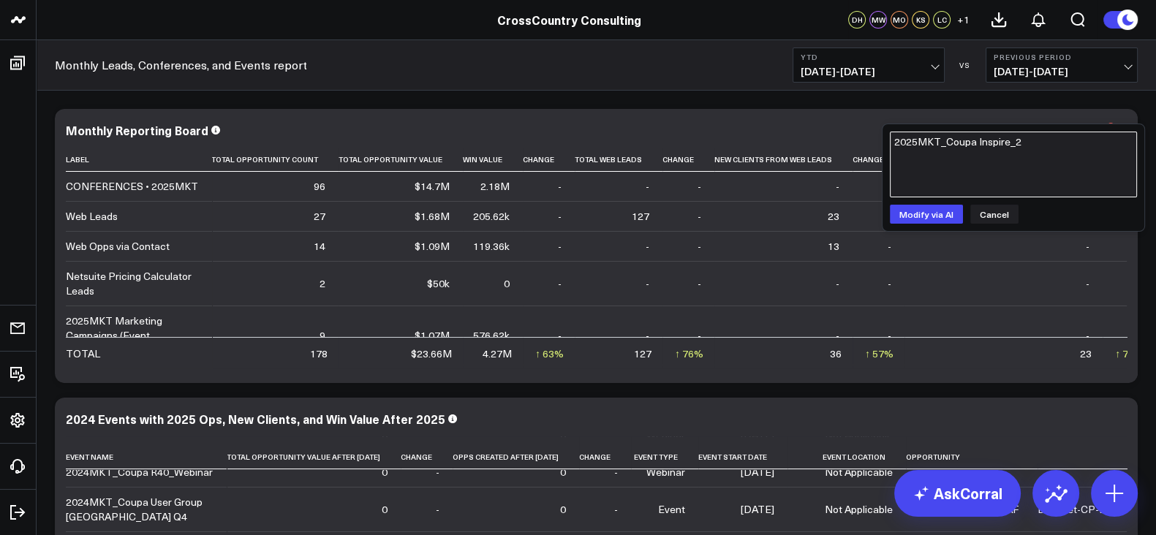
click at [1004, 148] on textarea "2025MKT_Coupa Inspire_2" at bounding box center [1013, 165] width 247 height 66
click at [993, 203] on div "Modify via AI Cancel" at bounding box center [1014, 177] width 262 height 107
click at [984, 216] on button "Cancel" at bounding box center [994, 214] width 48 height 19
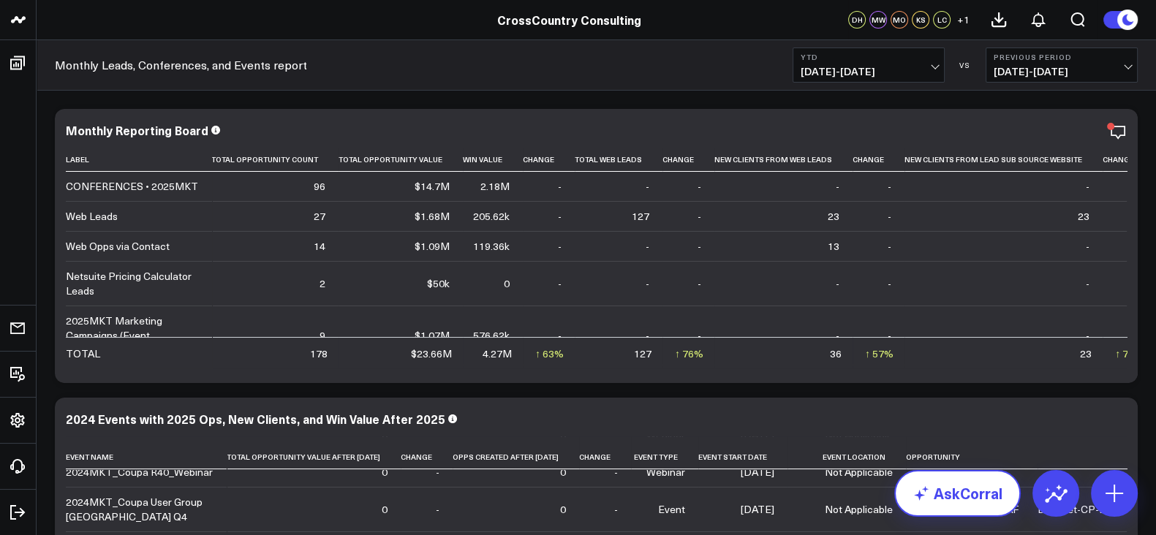
click at [969, 488] on link "AskCorral" at bounding box center [957, 493] width 127 height 47
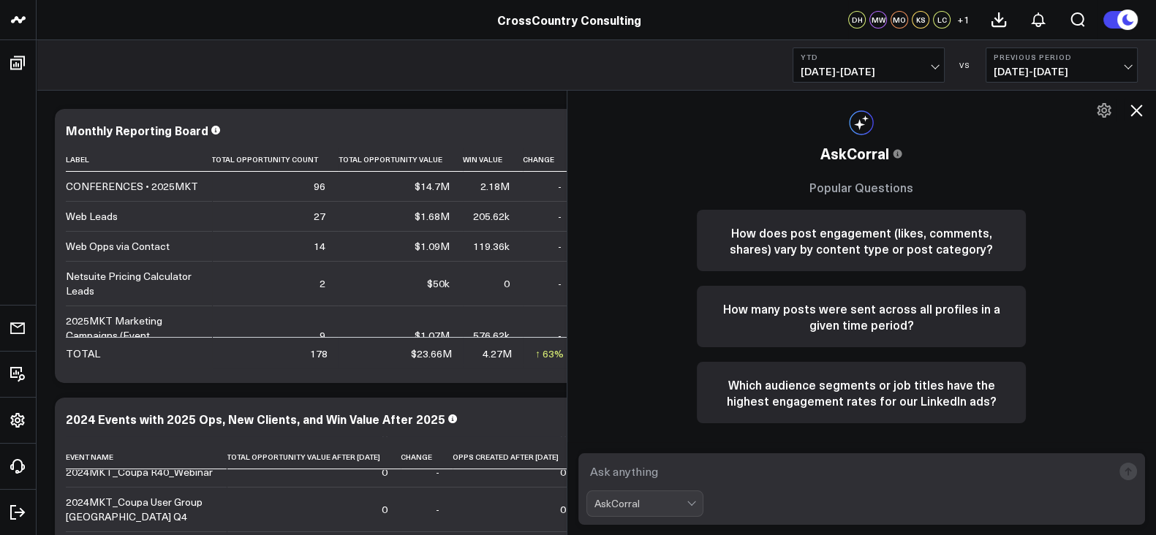
click at [825, 474] on textarea at bounding box center [850, 472] width 527 height 26
click at [811, 475] on textarea "is the label "CONFERENCES . 2025MKT" pulling in the Sales force" at bounding box center [850, 472] width 527 height 26
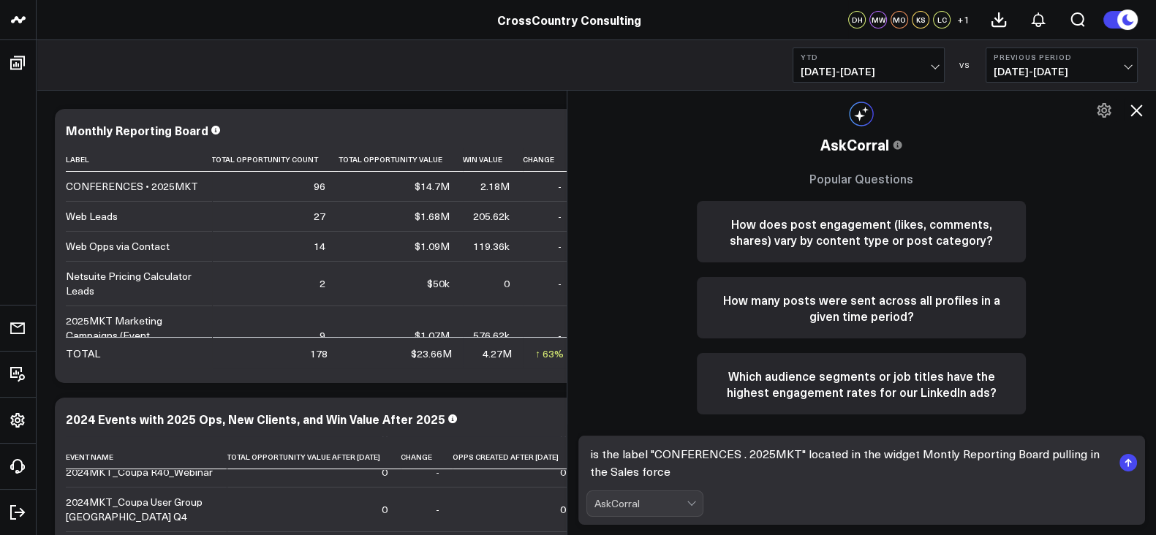
drag, startPoint x: 938, startPoint y: 466, endPoint x: 928, endPoint y: 452, distance: 16.8
click at [928, 452] on textarea "is the label "CONFERENCES . 2025MKT" located in the widget Montly Reporting Boa…" at bounding box center [850, 463] width 527 height 44
drag, startPoint x: 859, startPoint y: 462, endPoint x: 1226, endPoint y: 437, distance: 368.0
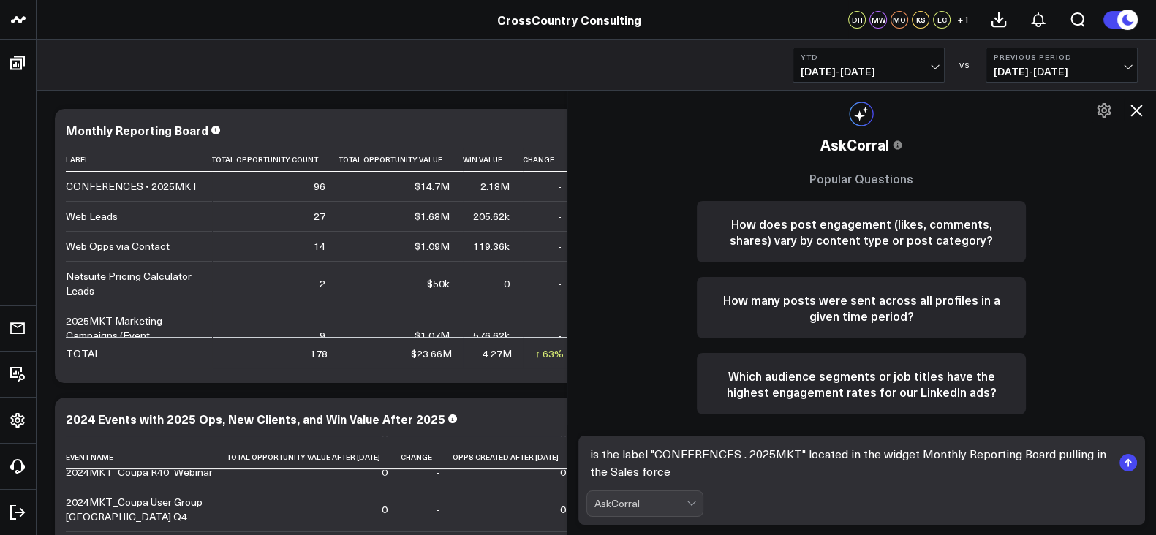
click at [717, 476] on textarea "is the label "CONFERENCES . 2025MKT" located in the widget Monthly Reporting Bo…" at bounding box center [850, 463] width 527 height 44
paste textarea "2025MKT_Coupa Inspire_2"
click at [1101, 459] on textarea "is the label "CONFERENCES . 2025MKT" located in the widget Monthly Reporting Bo…" at bounding box center [850, 463] width 527 height 44
type textarea "is the label "CONFERENCES . 2025MKT" located in the widget Monthly Reporting Bo…"
click at [1130, 466] on rect "submit" at bounding box center [1129, 463] width 18 height 18
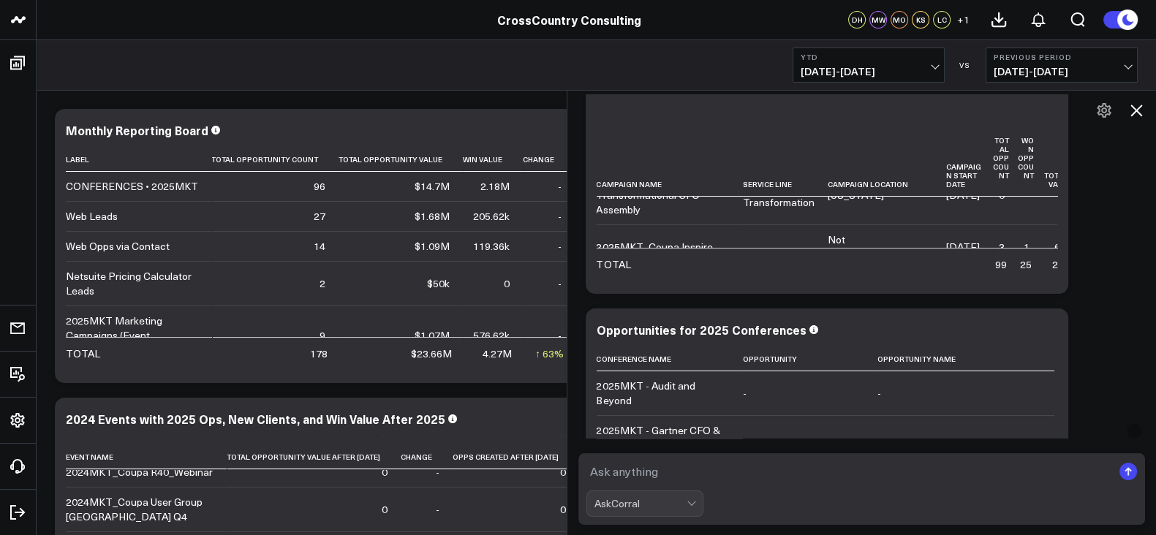
scroll to position [0, 0]
click at [1137, 109] on icon at bounding box center [1137, 111] width 18 height 18
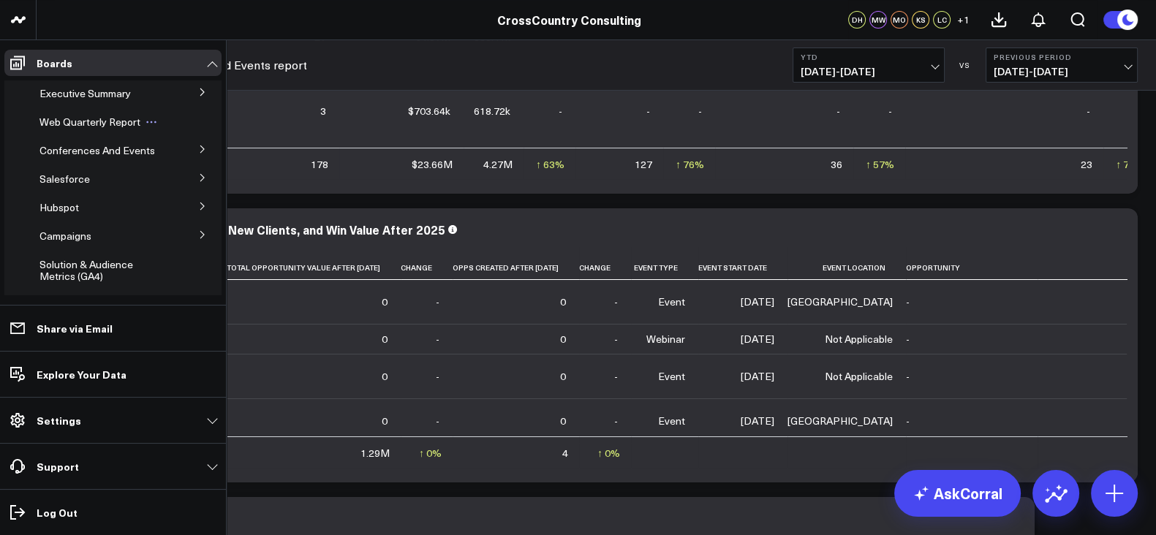
scroll to position [170, 0]
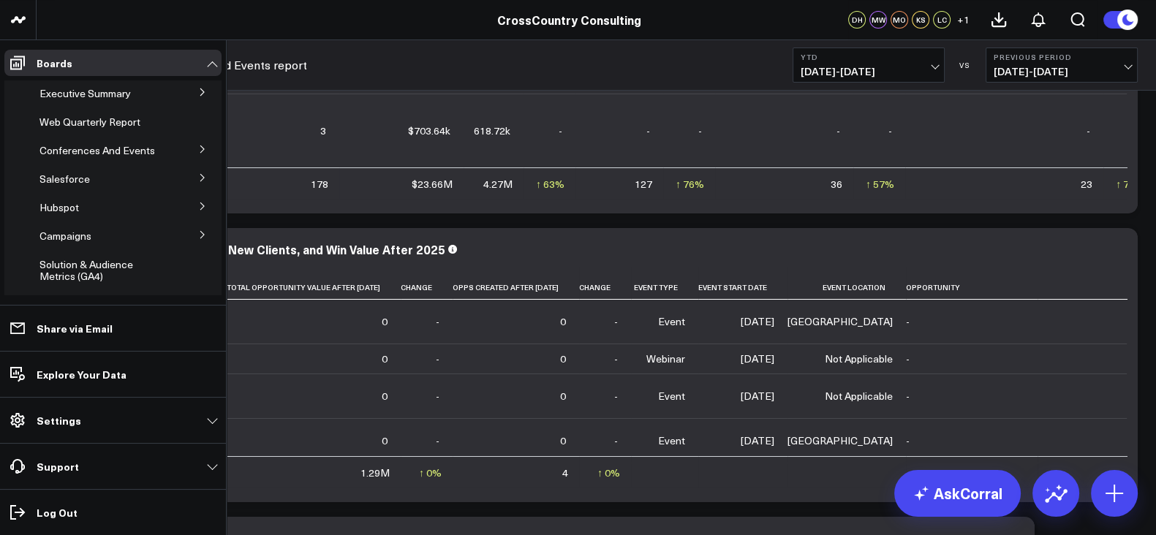
click at [186, 94] on button at bounding box center [203, 91] width 38 height 22
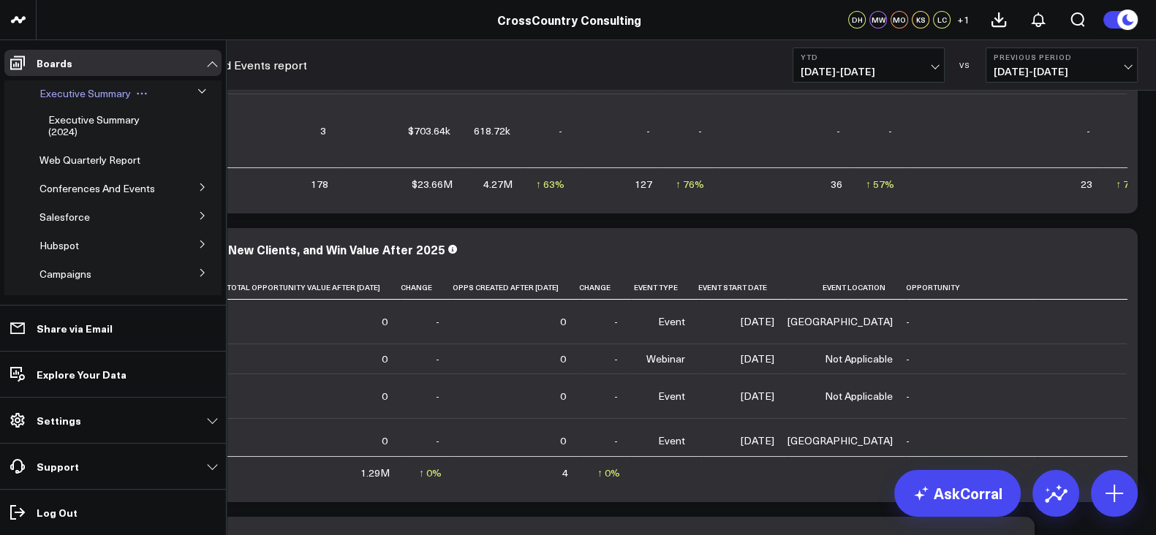
click at [80, 91] on span "Executive Summary" at bounding box center [84, 93] width 91 height 14
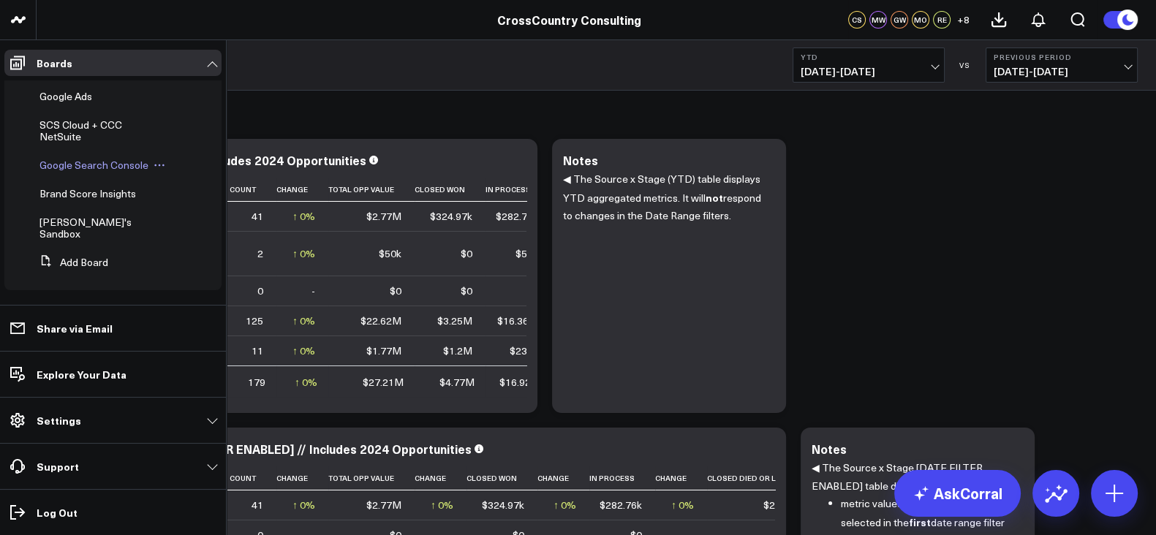
scroll to position [471, 0]
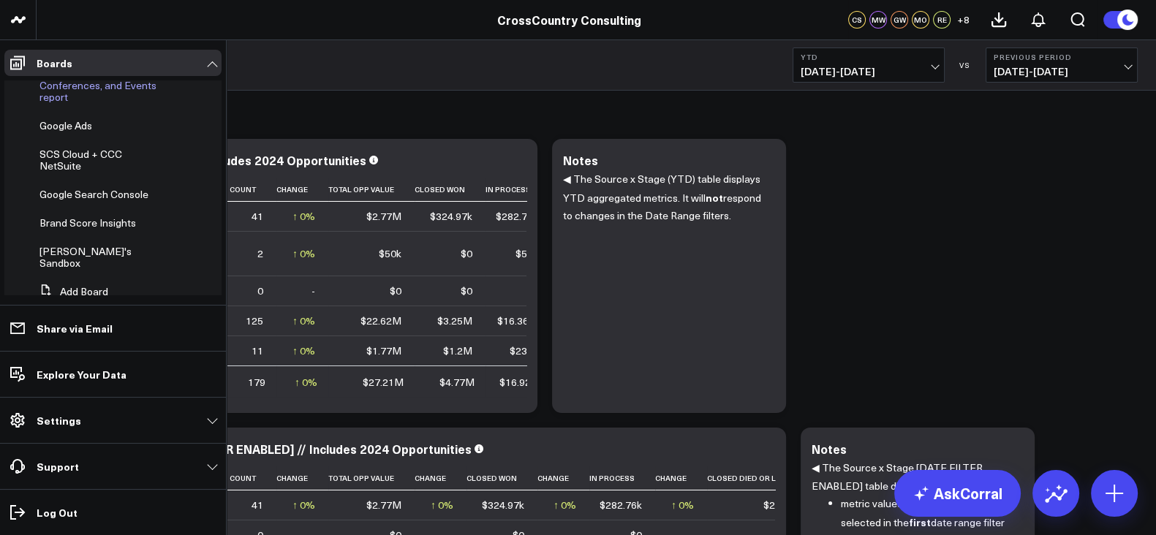
click at [68, 103] on link "Monthly Leads, Conferences, and Events report" at bounding box center [102, 85] width 126 height 35
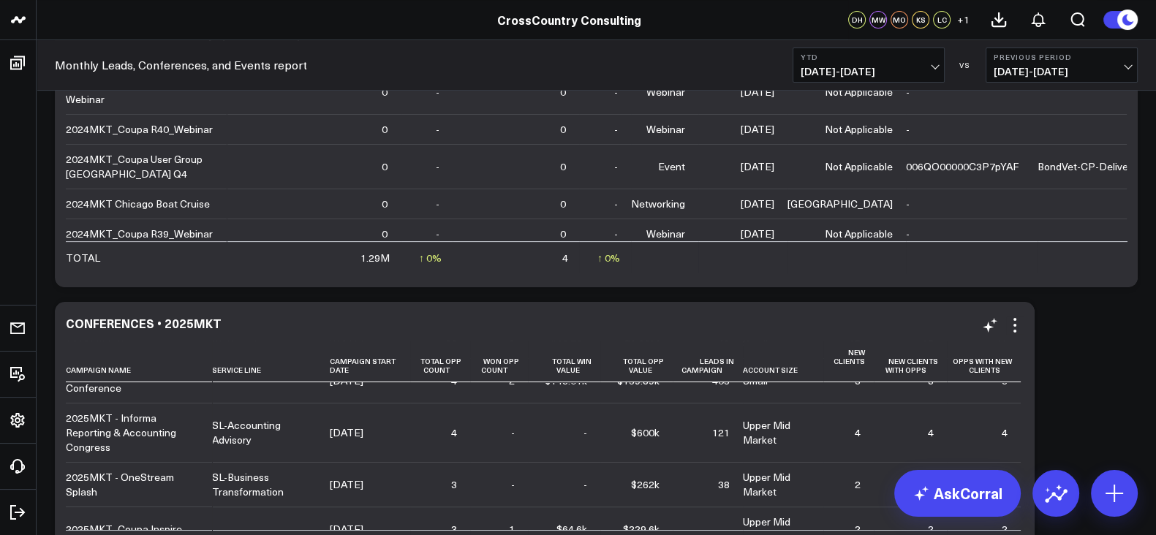
scroll to position [426, 0]
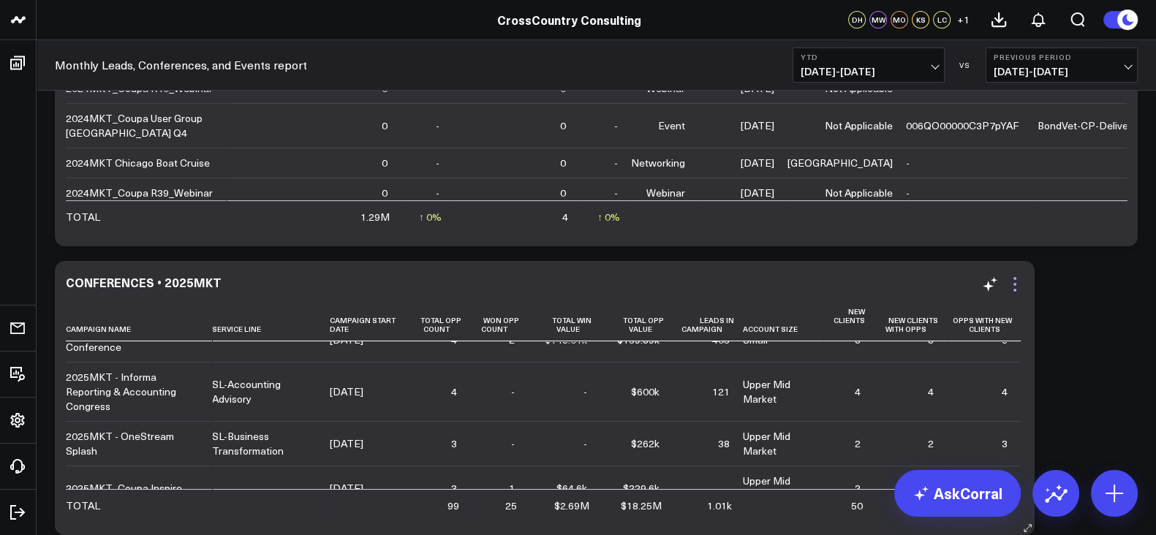
click at [1013, 284] on icon at bounding box center [1015, 285] width 18 height 18
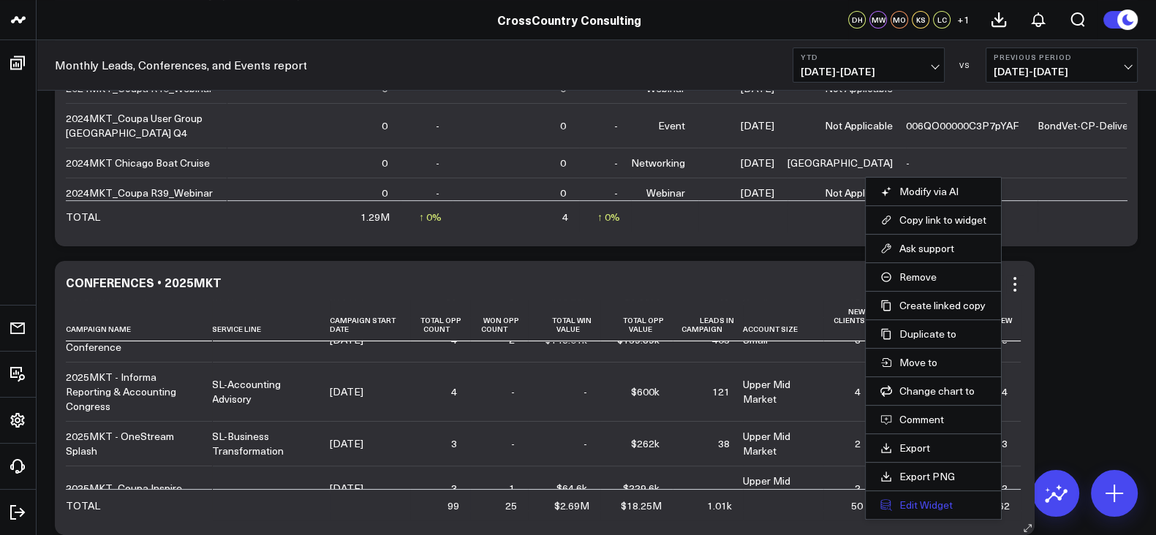
click at [945, 508] on button "Edit Widget" at bounding box center [934, 505] width 106 height 13
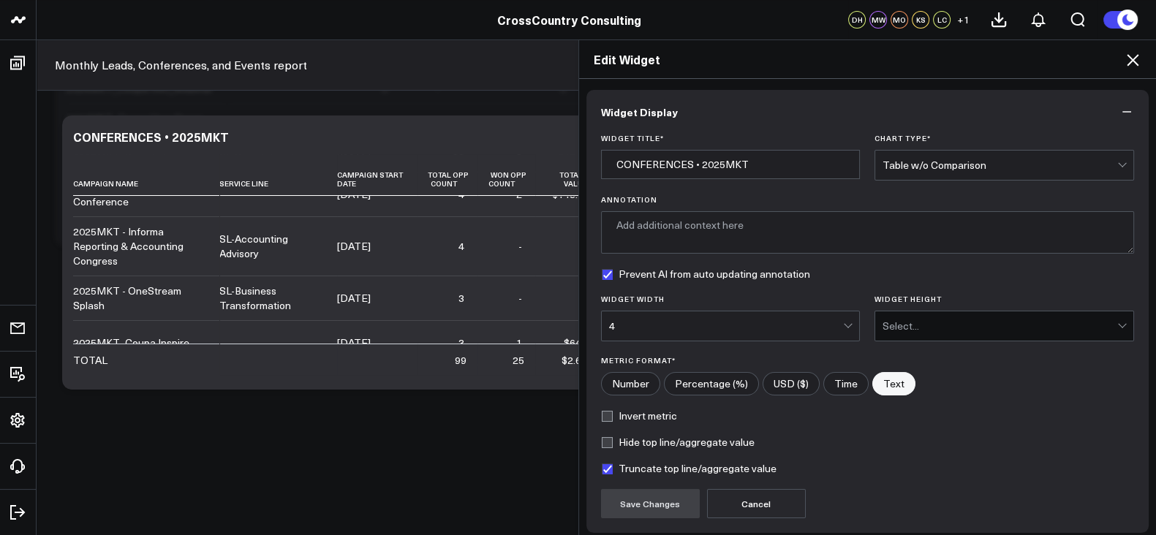
scroll to position [116, 0]
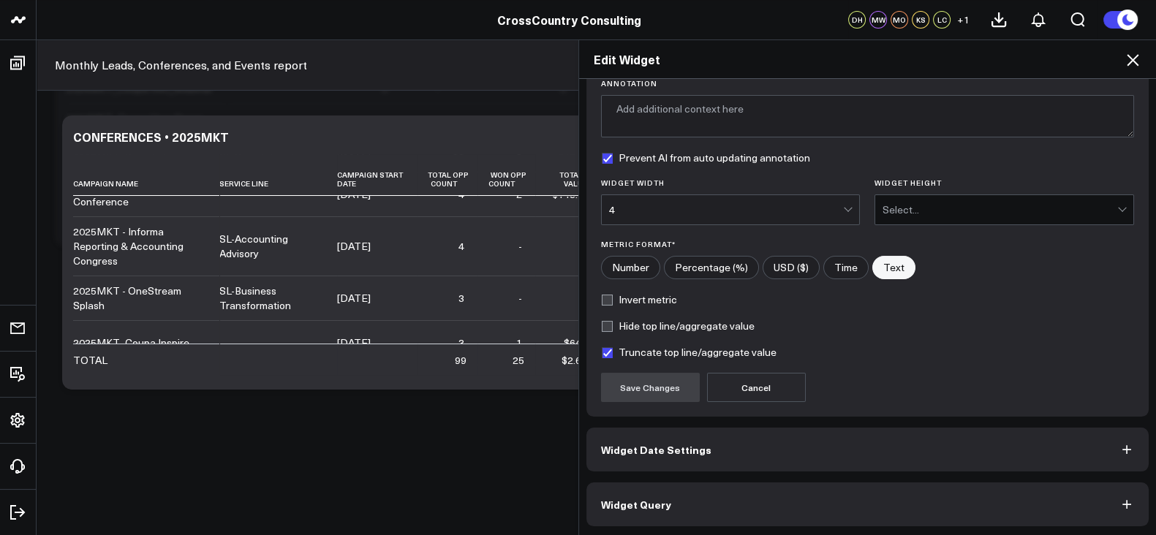
click at [764, 521] on button "Widget Query" at bounding box center [868, 505] width 563 height 44
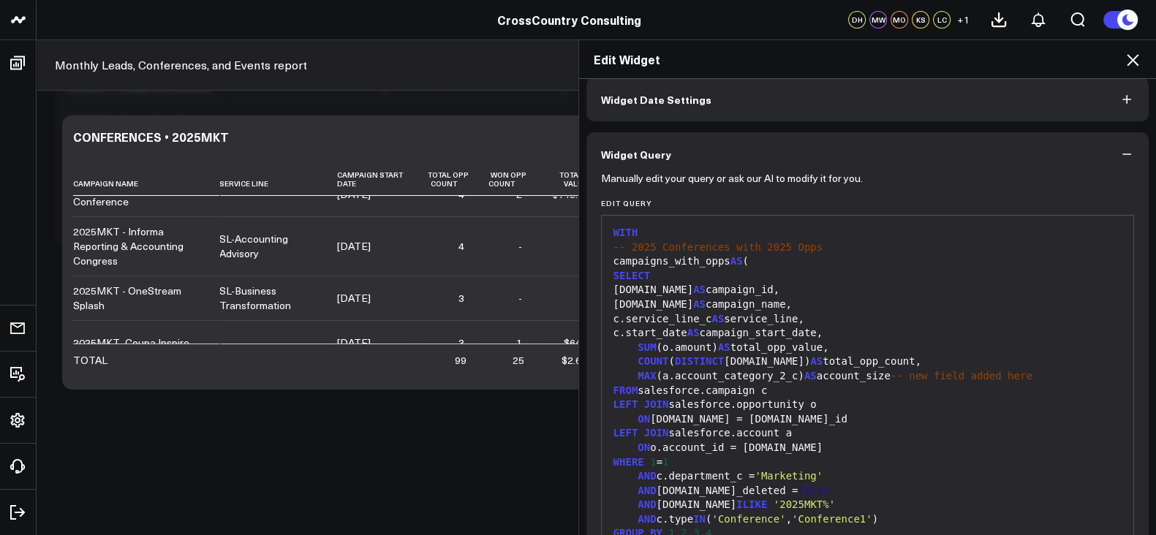
scroll to position [55, 0]
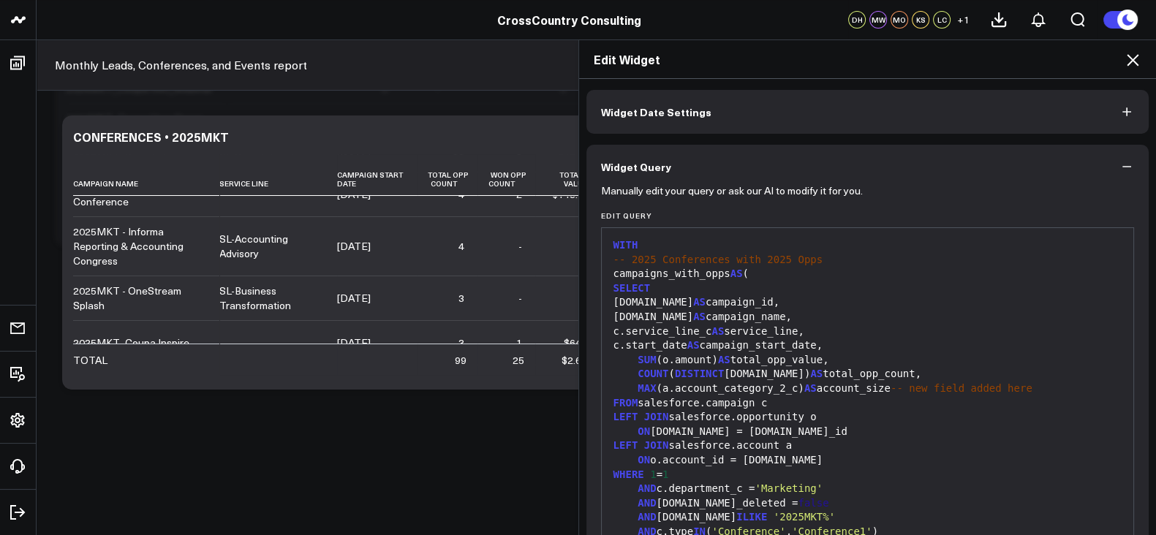
click at [1126, 60] on icon at bounding box center [1133, 60] width 18 height 18
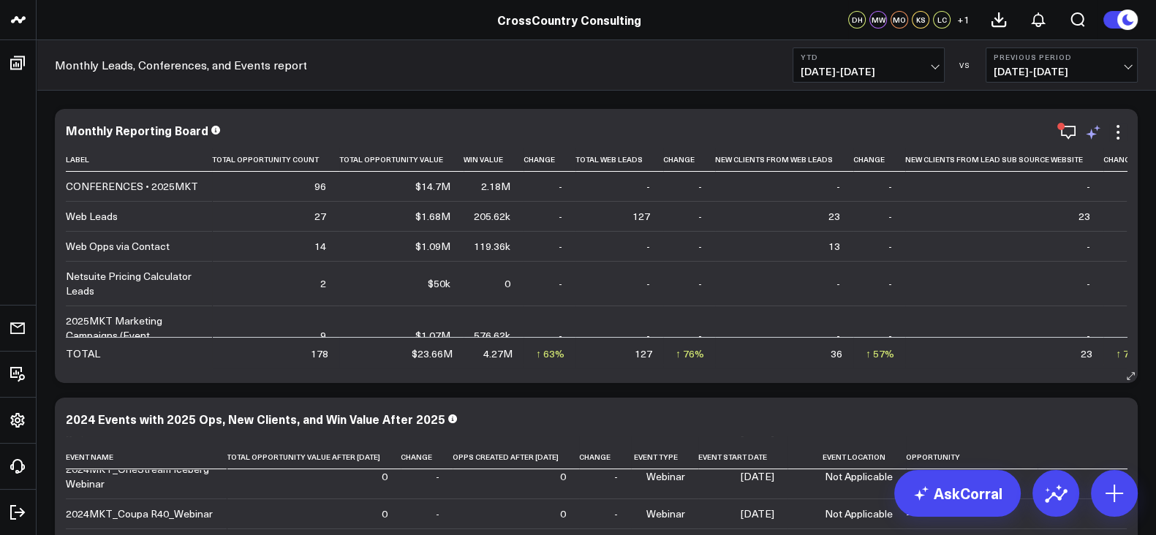
click at [1090, 137] on icon at bounding box center [1094, 133] width 18 height 18
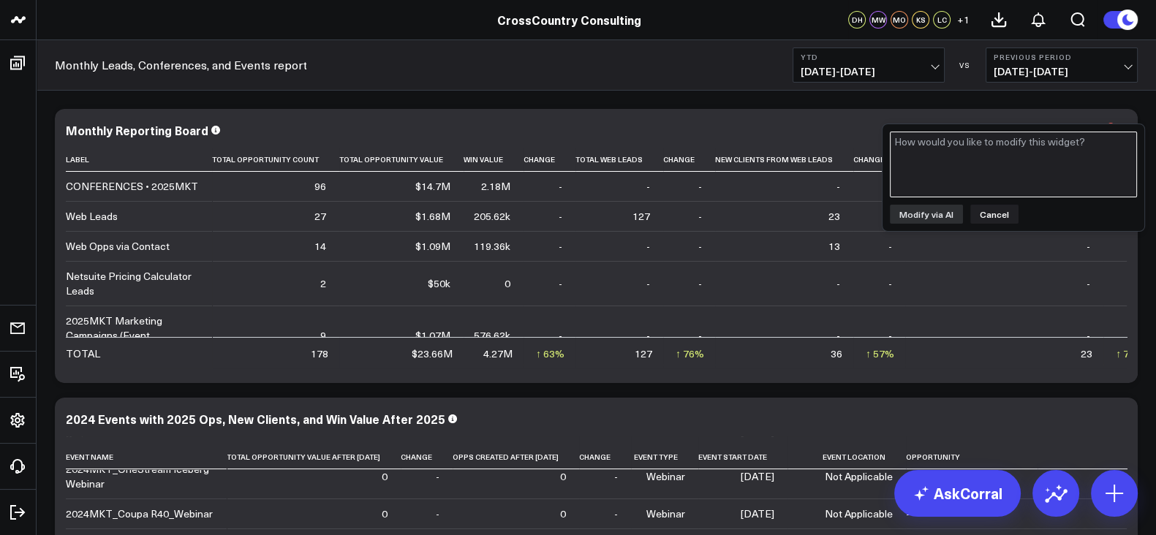
click at [1029, 151] on textarea at bounding box center [1013, 165] width 247 height 66
type textarea "Please remove the row Conferences . 2025 MKT"
click at [992, 209] on button "Cancel" at bounding box center [994, 214] width 48 height 19
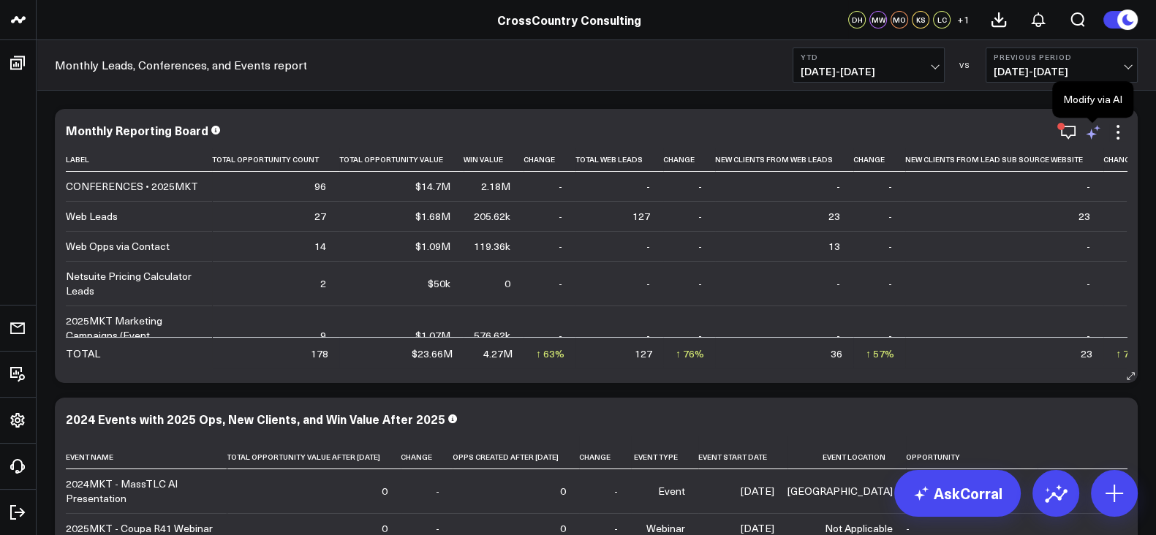
click at [1093, 132] on icon at bounding box center [1094, 133] width 18 height 18
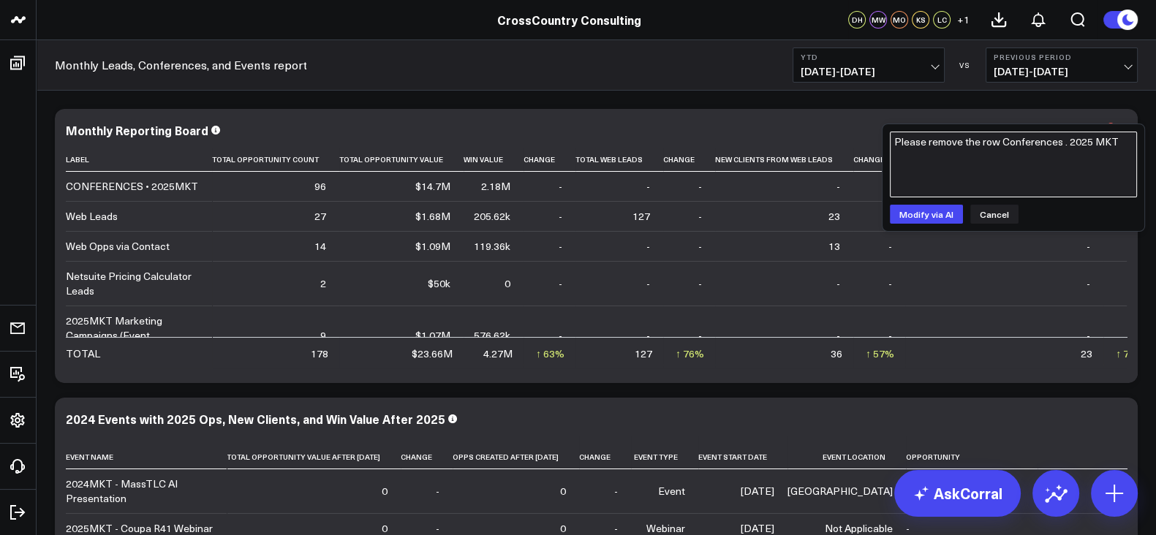
click at [1022, 175] on textarea "Please remove the row Conferences . 2025 MKT" at bounding box center [1013, 165] width 247 height 66
click at [925, 212] on button "Modify via AI" at bounding box center [926, 214] width 73 height 19
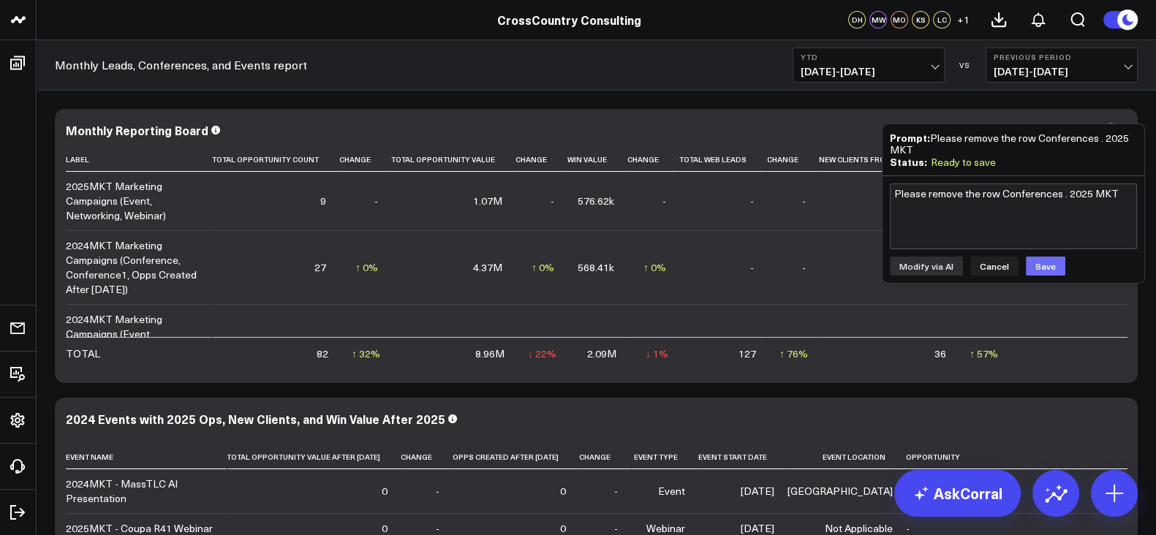
click at [1047, 270] on button "Save" at bounding box center [1045, 266] width 39 height 19
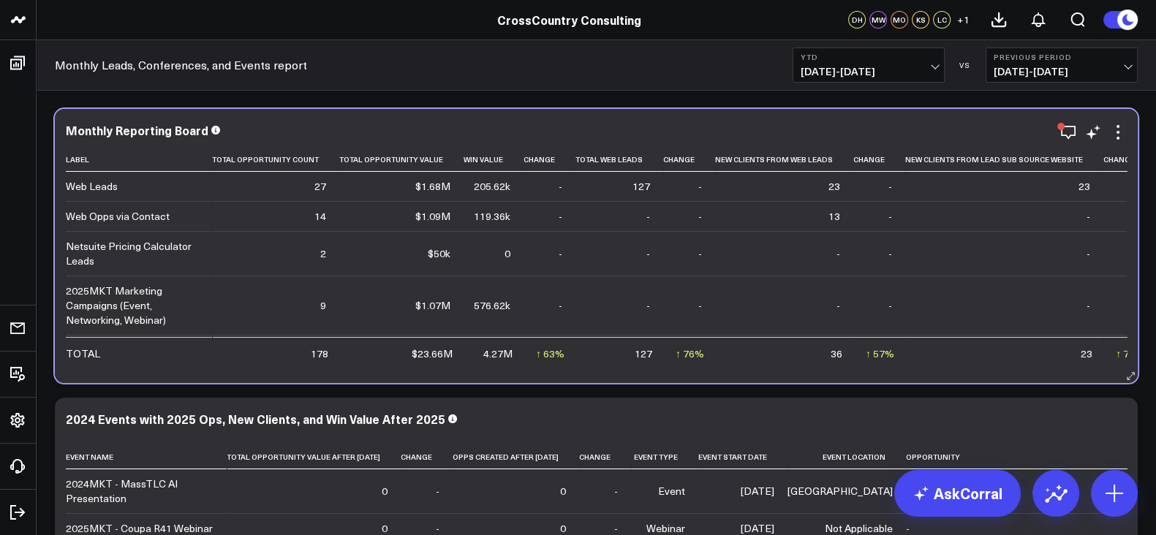
click at [755, 116] on div "Monthly Reporting Board Label Total Opportunity Count Total Opportunity Value W…" at bounding box center [596, 246] width 1083 height 274
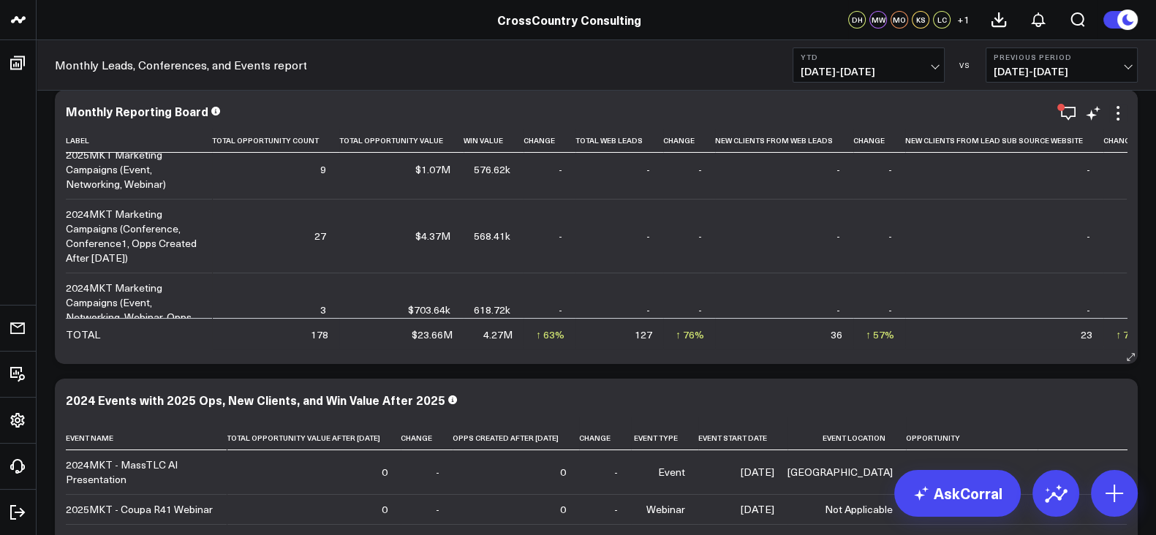
scroll to position [181, 0]
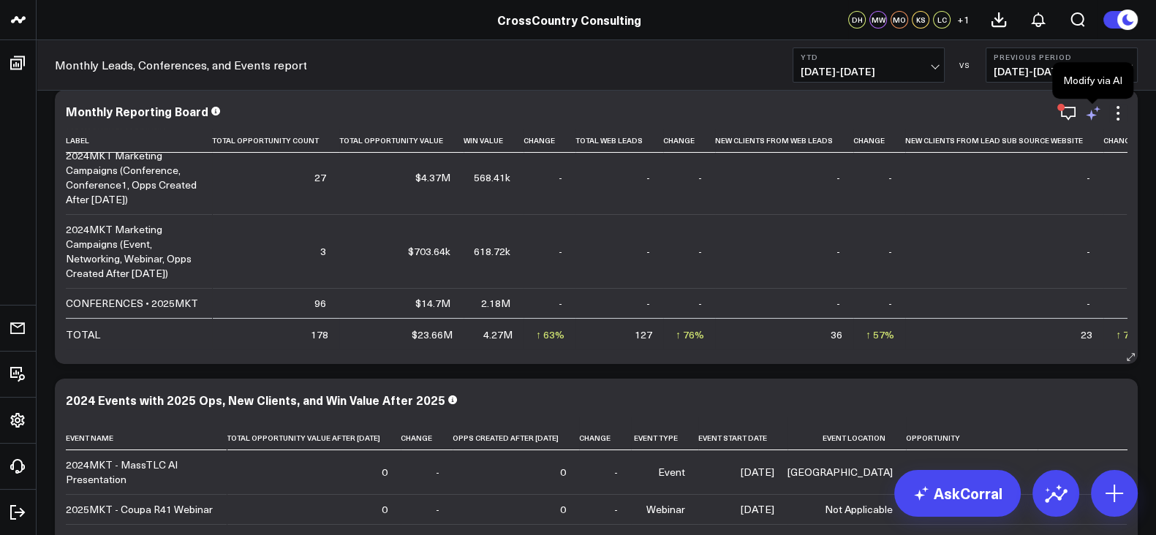
click at [1093, 116] on icon at bounding box center [1094, 114] width 18 height 18
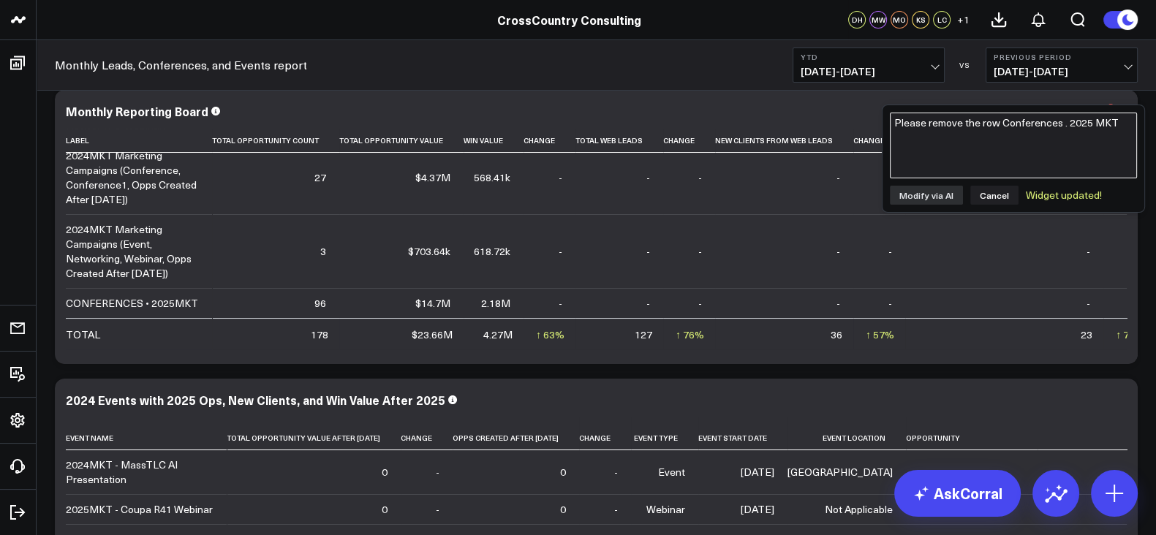
click at [951, 154] on textarea "Please remove the row Conferences . 2025 MKT" at bounding box center [1013, 146] width 247 height 66
paste textarea "(”•”)"
click at [1090, 123] on textarea "Could remove the row CONFERENCES •" at bounding box center [1013, 146] width 247 height 66
type textarea "Could remove the row CONFERENCES • 2025MKT"
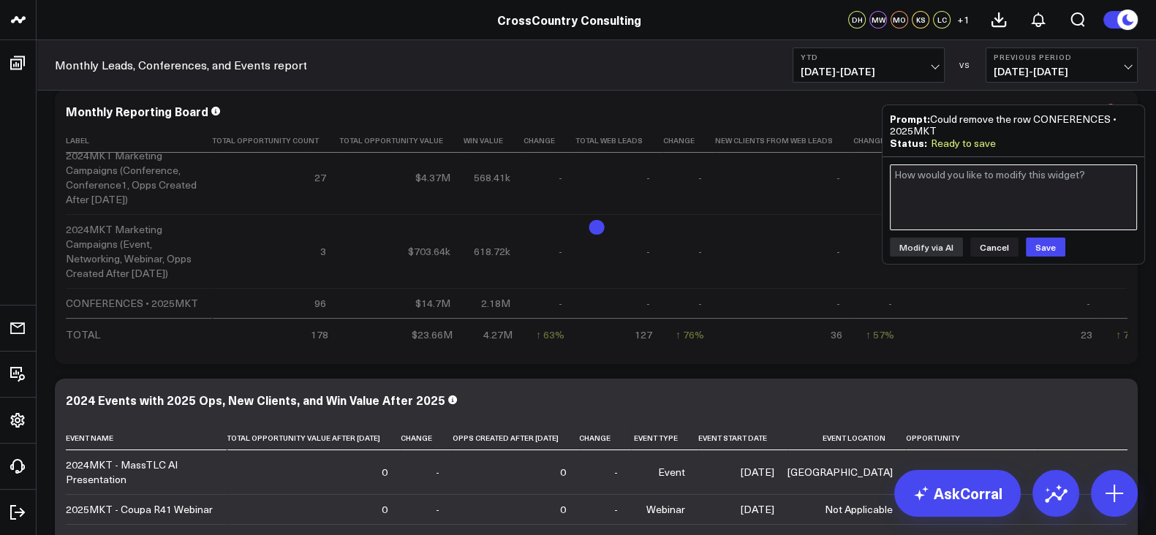
scroll to position [152, 0]
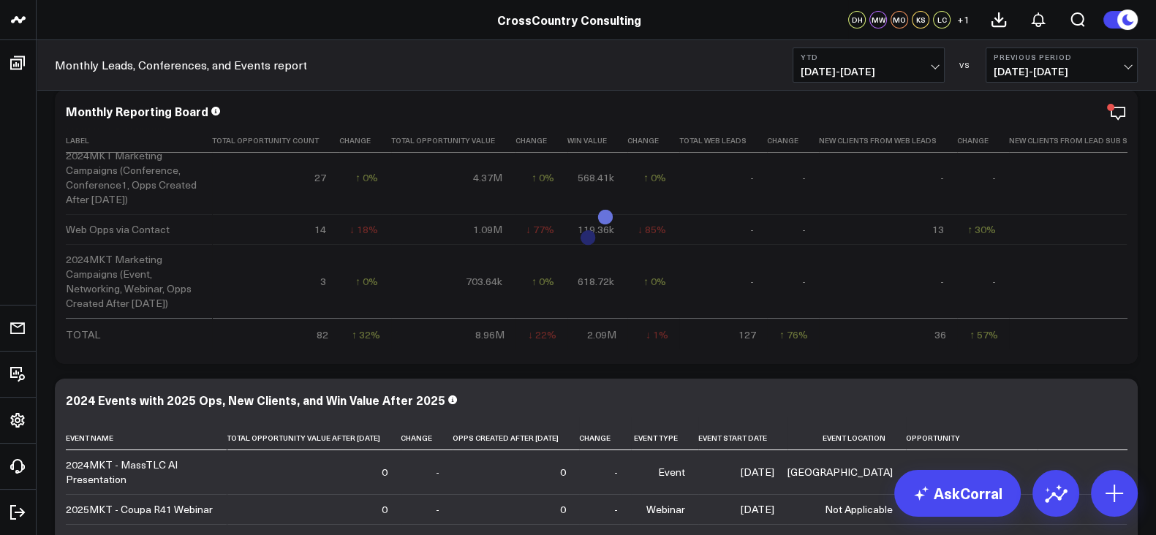
drag, startPoint x: 585, startPoint y: 249, endPoint x: 581, endPoint y: 76, distance: 173.4
click at [581, 76] on div "Monthly Leads, Conferences, and Events report YTD 01/01/25 - 09/17/25 VS Previo…" at bounding box center [597, 65] width 1120 height 50
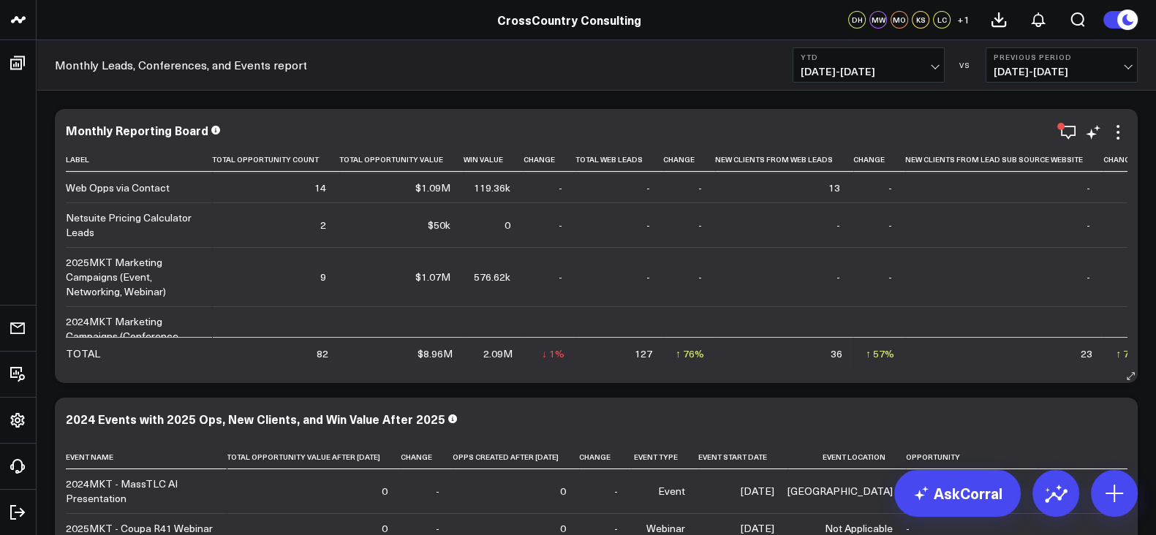
scroll to position [0, 0]
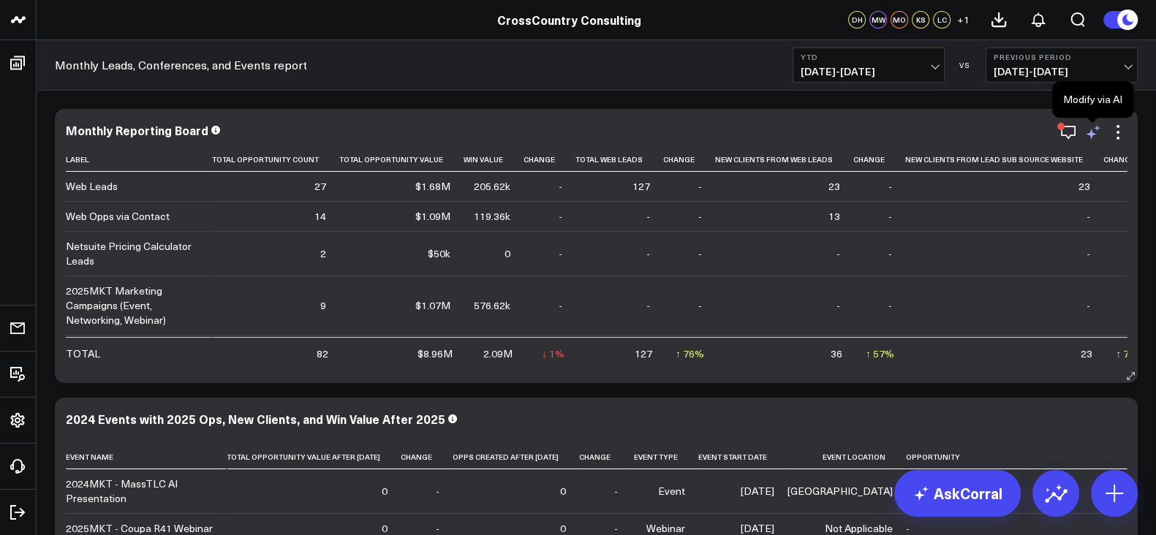
click at [1089, 129] on icon at bounding box center [1094, 133] width 18 height 18
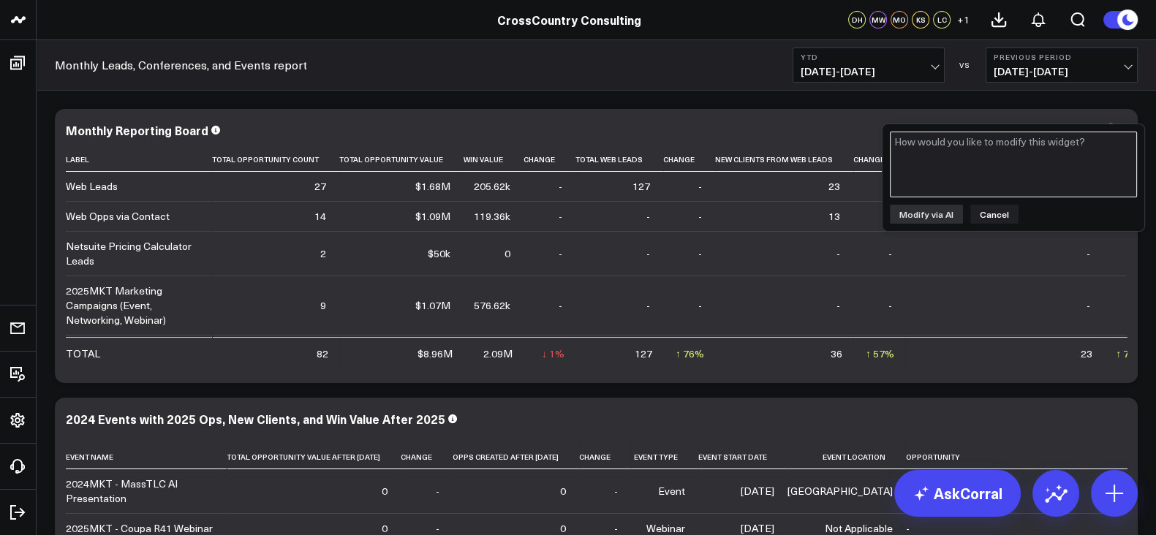
click at [1040, 153] on textarea at bounding box center [1013, 165] width 247 height 66
paste textarea "Could you add a row that contains opportunities from 2025MKT% Salesforce Market…"
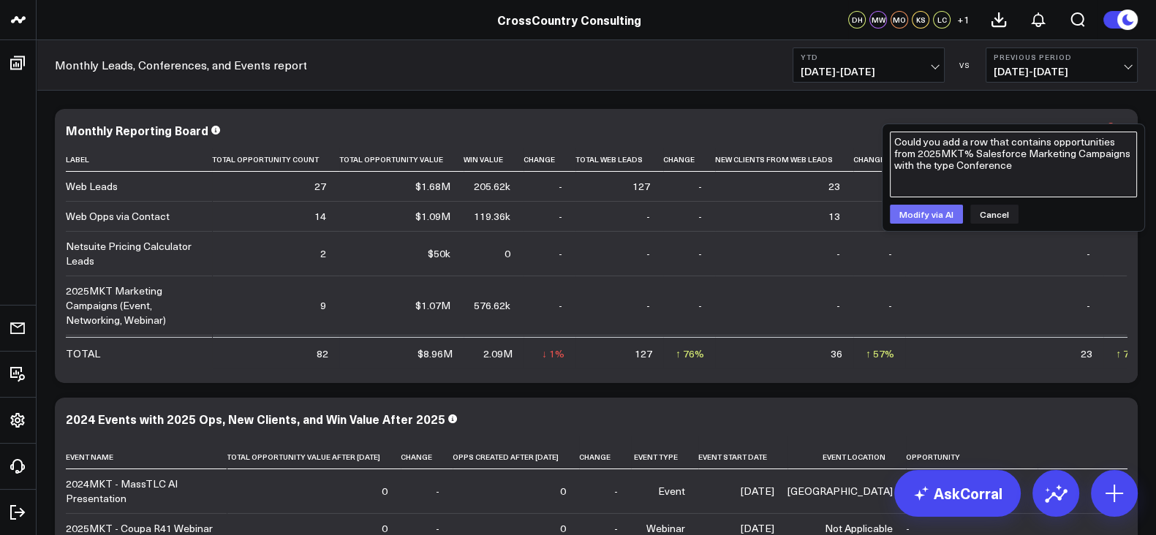
type textarea "Could you add a row that contains opportunities from 2025MKT% Salesforce Market…"
click at [938, 206] on button "Modify via AI" at bounding box center [926, 214] width 73 height 19
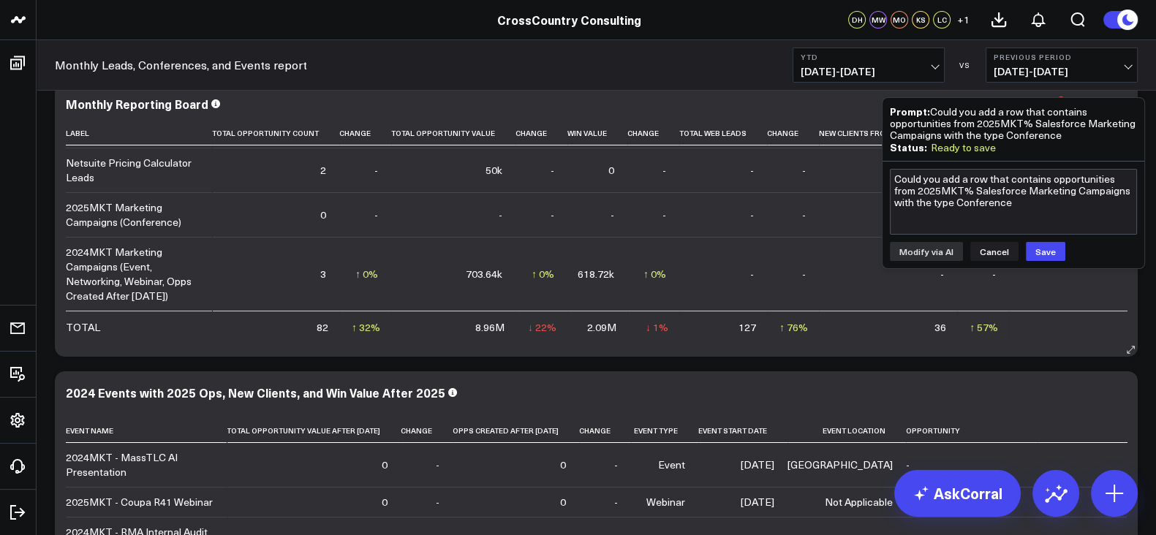
scroll to position [26, 0]
click at [990, 246] on button "Cancel" at bounding box center [994, 252] width 48 height 19
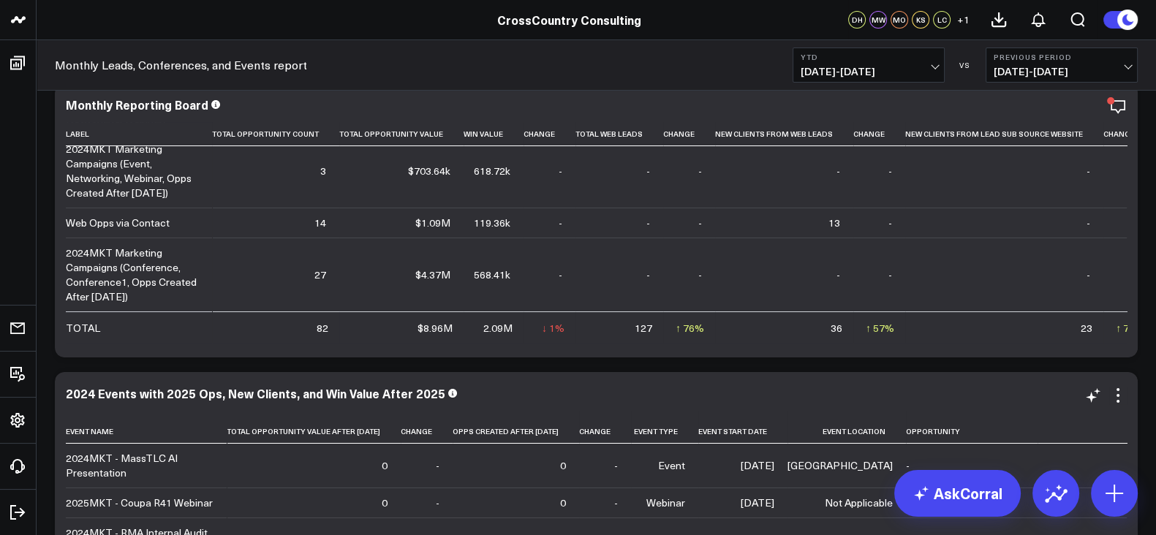
scroll to position [152, 0]
click at [1096, 100] on icon at bounding box center [1094, 107] width 18 height 18
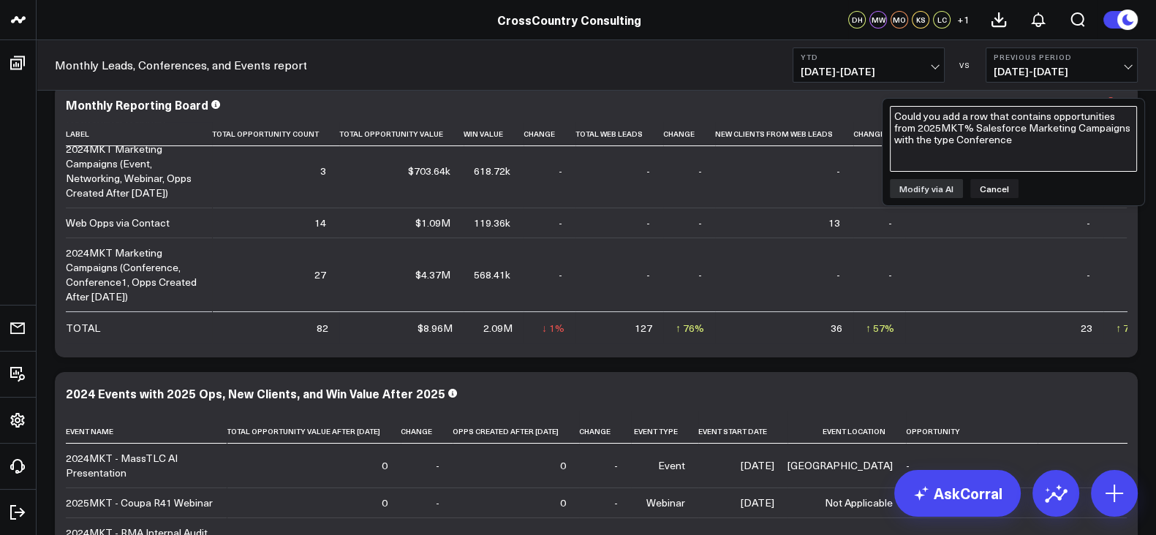
click at [979, 159] on textarea "Could you add a row that contains opportunities from 2025MKT% Salesforce Market…" at bounding box center [1013, 139] width 247 height 66
paste textarea "Could you add a row that contains opportunities from 2025MKT% Salesforce Market…"
type textarea "Could you add a row that contains opportunities from 2025MKT% Salesforce Market…"
click at [935, 192] on button "Modify via AI" at bounding box center [926, 188] width 73 height 19
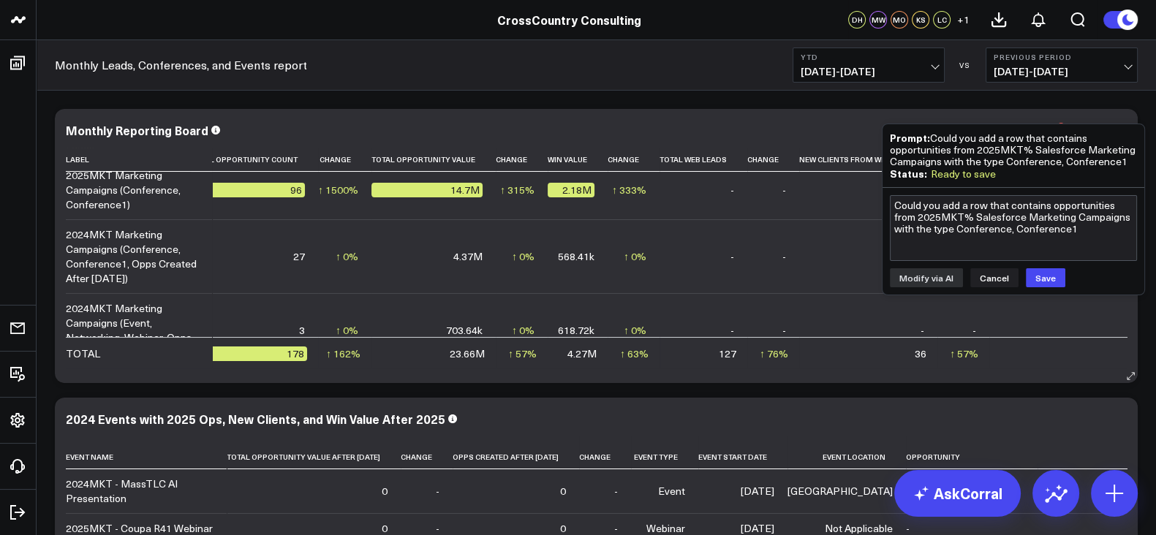
scroll to position [175, 0]
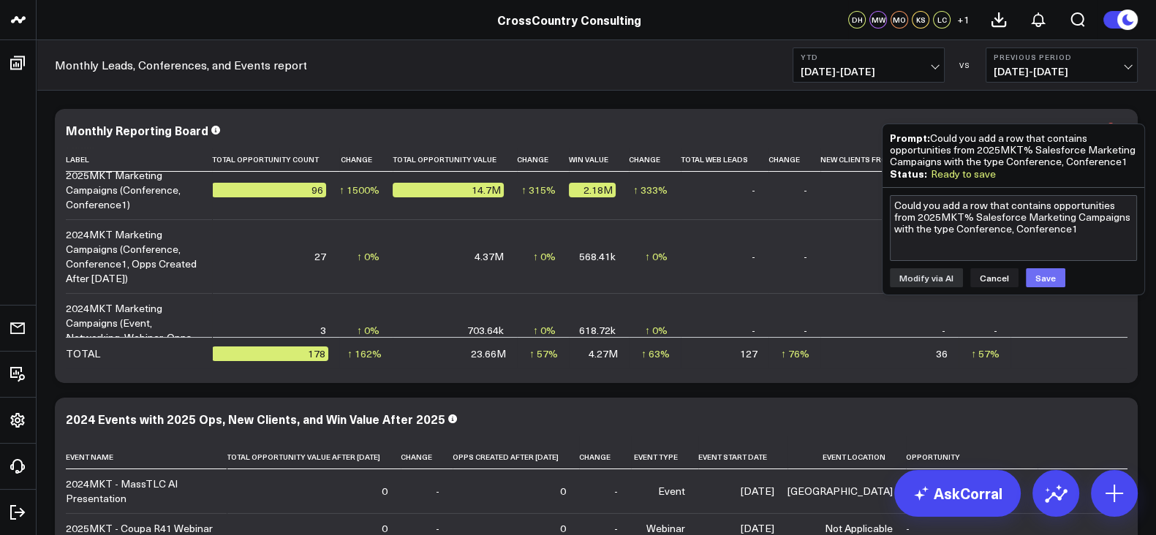
click at [1047, 272] on button "Save" at bounding box center [1045, 277] width 39 height 19
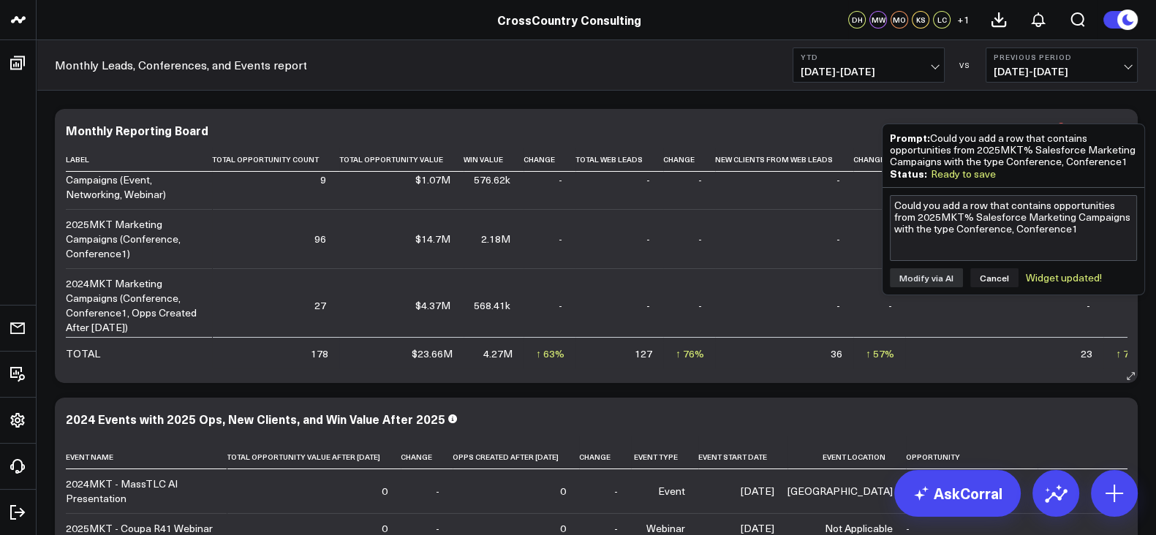
scroll to position [54, 0]
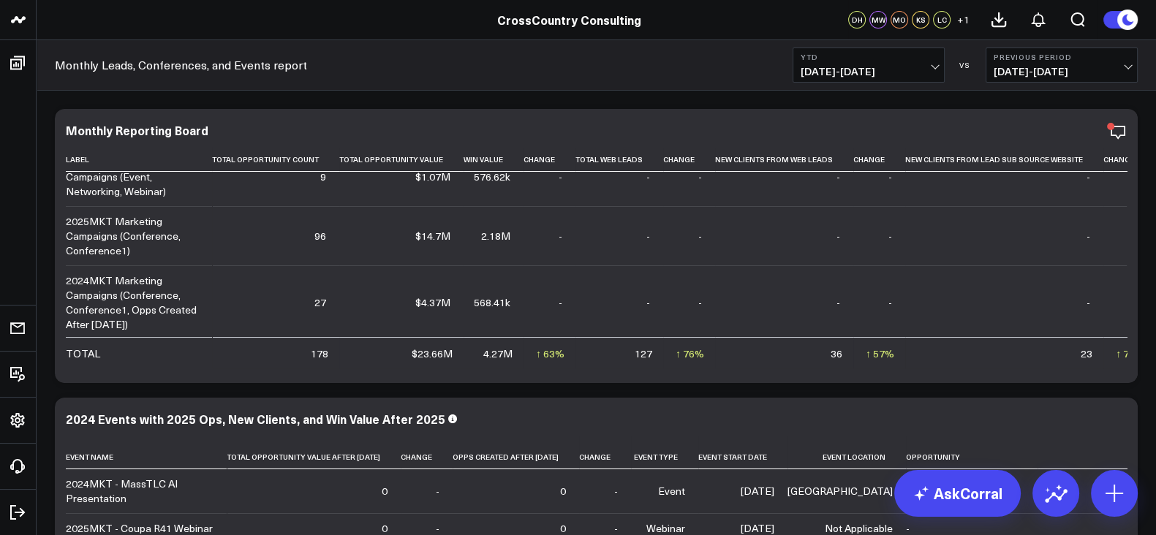
click at [571, 89] on div "Monthly Leads, Conferences, and Events report YTD 01/01/25 - 09/17/25 VS Previo…" at bounding box center [597, 65] width 1120 height 50
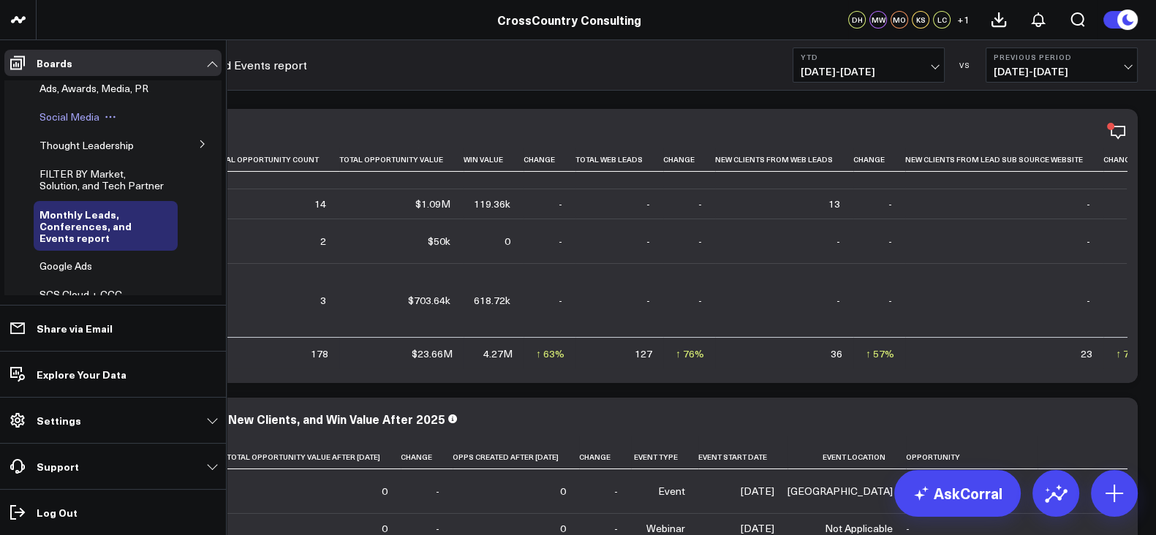
scroll to position [0, 0]
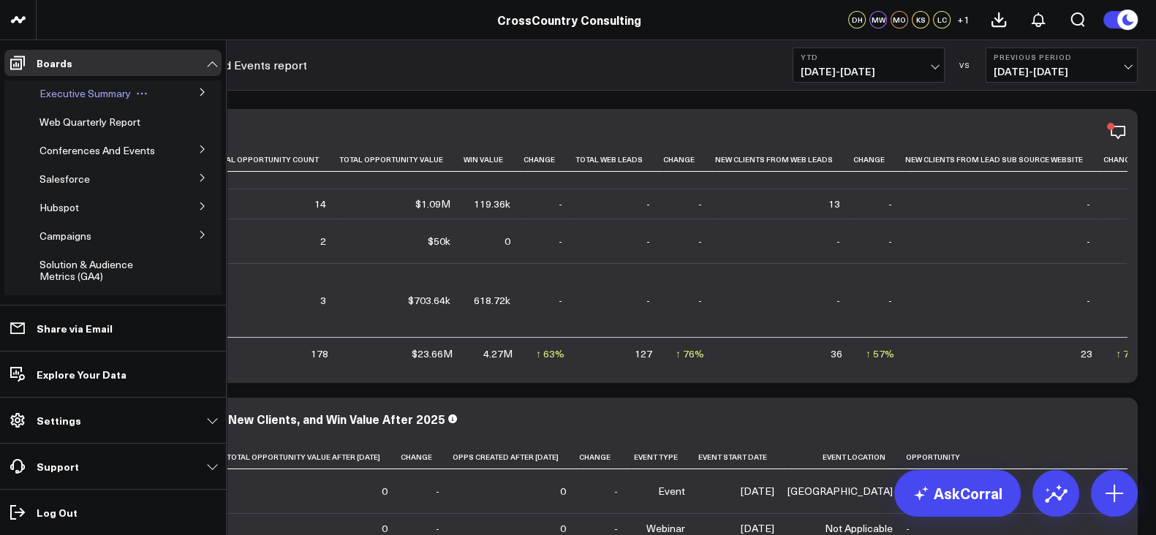
click at [77, 93] on span "Executive Summary" at bounding box center [84, 93] width 91 height 14
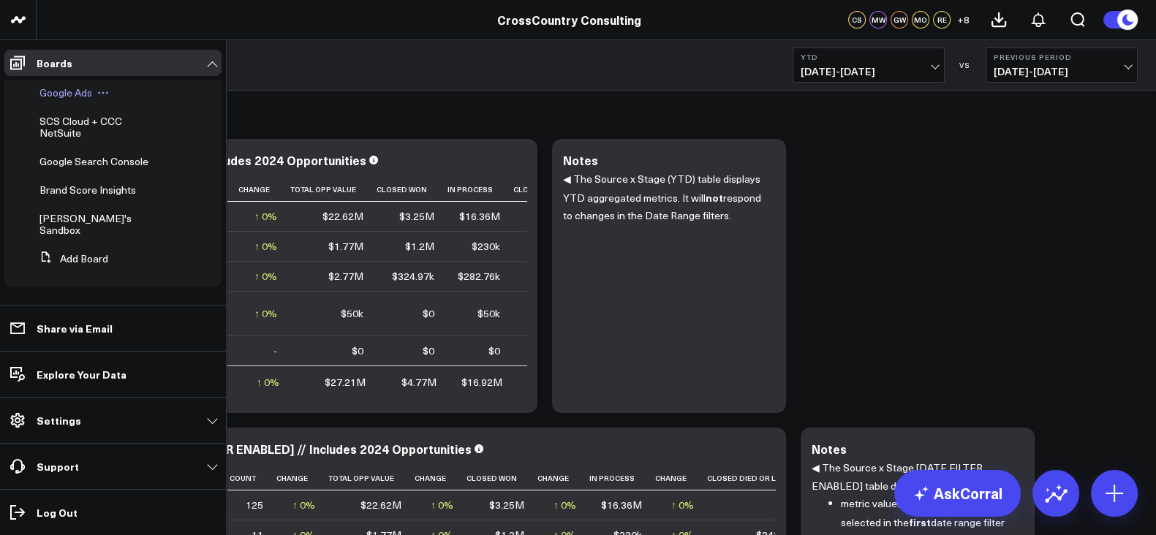
scroll to position [401, 0]
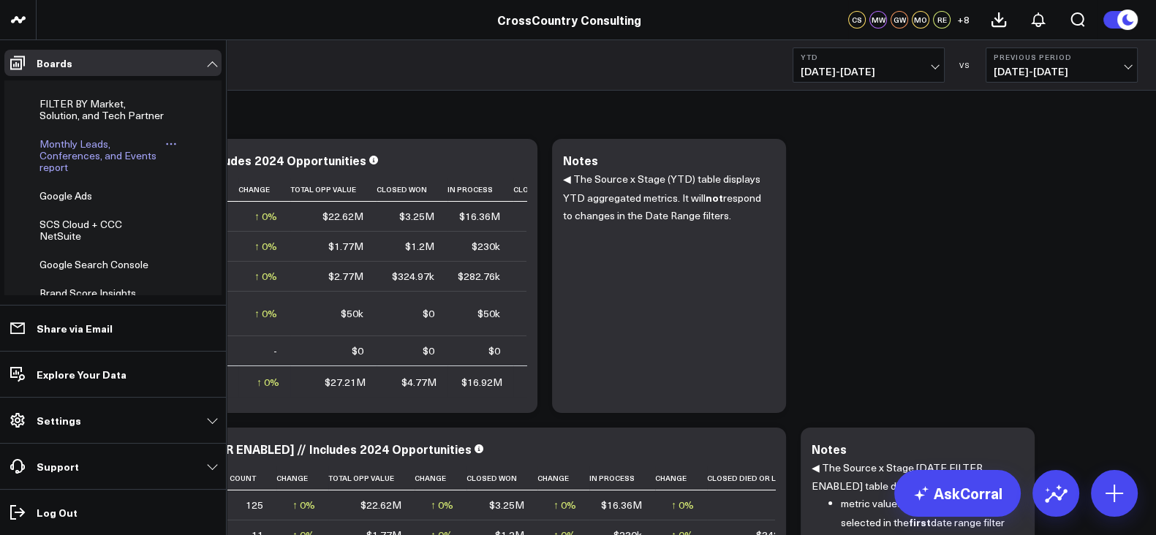
click at [72, 174] on span "Monthly Leads, Conferences, and Events report" at bounding box center [97, 155] width 117 height 37
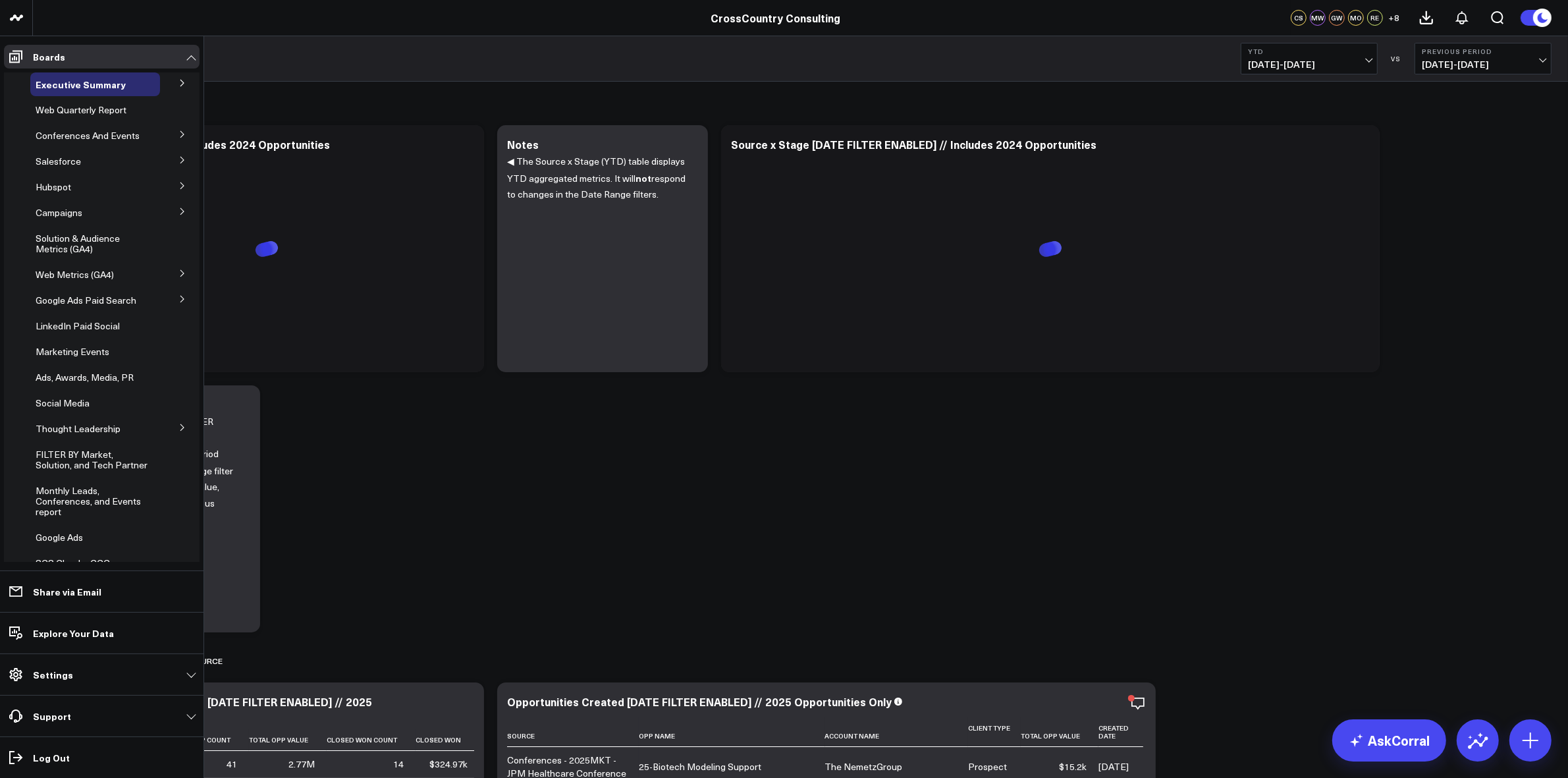
click at [175, 92] on button at bounding box center [183, 82] width 34 height 20
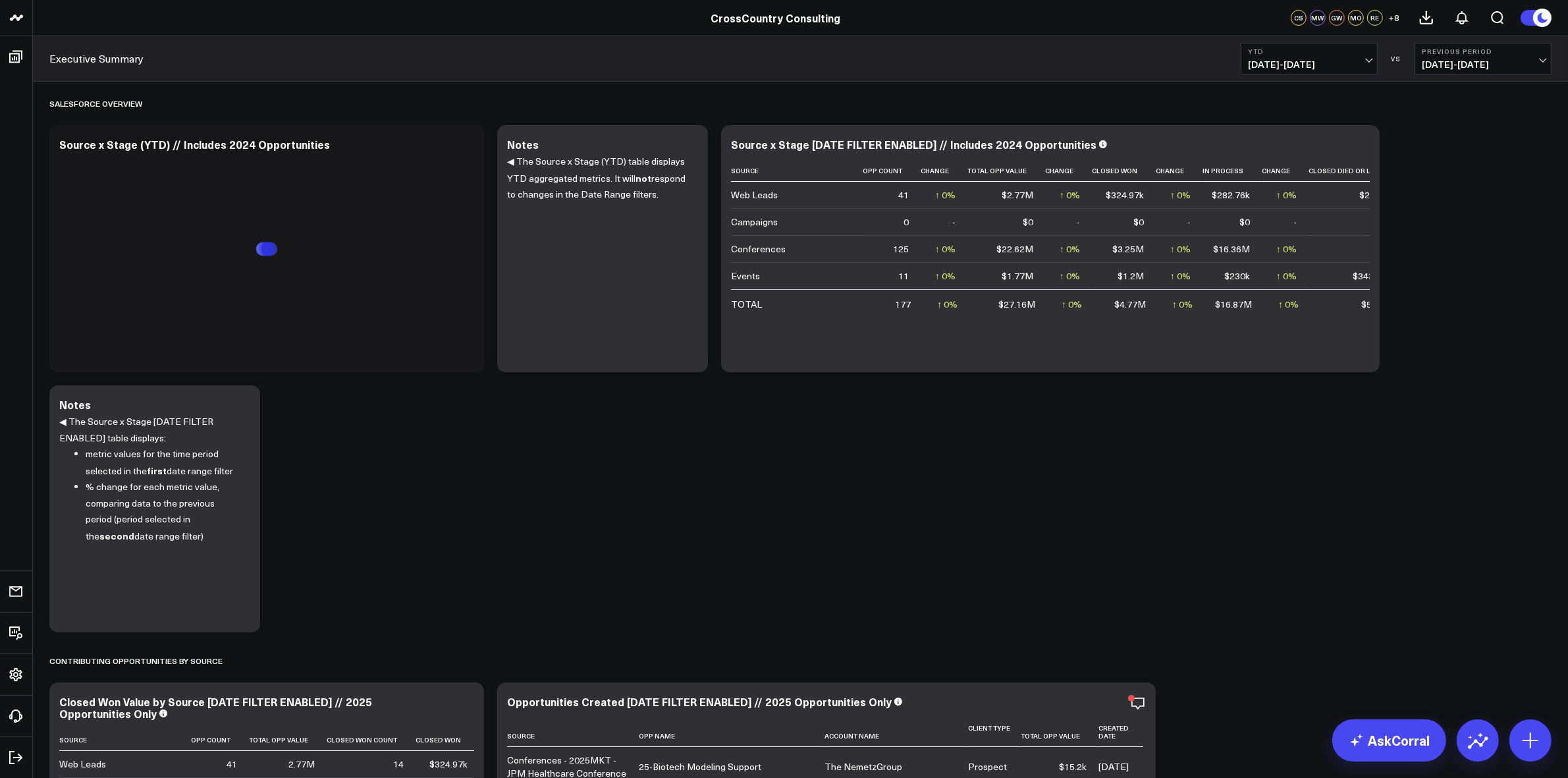
click at [530, 482] on div "Salesforce Overview Modify via AI Copy link to widget Ask support Remove Create…" at bounding box center [801, 787] width 1516 height 1411
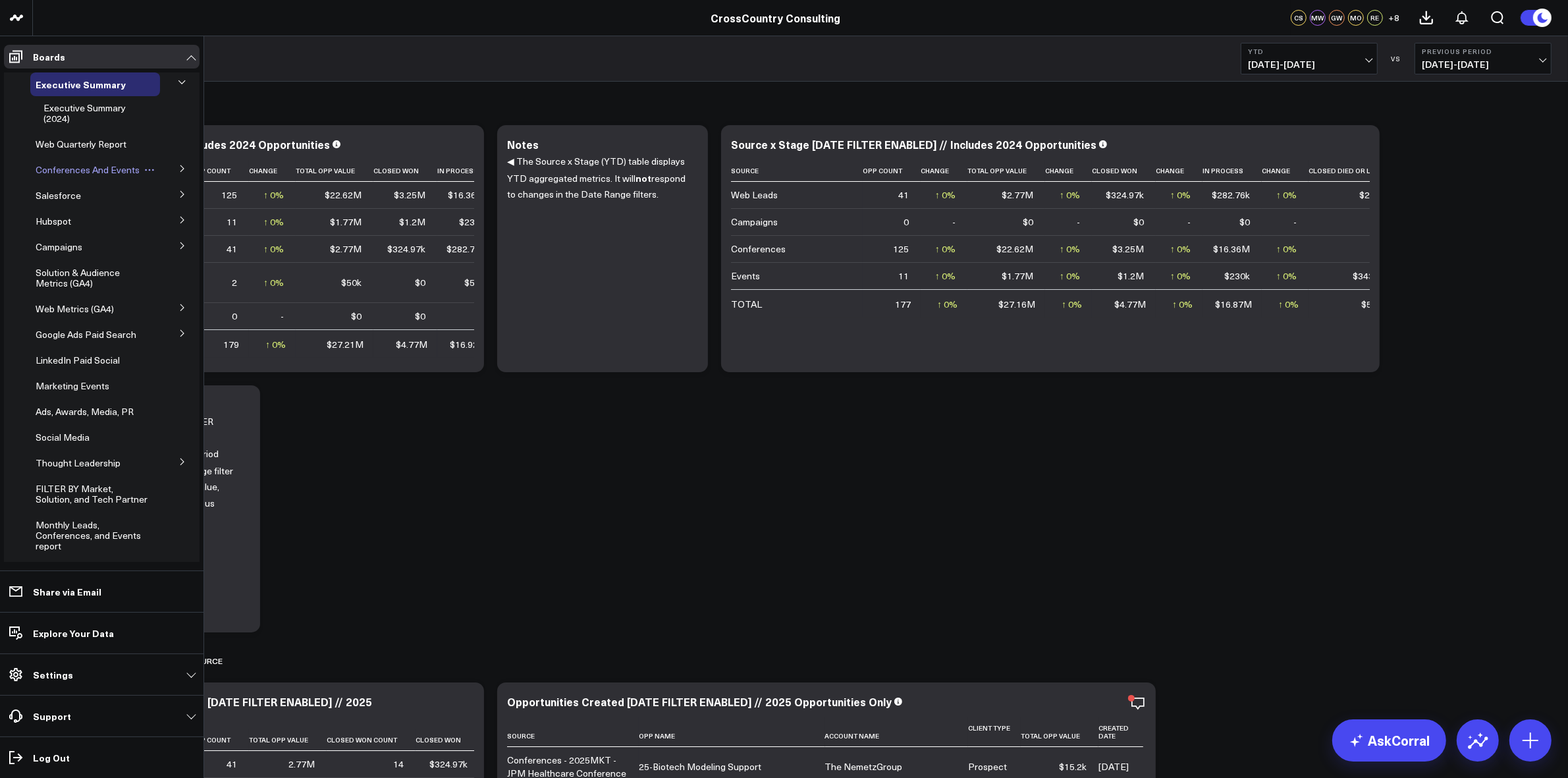
scroll to position [212, 0]
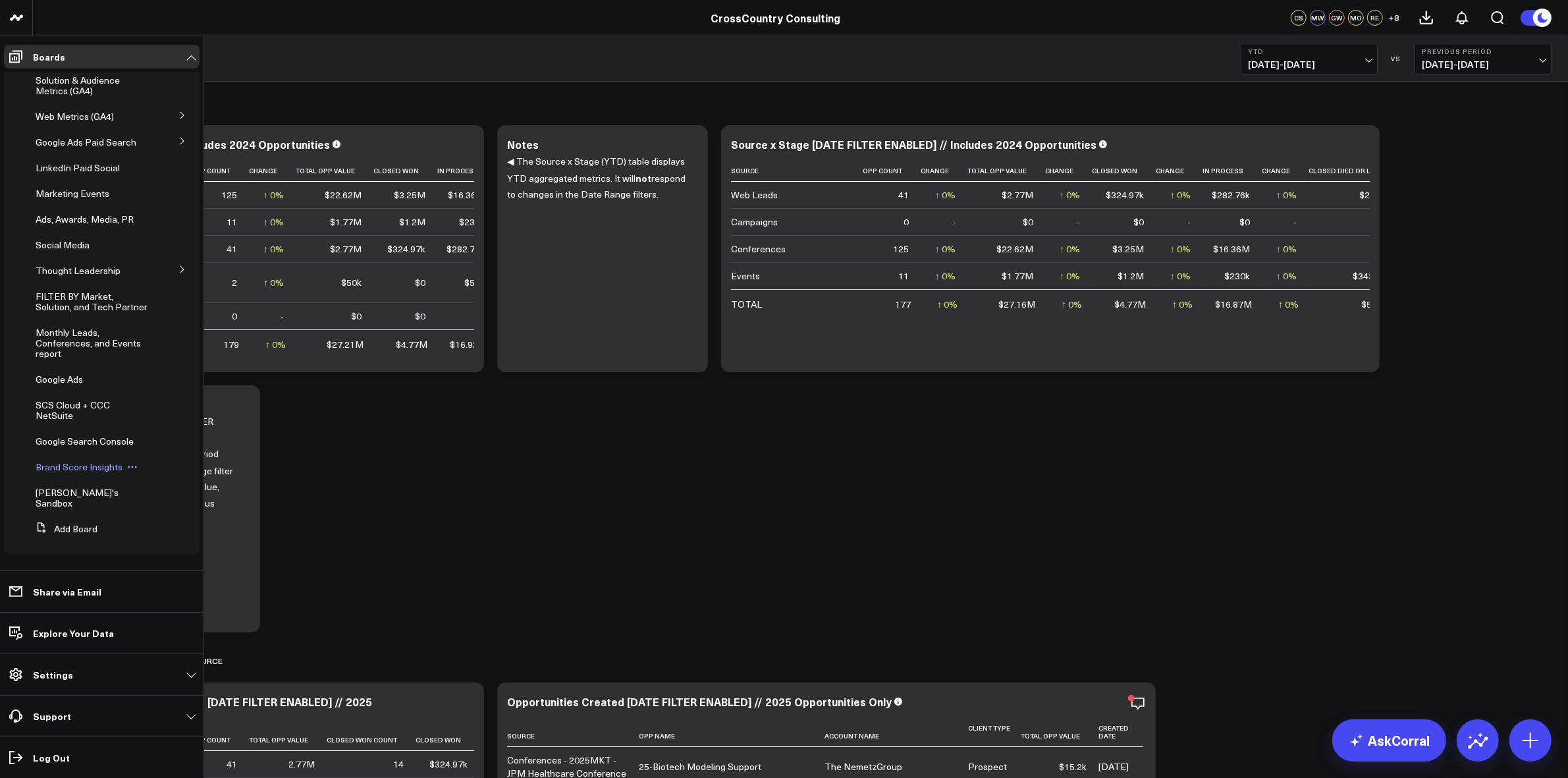
click at [77, 473] on span "Brand Score Insights" at bounding box center [78, 466] width 87 height 13
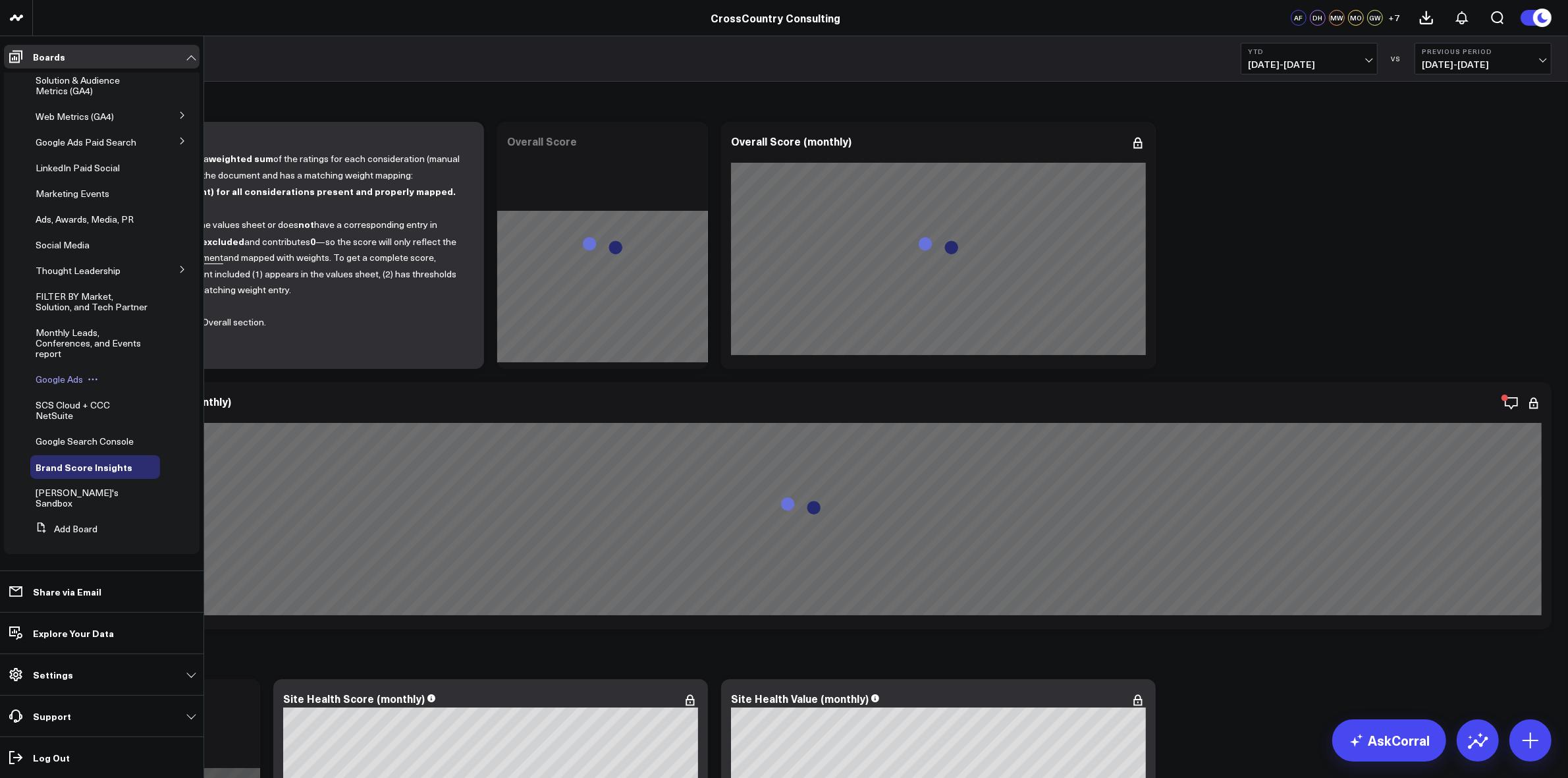
scroll to position [46, 0]
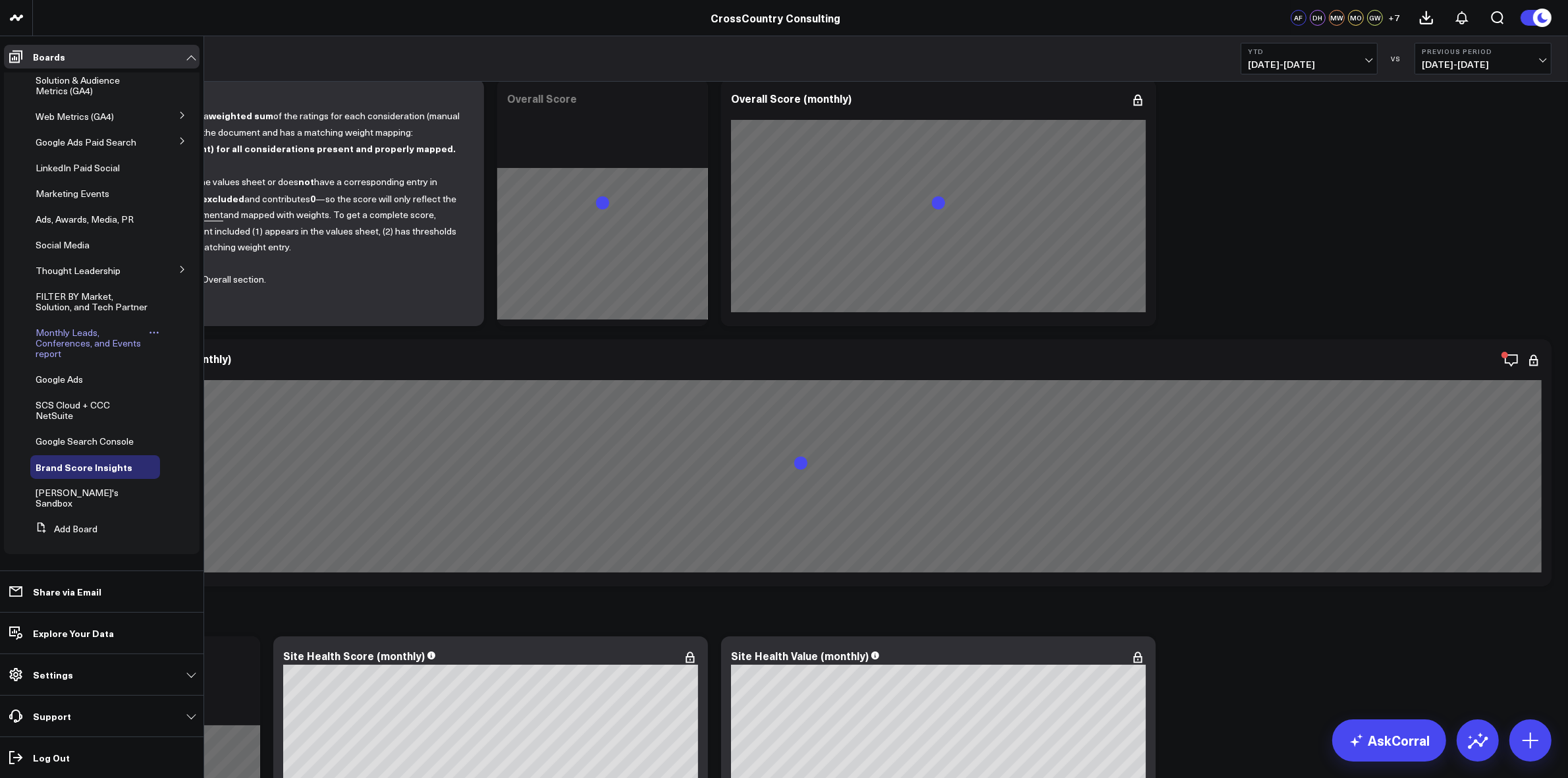
click at [70, 359] on link "Monthly Leads, Conferences, and Events report" at bounding box center [92, 342] width 113 height 32
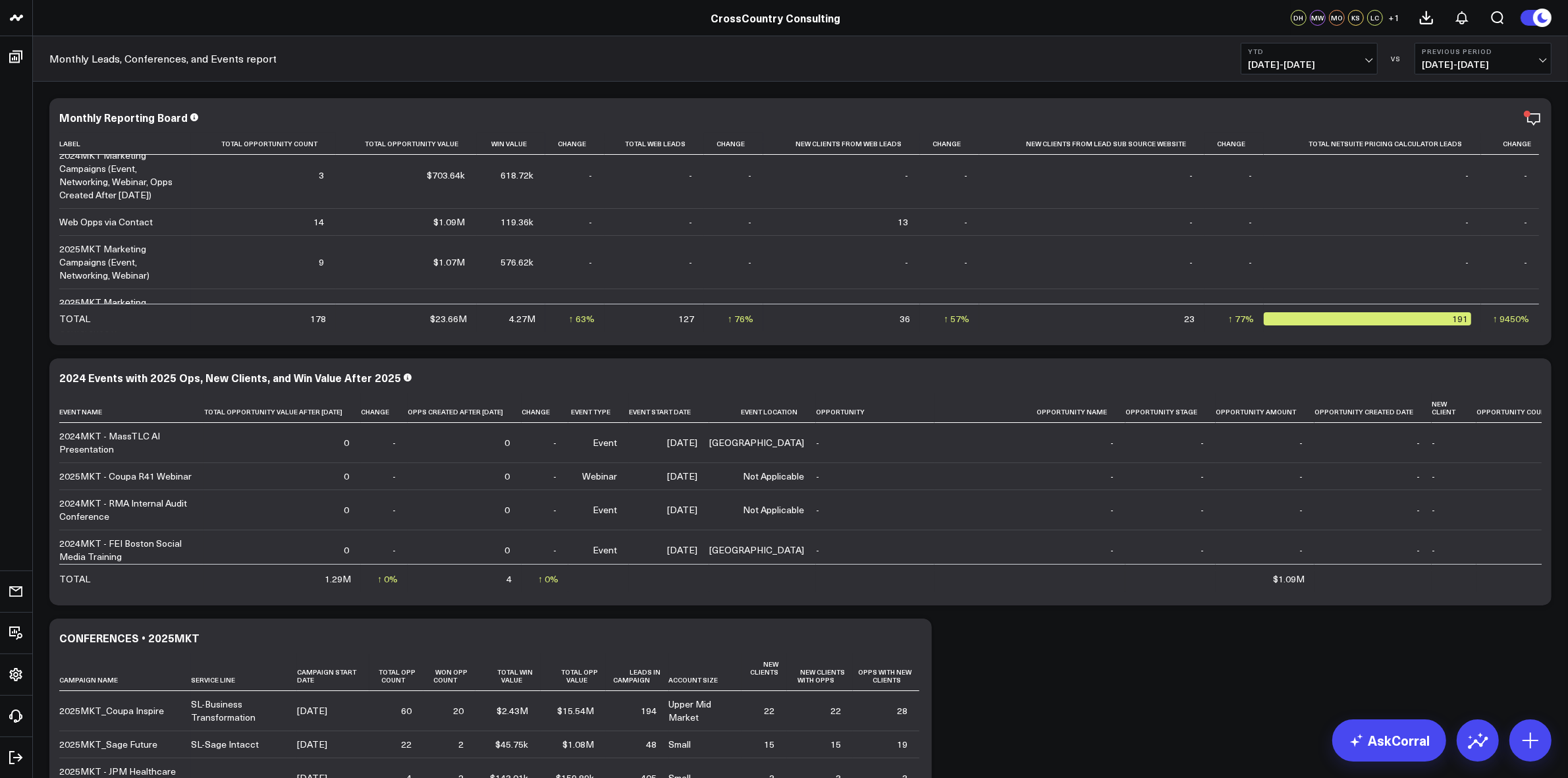
scroll to position [84, 0]
